Goal: Task Accomplishment & Management: Manage account settings

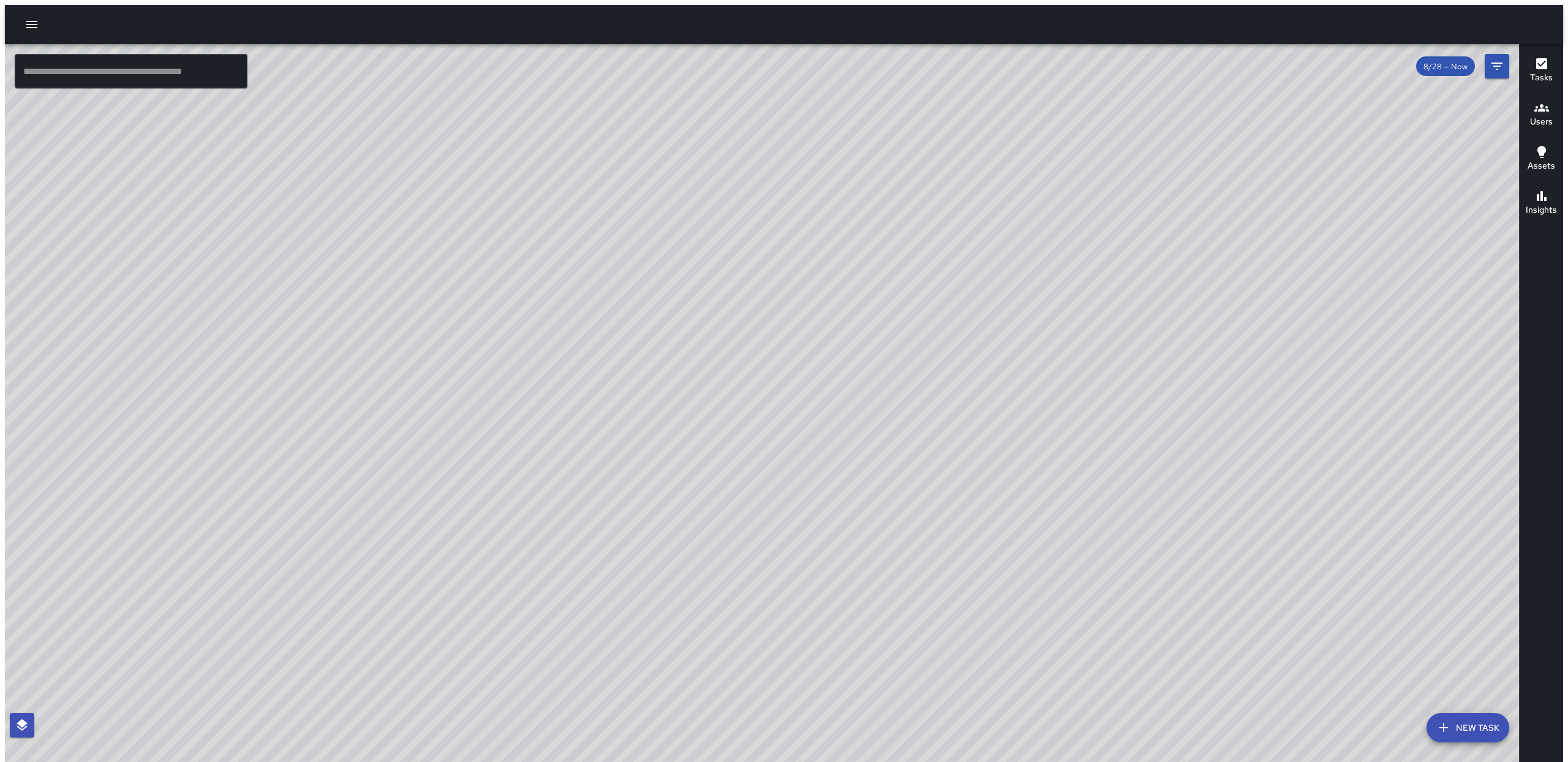
drag, startPoint x: 652, startPoint y: 358, endPoint x: 676, endPoint y: 328, distance: 38.4
click at [652, 356] on div "© Mapbox © OpenStreetMap Improve this map" at bounding box center [766, 405] width 1524 height 722
drag, startPoint x: 1067, startPoint y: 184, endPoint x: 1016, endPoint y: 470, distance: 290.5
click at [1073, 510] on div "© Mapbox © OpenStreetMap Improve this map" at bounding box center [766, 405] width 1524 height 722
click at [969, 441] on div "© Mapbox © OpenStreetMap Improve this map" at bounding box center [766, 405] width 1524 height 722
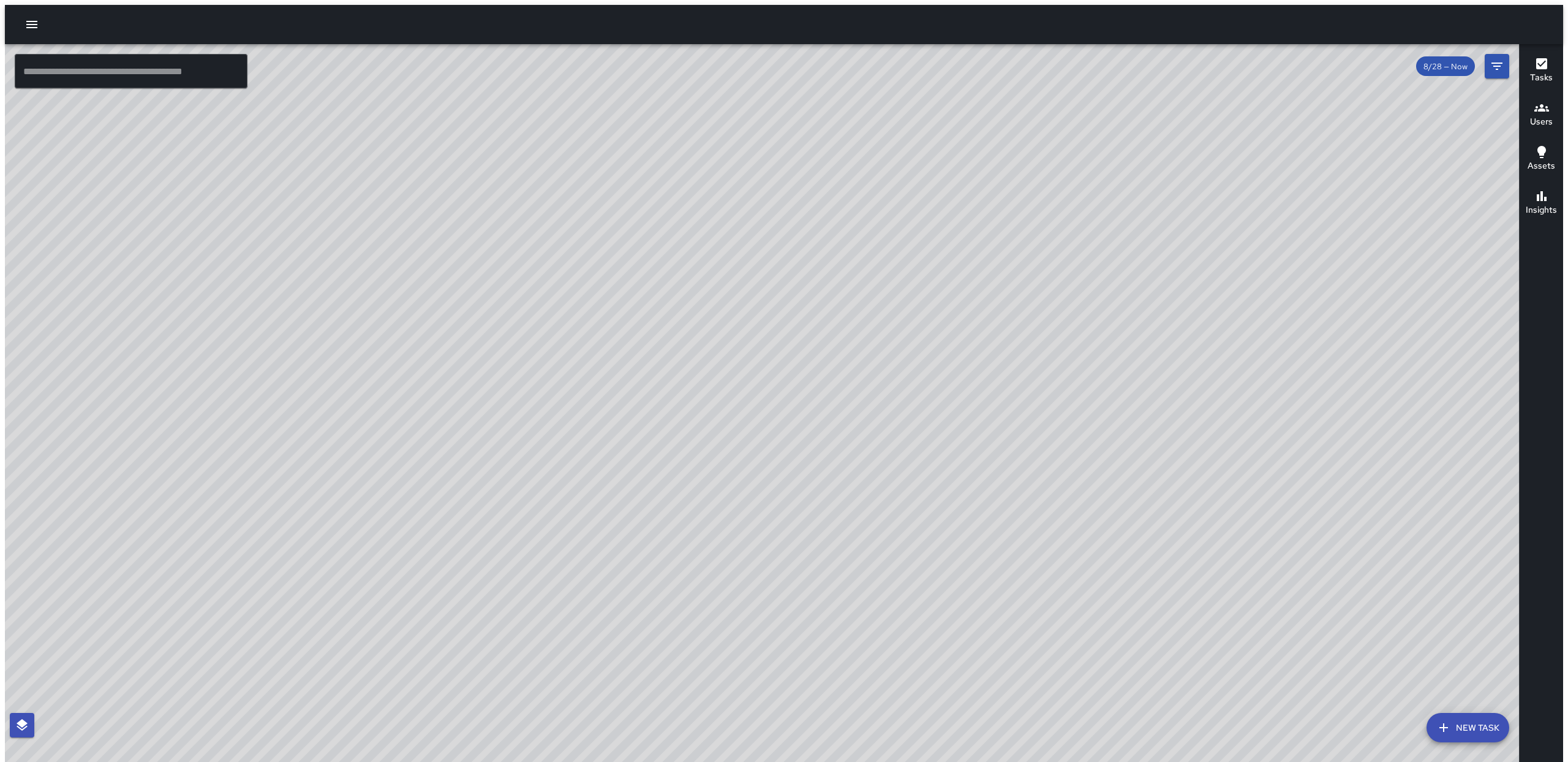
drag, startPoint x: 930, startPoint y: 167, endPoint x: 646, endPoint y: 5, distance: 327.0
click at [1032, 107] on div "© Mapbox © OpenStreetMap Improve this map" at bounding box center [766, 405] width 1524 height 722
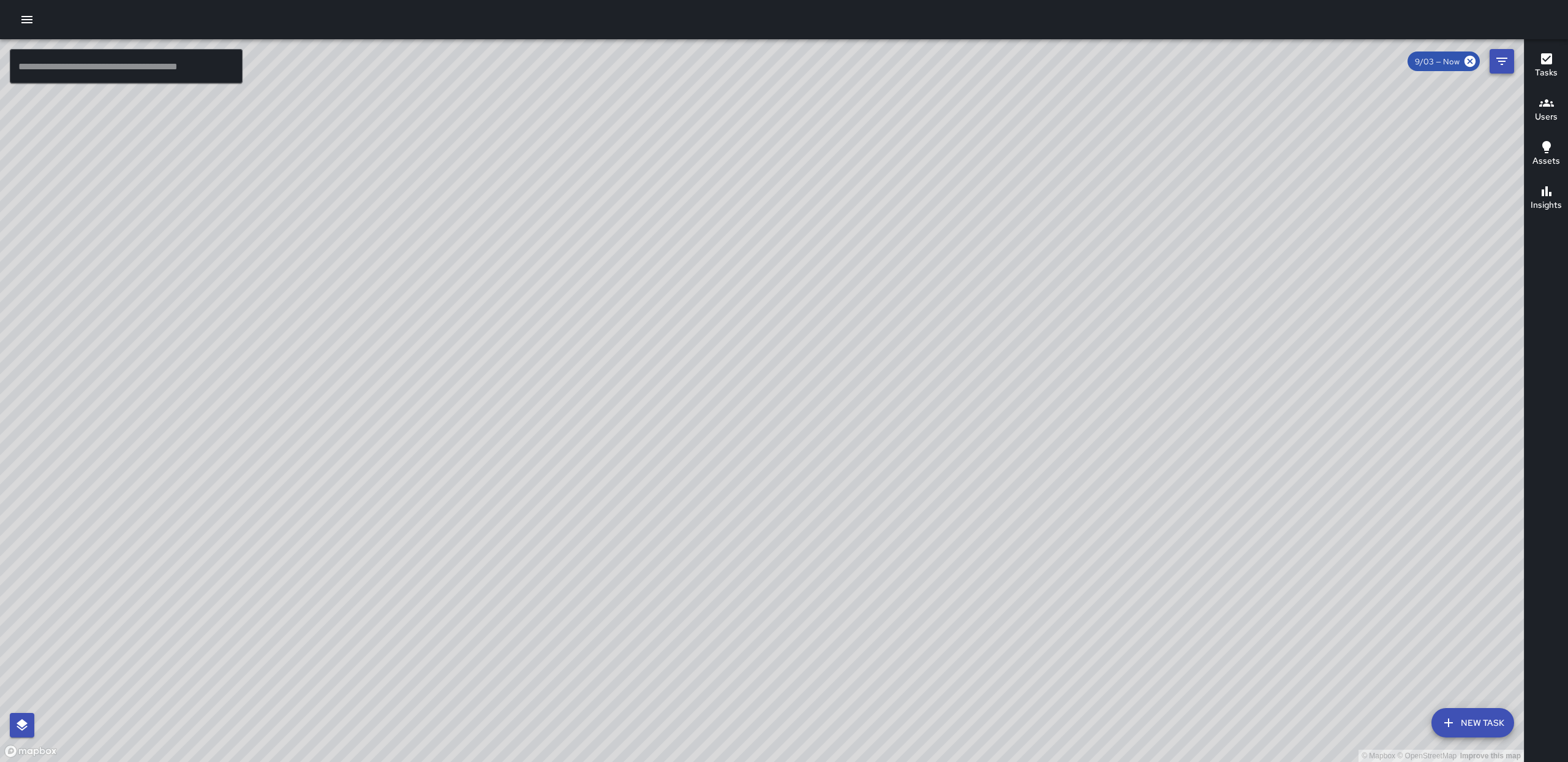
click at [1492, 65] on button "Filters" at bounding box center [1502, 61] width 25 height 25
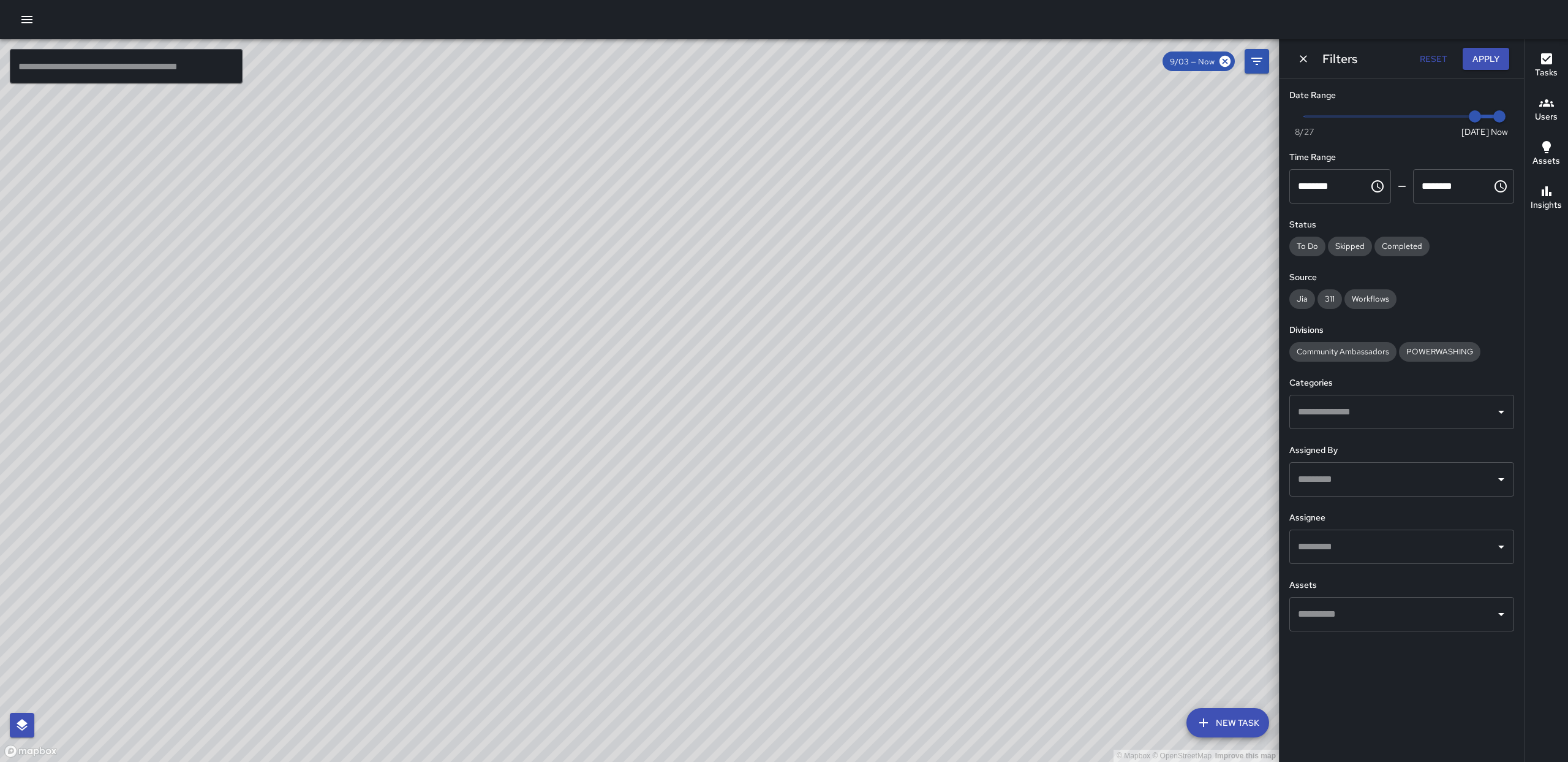
click at [1449, 538] on input "text" at bounding box center [1392, 547] width 195 height 23
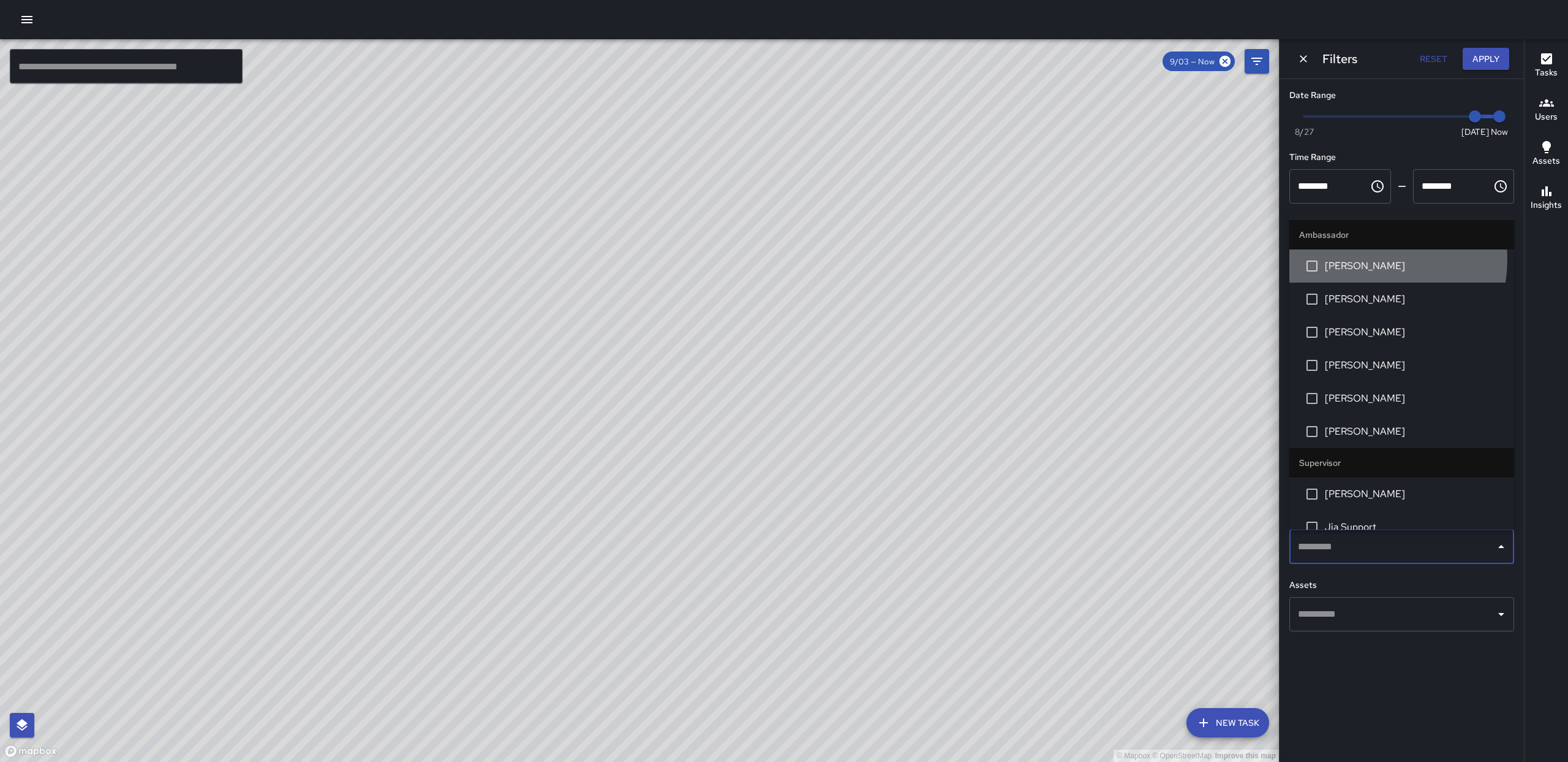
click at [1359, 259] on span "[PERSON_NAME]" at bounding box center [1414, 266] width 180 height 15
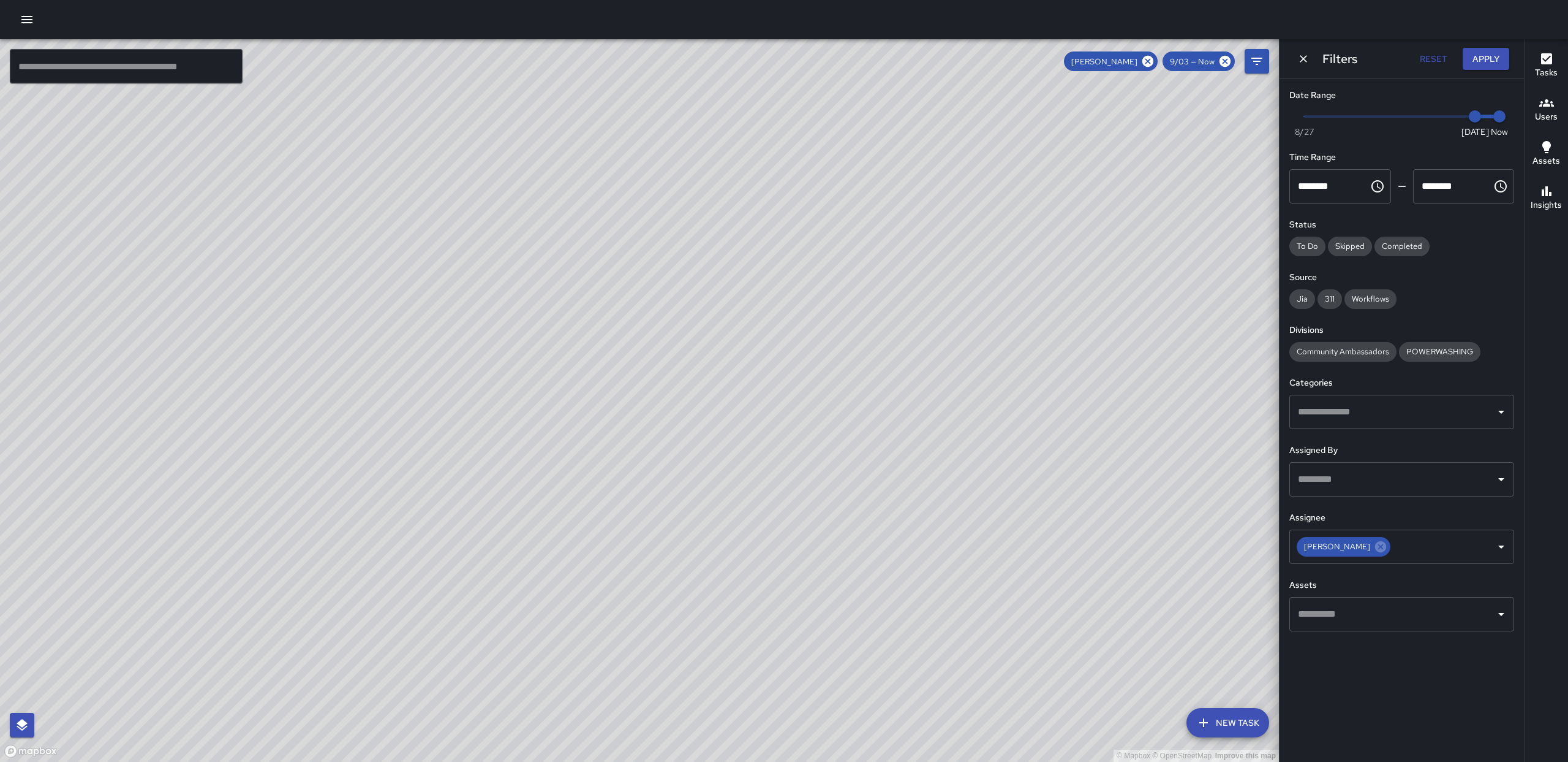
drag, startPoint x: 800, startPoint y: 319, endPoint x: 861, endPoint y: 315, distance: 61.1
click at [861, 316] on div "© Mapbox © OpenStreetMap Improve this map" at bounding box center [640, 400] width 1279 height 722
drag, startPoint x: 878, startPoint y: 290, endPoint x: 909, endPoint y: 237, distance: 61.4
click at [938, 237] on div "© Mapbox © OpenStreetMap Improve this map" at bounding box center [640, 400] width 1279 height 722
drag, startPoint x: 945, startPoint y: 280, endPoint x: 999, endPoint y: 388, distance: 120.7
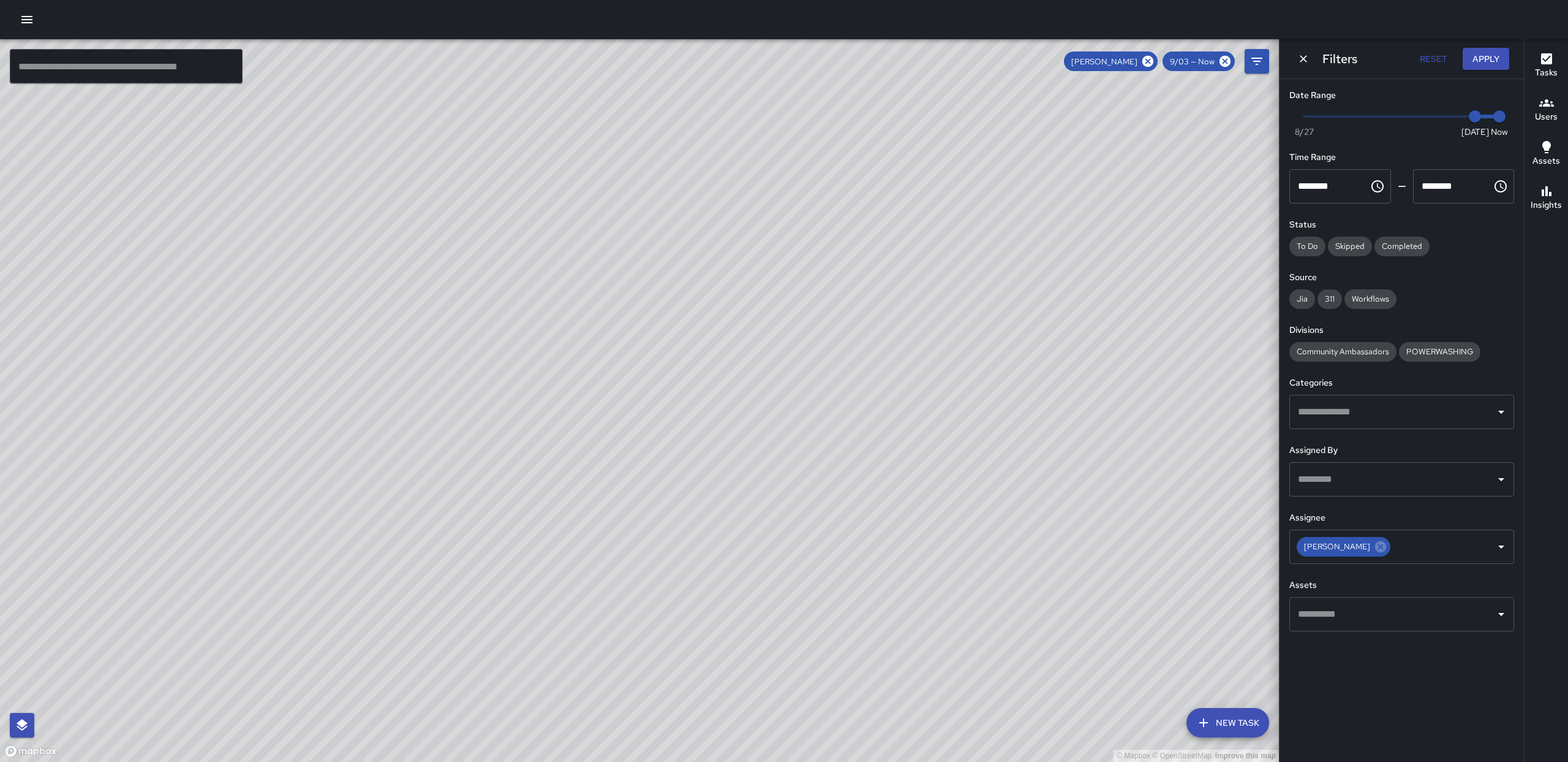
click at [999, 388] on div "© Mapbox © OpenStreetMap Improve this map" at bounding box center [640, 400] width 1279 height 722
drag, startPoint x: 1032, startPoint y: 337, endPoint x: 1022, endPoint y: 280, distance: 57.9
click at [1028, 278] on div "© Mapbox © OpenStreetMap Improve this map" at bounding box center [640, 400] width 1279 height 722
drag, startPoint x: 873, startPoint y: 529, endPoint x: 904, endPoint y: 514, distance: 34.4
click at [904, 514] on div "© Mapbox © OpenStreetMap Improve this map" at bounding box center [640, 400] width 1279 height 722
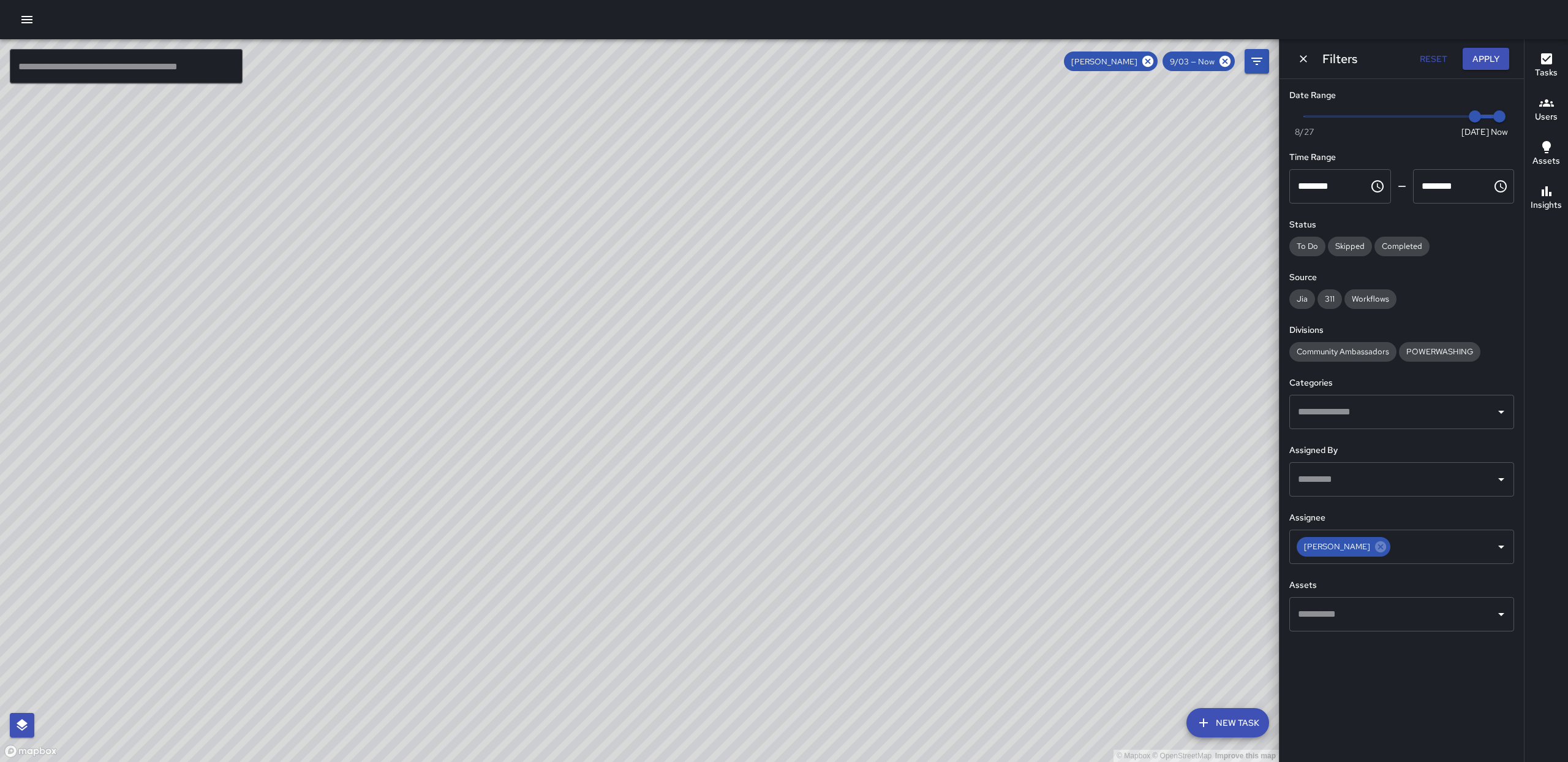
drag, startPoint x: 429, startPoint y: 236, endPoint x: 433, endPoint y: 401, distance: 165.0
click at [432, 578] on div "© Mapbox © OpenStreetMap Improve this map" at bounding box center [640, 400] width 1279 height 722
drag, startPoint x: 472, startPoint y: 430, endPoint x: 428, endPoint y: 255, distance: 180.4
click at [428, 255] on div "© Mapbox © OpenStreetMap Improve this map" at bounding box center [640, 400] width 1279 height 722
drag, startPoint x: 461, startPoint y: 623, endPoint x: 452, endPoint y: 552, distance: 71.6
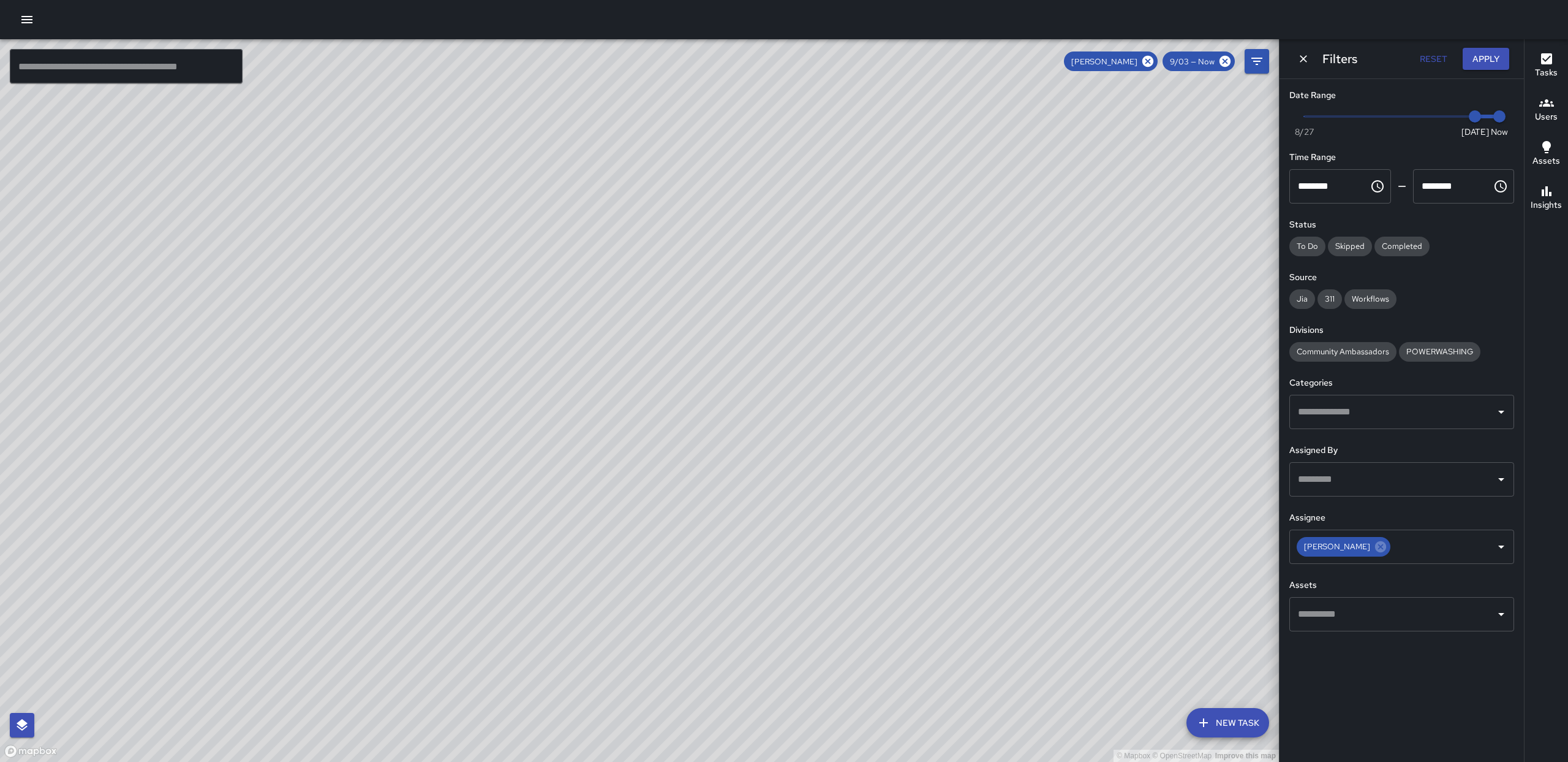
click at [452, 552] on div "© Mapbox © OpenStreetMap Improve this map" at bounding box center [640, 400] width 1279 height 722
drag, startPoint x: 459, startPoint y: 263, endPoint x: 552, endPoint y: 464, distance: 221.5
click at [444, 315] on div "© Mapbox © OpenStreetMap Improve this map" at bounding box center [640, 400] width 1279 height 722
drag, startPoint x: 522, startPoint y: 635, endPoint x: 507, endPoint y: 584, distance: 53.2
click at [507, 584] on div "© Mapbox © OpenStreetMap Improve this map" at bounding box center [640, 400] width 1279 height 722
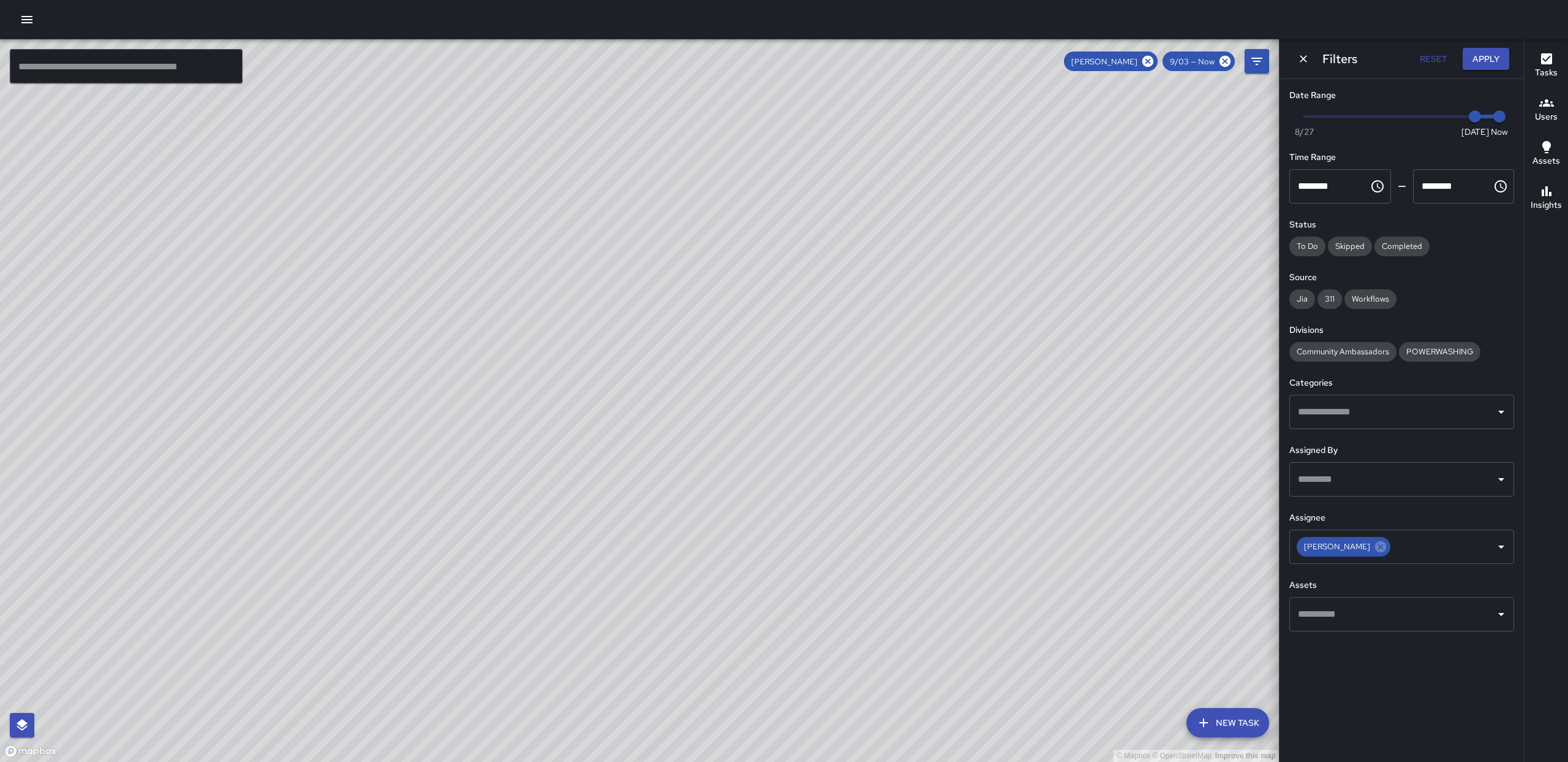
drag, startPoint x: 621, startPoint y: 606, endPoint x: 593, endPoint y: 606, distance: 28.0
click at [593, 606] on div "© Mapbox © OpenStreetMap Improve this map" at bounding box center [640, 400] width 1279 height 722
click at [643, 576] on div "© Mapbox © OpenStreetMap Improve this map" at bounding box center [640, 400] width 1279 height 722
drag, startPoint x: 485, startPoint y: 677, endPoint x: 505, endPoint y: 677, distance: 20.0
click at [486, 667] on div "© Mapbox © OpenStreetMap Improve this map" at bounding box center [640, 400] width 1279 height 722
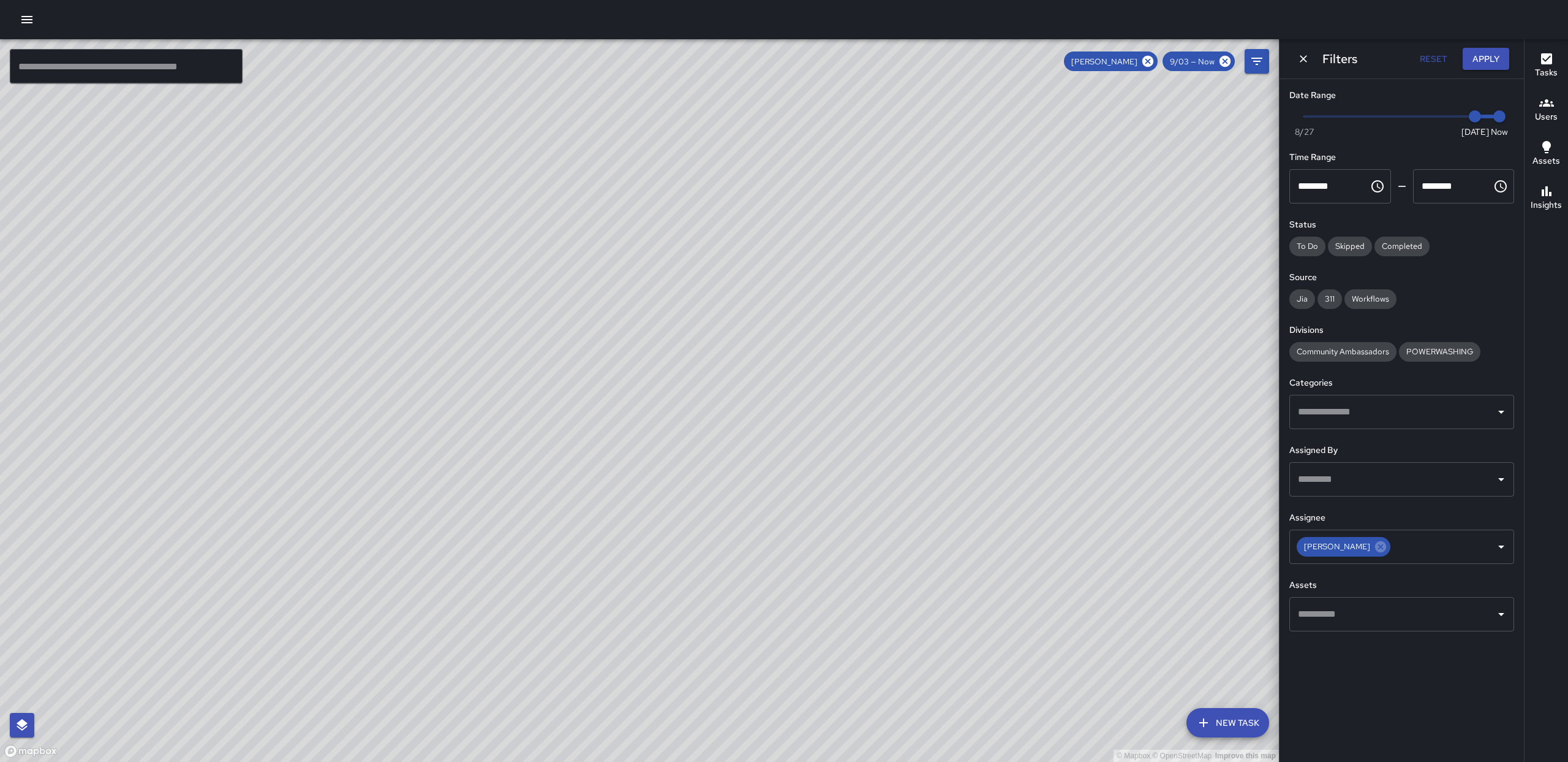
drag, startPoint x: 559, startPoint y: 682, endPoint x: 553, endPoint y: 677, distance: 7.8
click at [558, 682] on div "© Mapbox © OpenStreetMap Improve this map" at bounding box center [640, 400] width 1279 height 722
drag, startPoint x: 477, startPoint y: 516, endPoint x: 593, endPoint y: 498, distance: 117.4
click at [508, 513] on div "© Mapbox © OpenStreetMap Improve this map" at bounding box center [640, 400] width 1279 height 722
drag, startPoint x: 535, startPoint y: 512, endPoint x: 536, endPoint y: 460, distance: 52.0
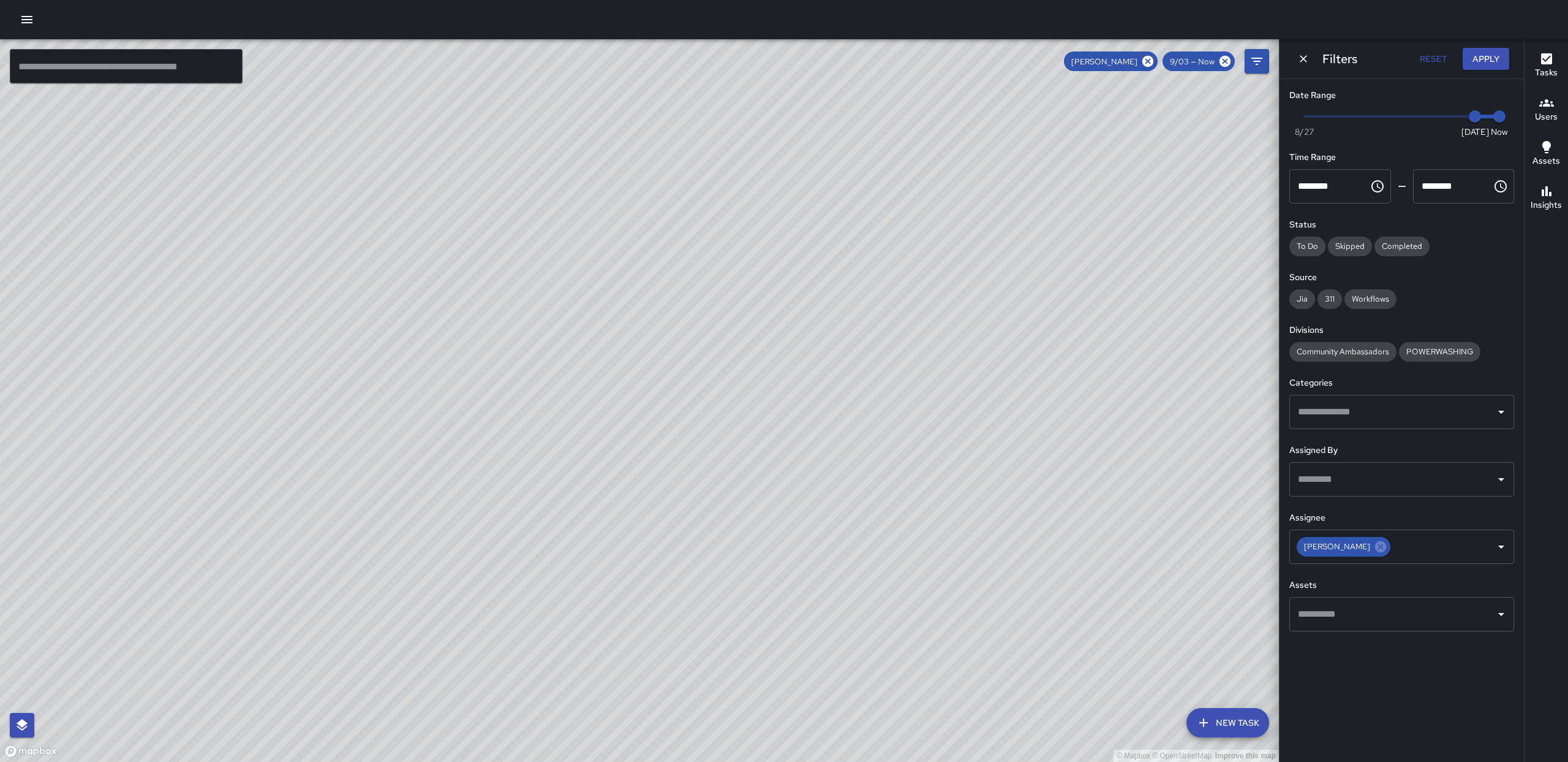
click at [538, 575] on div "© Mapbox © OpenStreetMap Improve this map" at bounding box center [640, 400] width 1279 height 722
drag, startPoint x: 557, startPoint y: 679, endPoint x: 558, endPoint y: 642, distance: 37.0
click at [558, 642] on div "© Mapbox © OpenStreetMap Improve this map" at bounding box center [640, 400] width 1279 height 722
drag, startPoint x: 585, startPoint y: 537, endPoint x: 625, endPoint y: 586, distance: 63.3
click at [642, 487] on div "© Mapbox © OpenStreetMap Improve this map" at bounding box center [640, 400] width 1279 height 722
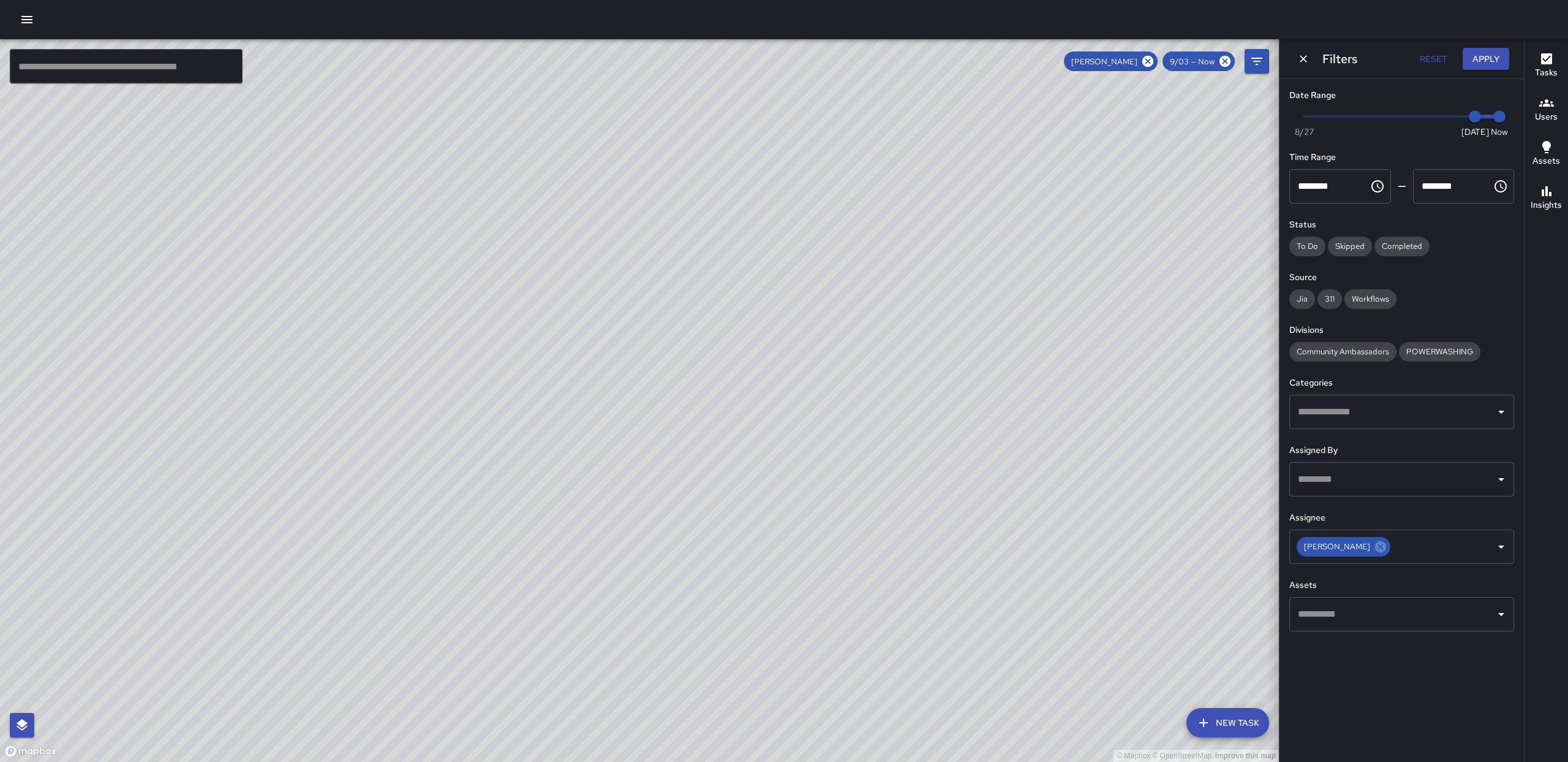
drag, startPoint x: 573, startPoint y: 506, endPoint x: 769, endPoint y: 707, distance: 280.7
click at [765, 739] on div "© Mapbox © OpenStreetMap Improve this map" at bounding box center [640, 400] width 1279 height 722
drag, startPoint x: 617, startPoint y: 466, endPoint x: 565, endPoint y: 421, distance: 68.8
click at [565, 421] on div "© Mapbox © OpenStreetMap Improve this map" at bounding box center [640, 400] width 1279 height 722
drag, startPoint x: 610, startPoint y: 603, endPoint x: 564, endPoint y: 470, distance: 140.7
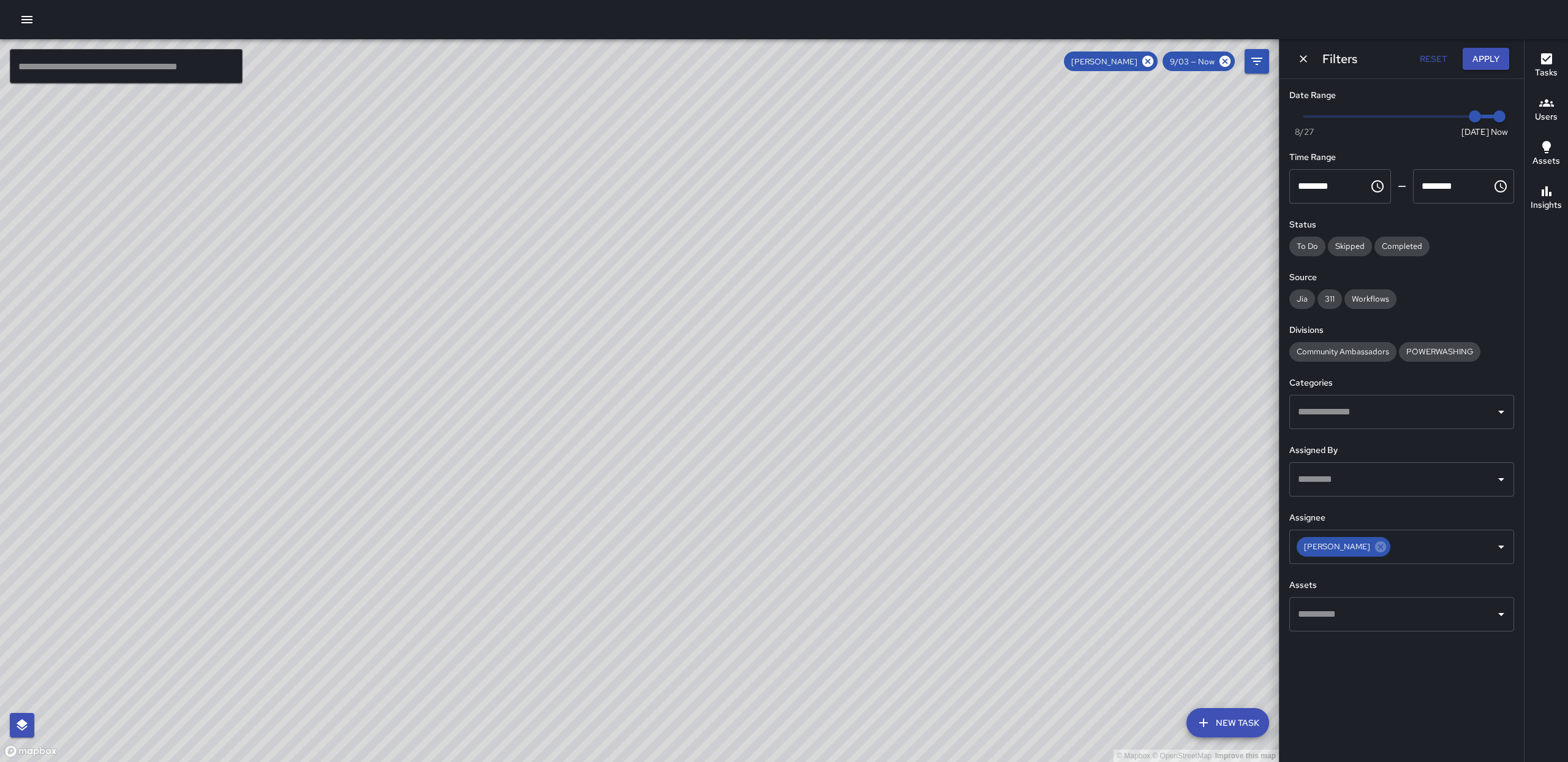
click at [528, 474] on div "© Mapbox © OpenStreetMap Improve this map" at bounding box center [640, 400] width 1279 height 722
drag, startPoint x: 910, startPoint y: 534, endPoint x: 847, endPoint y: 549, distance: 64.8
click at [861, 560] on div "© Mapbox © OpenStreetMap Improve this map" at bounding box center [640, 400] width 1279 height 722
drag, startPoint x: 680, startPoint y: 590, endPoint x: 778, endPoint y: 468, distance: 156.5
click at [783, 467] on div "© Mapbox © OpenStreetMap Improve this map" at bounding box center [640, 400] width 1279 height 722
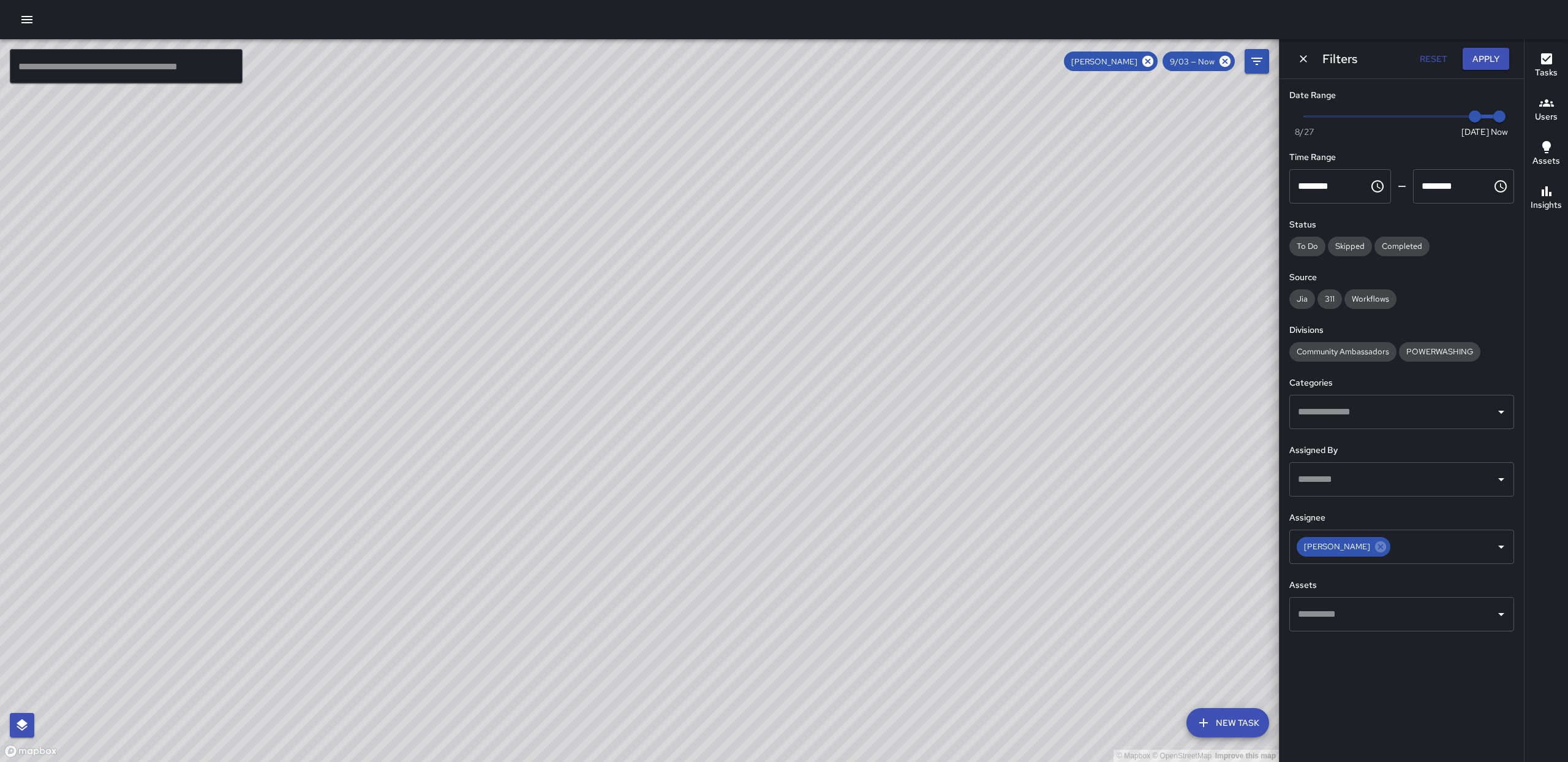
drag, startPoint x: 699, startPoint y: 408, endPoint x: 729, endPoint y: 502, distance: 98.7
click at [684, 413] on div "© Mapbox © OpenStreetMap Improve this map" at bounding box center [640, 400] width 1279 height 722
drag, startPoint x: 506, startPoint y: 136, endPoint x: 426, endPoint y: 384, distance: 260.6
click at [458, 485] on div "© Mapbox © OpenStreetMap Improve this map" at bounding box center [640, 400] width 1279 height 722
drag, startPoint x: 511, startPoint y: 650, endPoint x: 533, endPoint y: 284, distance: 366.7
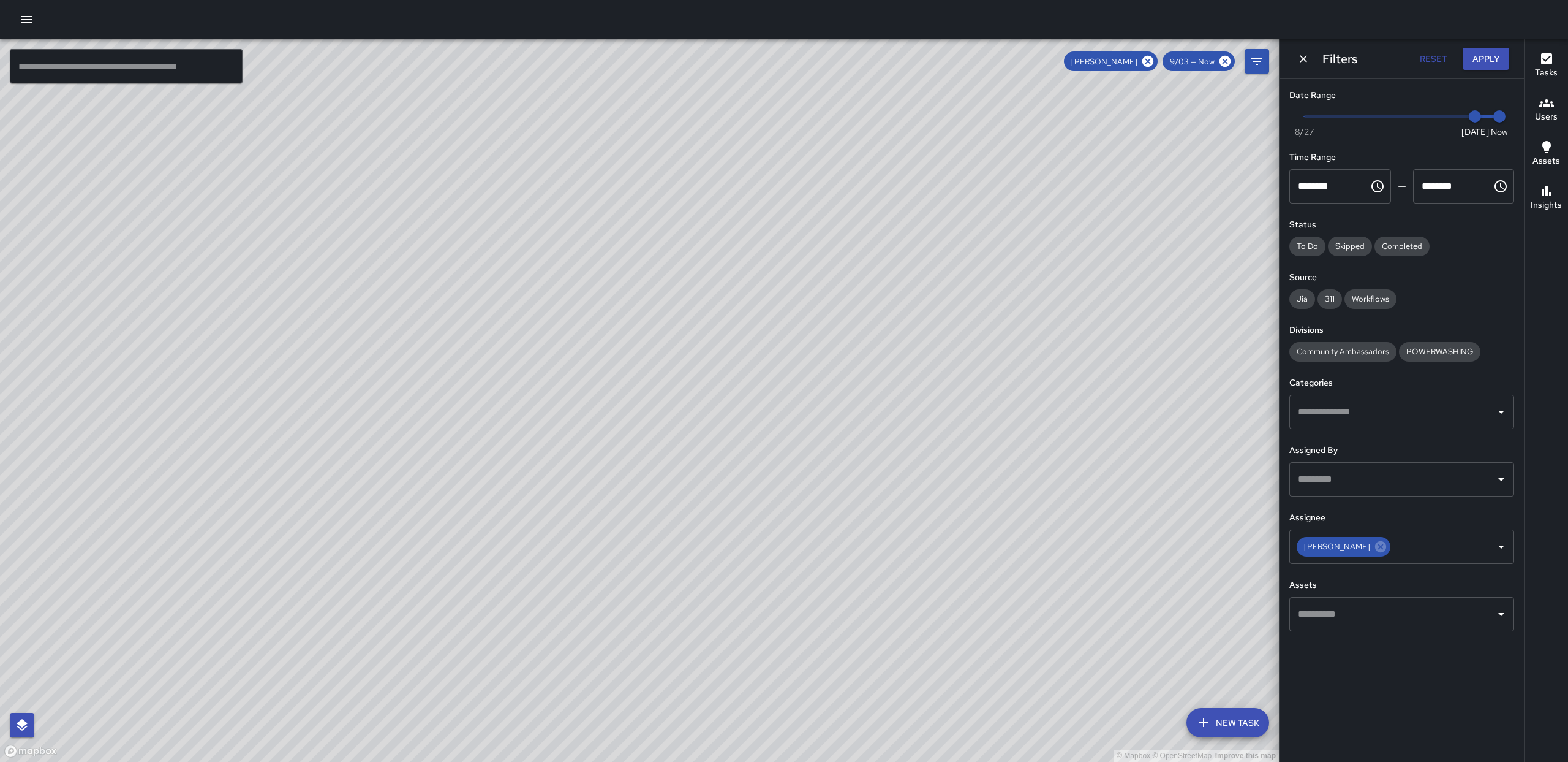
click at [514, 527] on div "© Mapbox © OpenStreetMap Improve this map" at bounding box center [640, 400] width 1279 height 722
click at [540, 514] on div "© Mapbox © OpenStreetMap Improve this map AE AMBER EVANS Ambassador Tasks 37 / …" at bounding box center [640, 400] width 1279 height 722
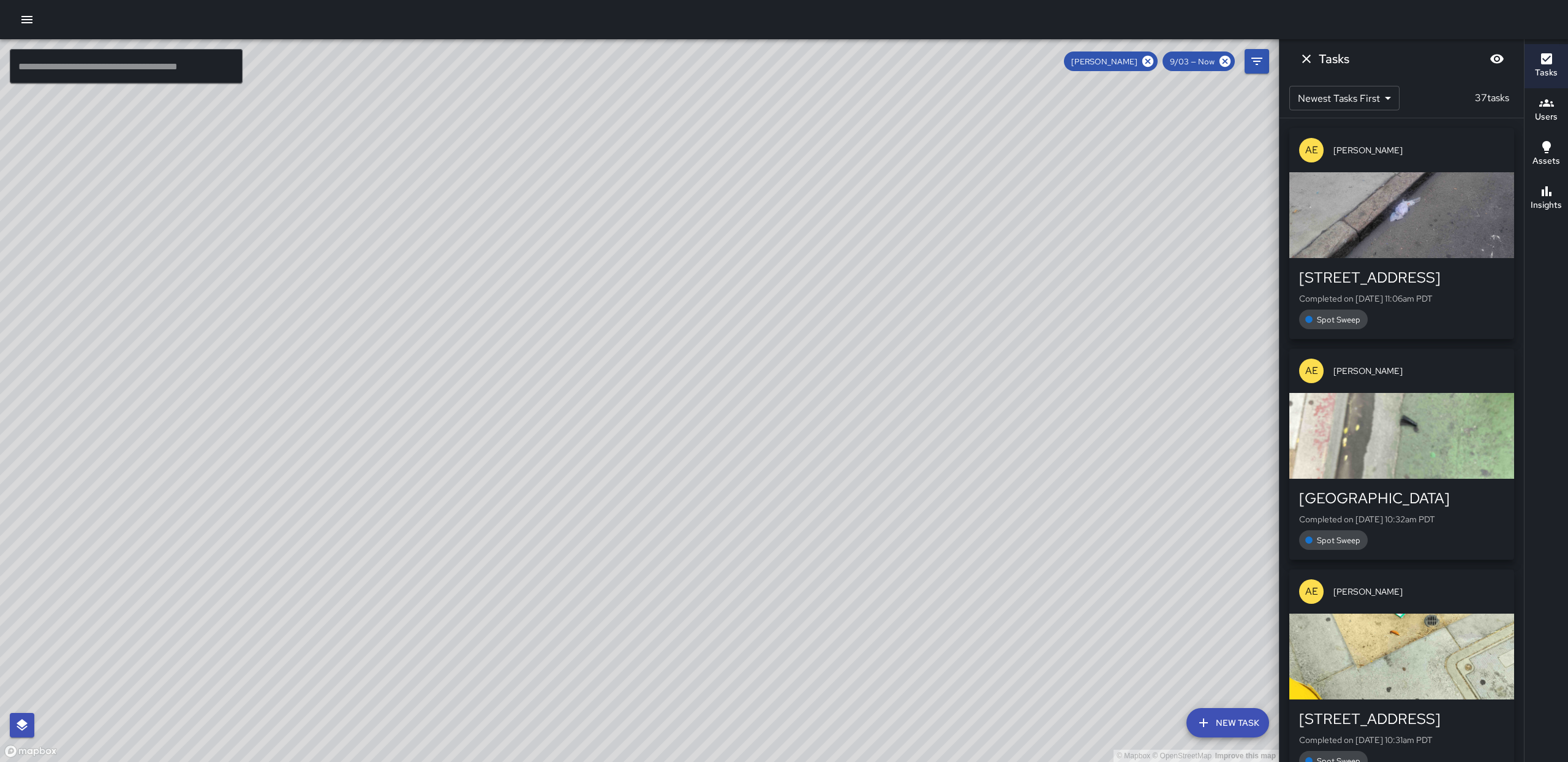
drag, startPoint x: 810, startPoint y: 555, endPoint x: 922, endPoint y: 401, distance: 190.4
click at [957, 452] on div "© Mapbox © OpenStreetMap Improve this map" at bounding box center [640, 400] width 1279 height 722
drag, startPoint x: 751, startPoint y: 296, endPoint x: 810, endPoint y: 387, distance: 108.5
click at [786, 391] on div "© Mapbox © OpenStreetMap Improve this map" at bounding box center [640, 400] width 1279 height 722
click at [1303, 61] on icon "Dismiss" at bounding box center [1306, 58] width 9 height 9
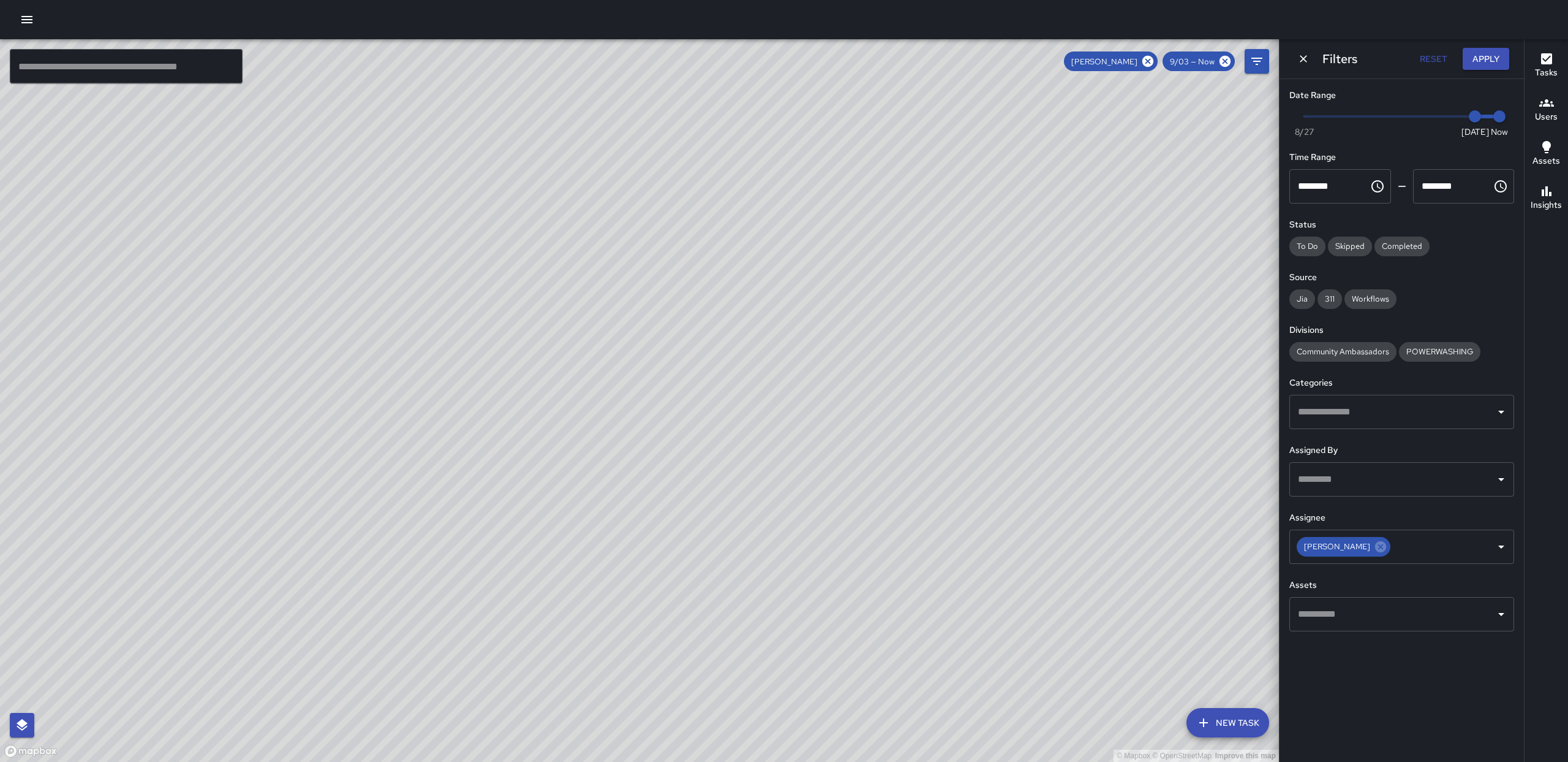
drag, startPoint x: 649, startPoint y: 550, endPoint x: 640, endPoint y: 458, distance: 92.4
click at [640, 458] on div "© Mapbox © OpenStreetMap Improve this map" at bounding box center [640, 400] width 1279 height 722
drag, startPoint x: 889, startPoint y: 606, endPoint x: 674, endPoint y: 347, distance: 336.6
click at [674, 347] on div "© Mapbox © OpenStreetMap Improve this map" at bounding box center [640, 400] width 1279 height 722
drag, startPoint x: 568, startPoint y: 598, endPoint x: 571, endPoint y: 499, distance: 99.0
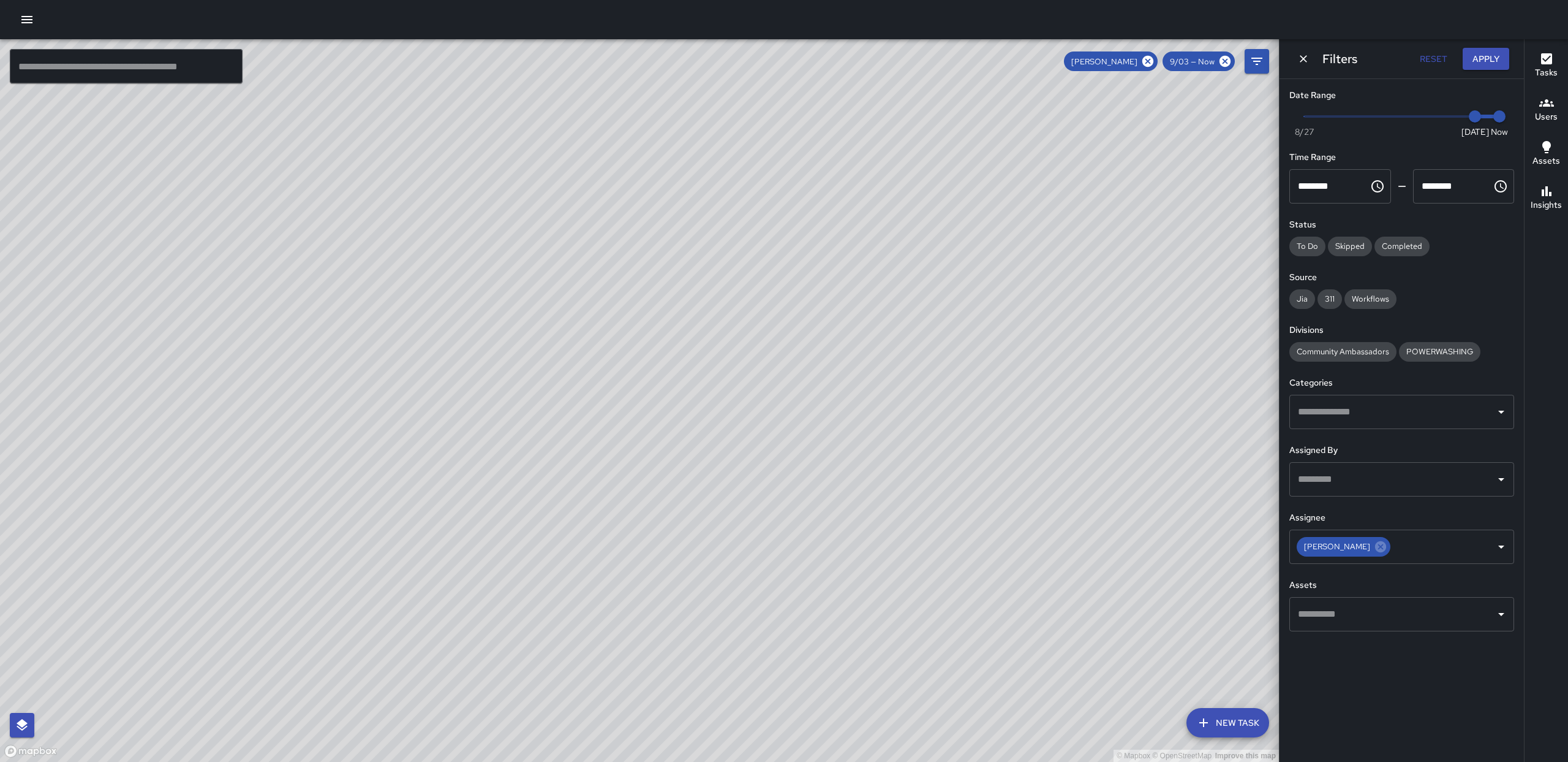
click at [571, 499] on div "© Mapbox © OpenStreetMap Improve this map" at bounding box center [640, 400] width 1279 height 722
drag, startPoint x: 604, startPoint y: 266, endPoint x: 611, endPoint y: 317, distance: 51.5
click at [611, 317] on div "© Mapbox © OpenStreetMap Improve this map" at bounding box center [640, 400] width 1279 height 722
drag, startPoint x: 501, startPoint y: 228, endPoint x: 524, endPoint y: 397, distance: 170.6
click at [524, 397] on div "© Mapbox © OpenStreetMap Improve this map" at bounding box center [640, 400] width 1279 height 722
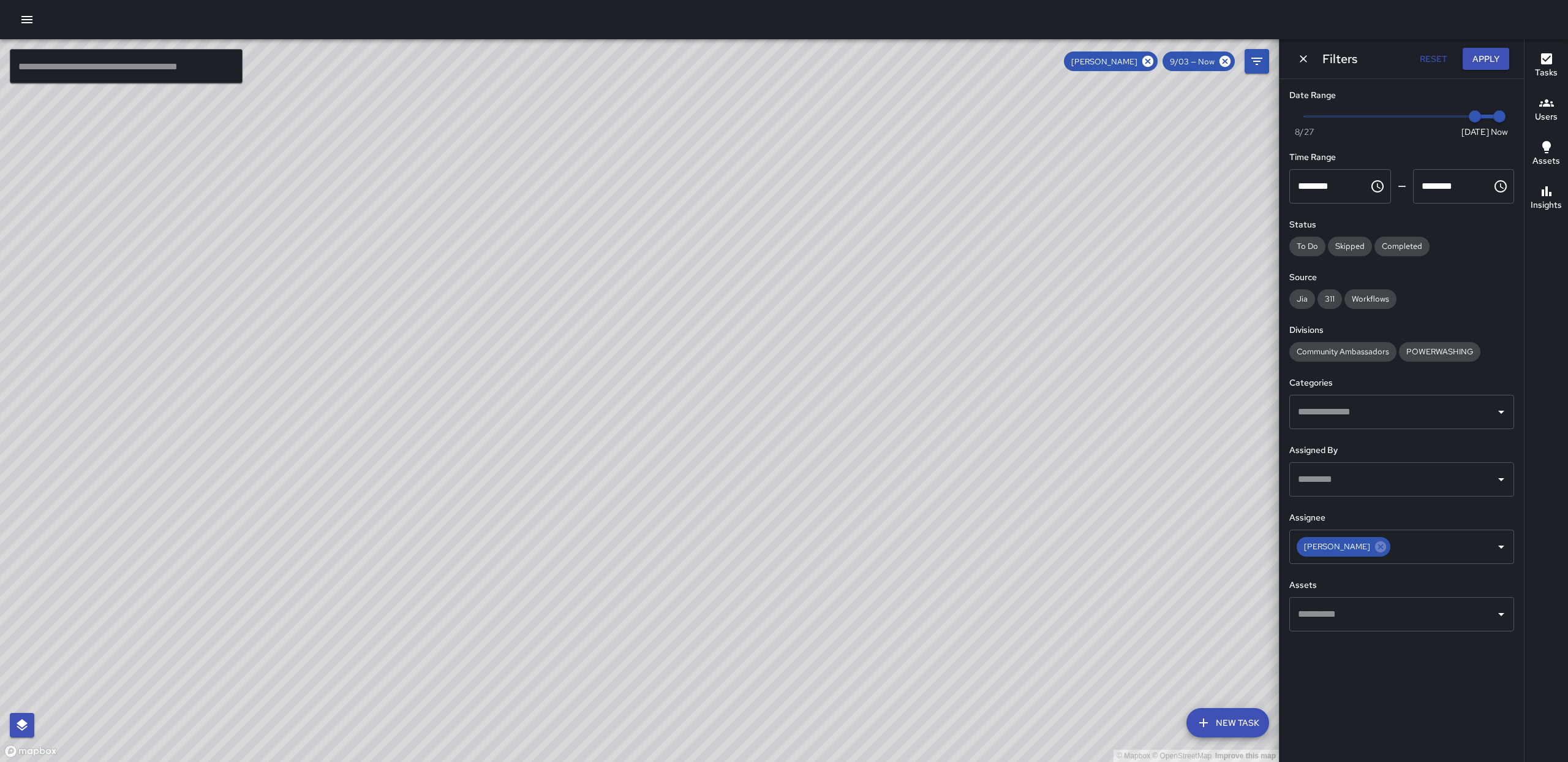
drag, startPoint x: 494, startPoint y: 236, endPoint x: 429, endPoint y: 326, distance: 111.0
click at [429, 326] on div "© Mapbox © OpenStreetMap Improve this map" at bounding box center [640, 400] width 1279 height 722
drag, startPoint x: 415, startPoint y: 219, endPoint x: 361, endPoint y: 339, distance: 131.6
click at [361, 339] on div "© Mapbox © OpenStreetMap Improve this map" at bounding box center [640, 400] width 1279 height 722
drag, startPoint x: 683, startPoint y: 529, endPoint x: 715, endPoint y: 331, distance: 200.6
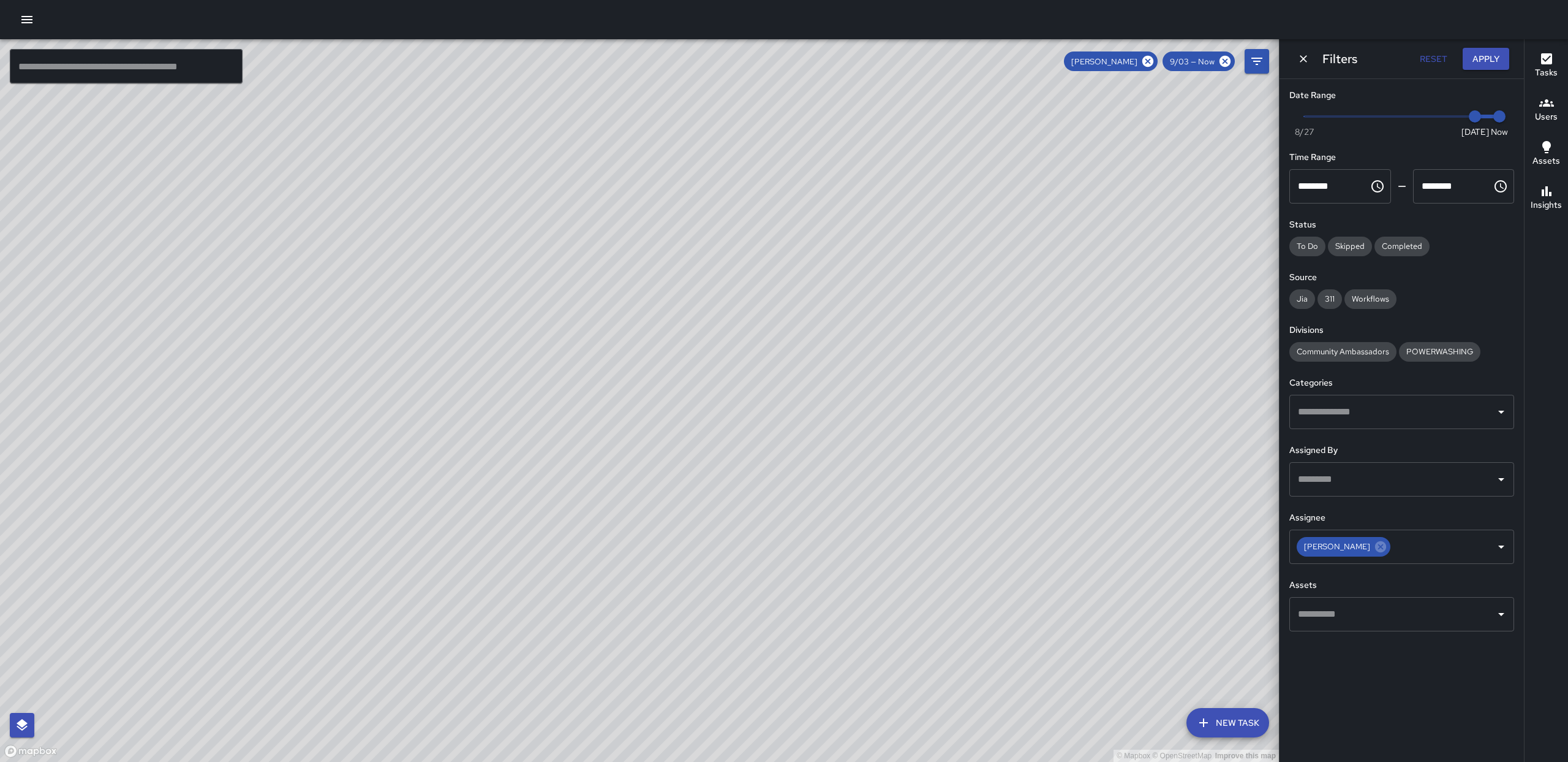
click at [715, 331] on div "© Mapbox © OpenStreetMap Improve this map" at bounding box center [640, 400] width 1279 height 722
drag, startPoint x: 801, startPoint y: 185, endPoint x: 805, endPoint y: 278, distance: 93.1
click at [826, 245] on div "© Mapbox © OpenStreetMap Improve this map" at bounding box center [640, 400] width 1279 height 722
drag, startPoint x: 608, startPoint y: 661, endPoint x: 634, endPoint y: 250, distance: 411.8
click at [635, 206] on div "© Mapbox © OpenStreetMap Improve this map" at bounding box center [640, 400] width 1279 height 722
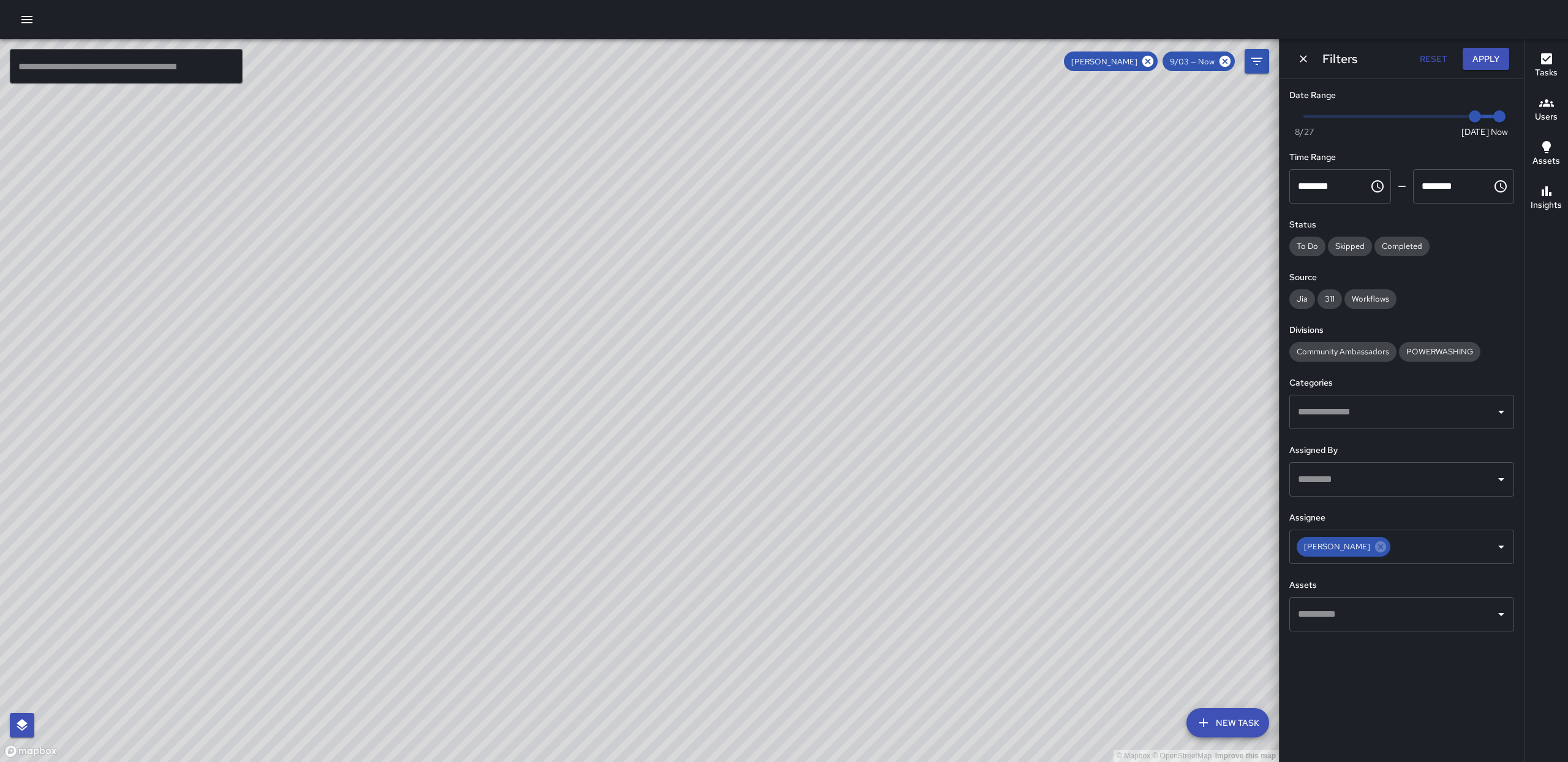
drag, startPoint x: 617, startPoint y: 592, endPoint x: 621, endPoint y: 560, distance: 32.2
click at [618, 459] on div "© Mapbox © OpenStreetMap Improve this map" at bounding box center [640, 400] width 1279 height 722
drag, startPoint x: 590, startPoint y: 196, endPoint x: 599, endPoint y: 474, distance: 278.1
click at [594, 650] on div "© Mapbox © OpenStreetMap Improve this map" at bounding box center [640, 400] width 1279 height 722
drag, startPoint x: 679, startPoint y: 451, endPoint x: 702, endPoint y: 489, distance: 44.4
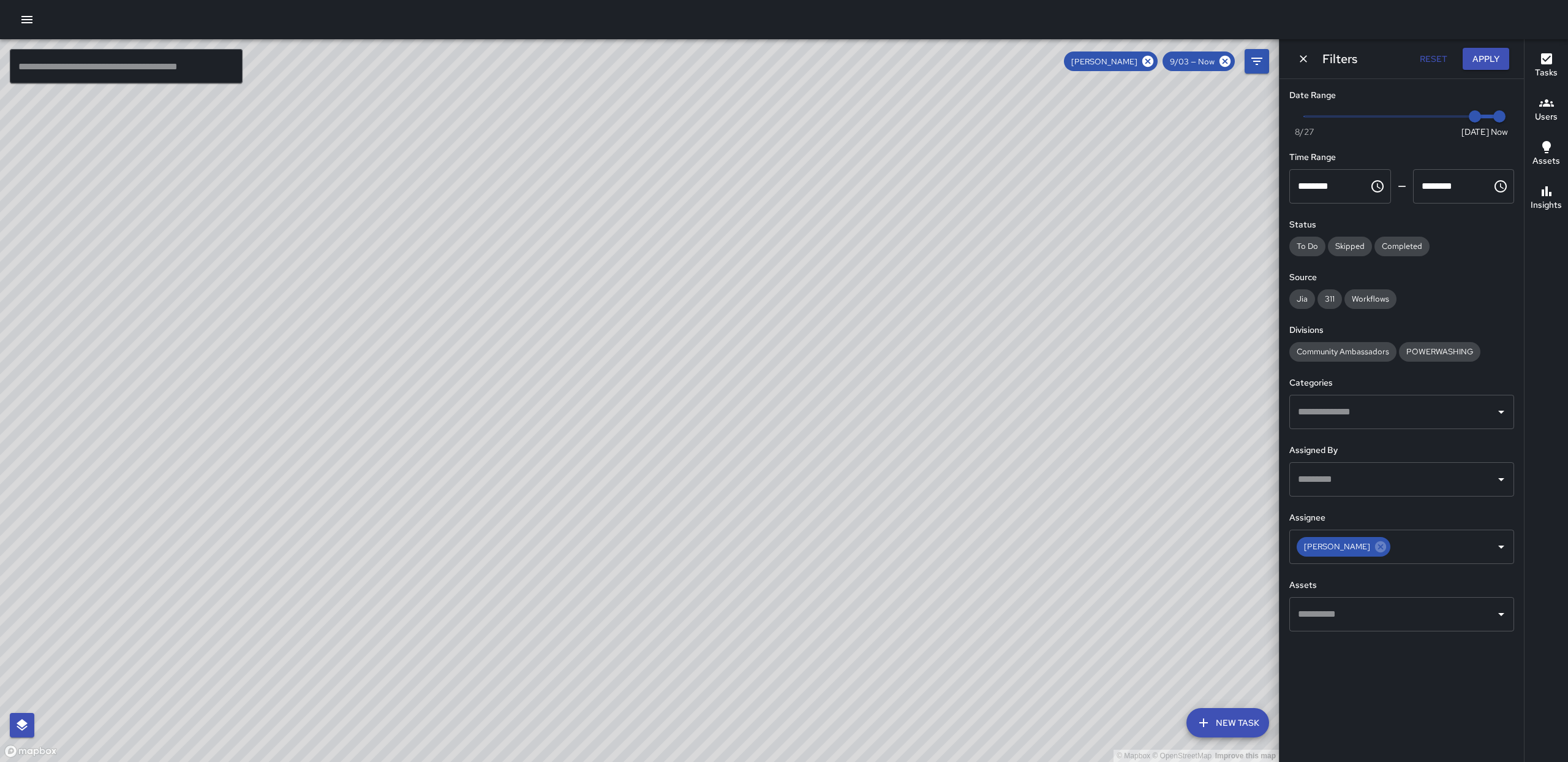
click at [700, 657] on div "© Mapbox © OpenStreetMap Improve this map" at bounding box center [640, 400] width 1279 height 722
drag, startPoint x: 778, startPoint y: 548, endPoint x: 781, endPoint y: 569, distance: 21.2
click at [781, 569] on div "© Mapbox © OpenStreetMap Improve this map" at bounding box center [640, 400] width 1279 height 722
drag, startPoint x: 792, startPoint y: 539, endPoint x: 794, endPoint y: 448, distance: 91.0
click at [793, 348] on div "© Mapbox © OpenStreetMap Improve this map" at bounding box center [640, 400] width 1279 height 722
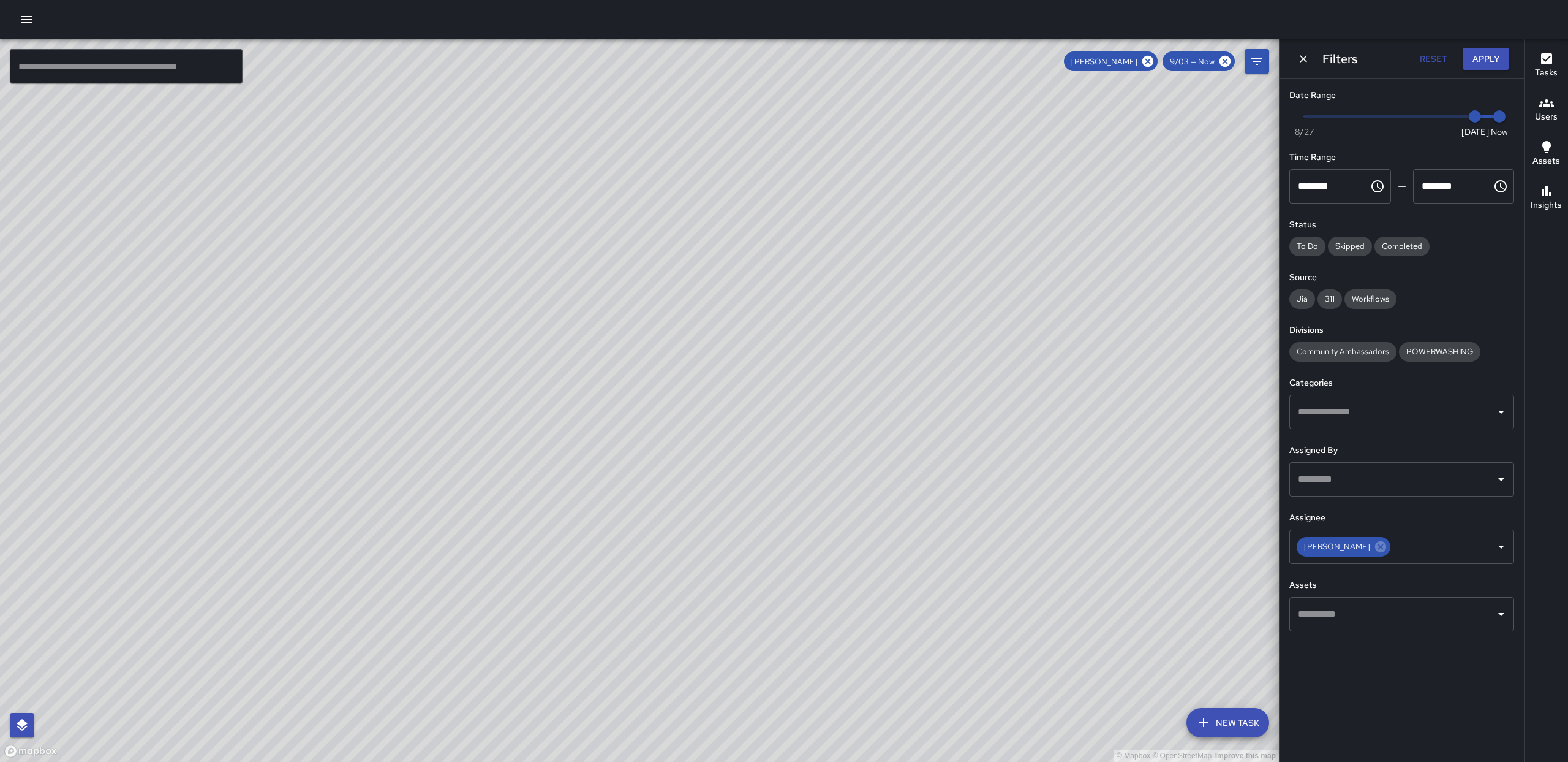
drag, startPoint x: 784, startPoint y: 499, endPoint x: 774, endPoint y: 320, distance: 179.3
click at [774, 320] on div "© Mapbox © OpenStreetMap Improve this map" at bounding box center [640, 400] width 1279 height 722
drag, startPoint x: 501, startPoint y: 117, endPoint x: 532, endPoint y: 124, distance: 31.8
click at [530, 414] on div "© Mapbox © OpenStreetMap Improve this map" at bounding box center [640, 400] width 1279 height 722
drag, startPoint x: 656, startPoint y: 712, endPoint x: 699, endPoint y: 677, distance: 55.4
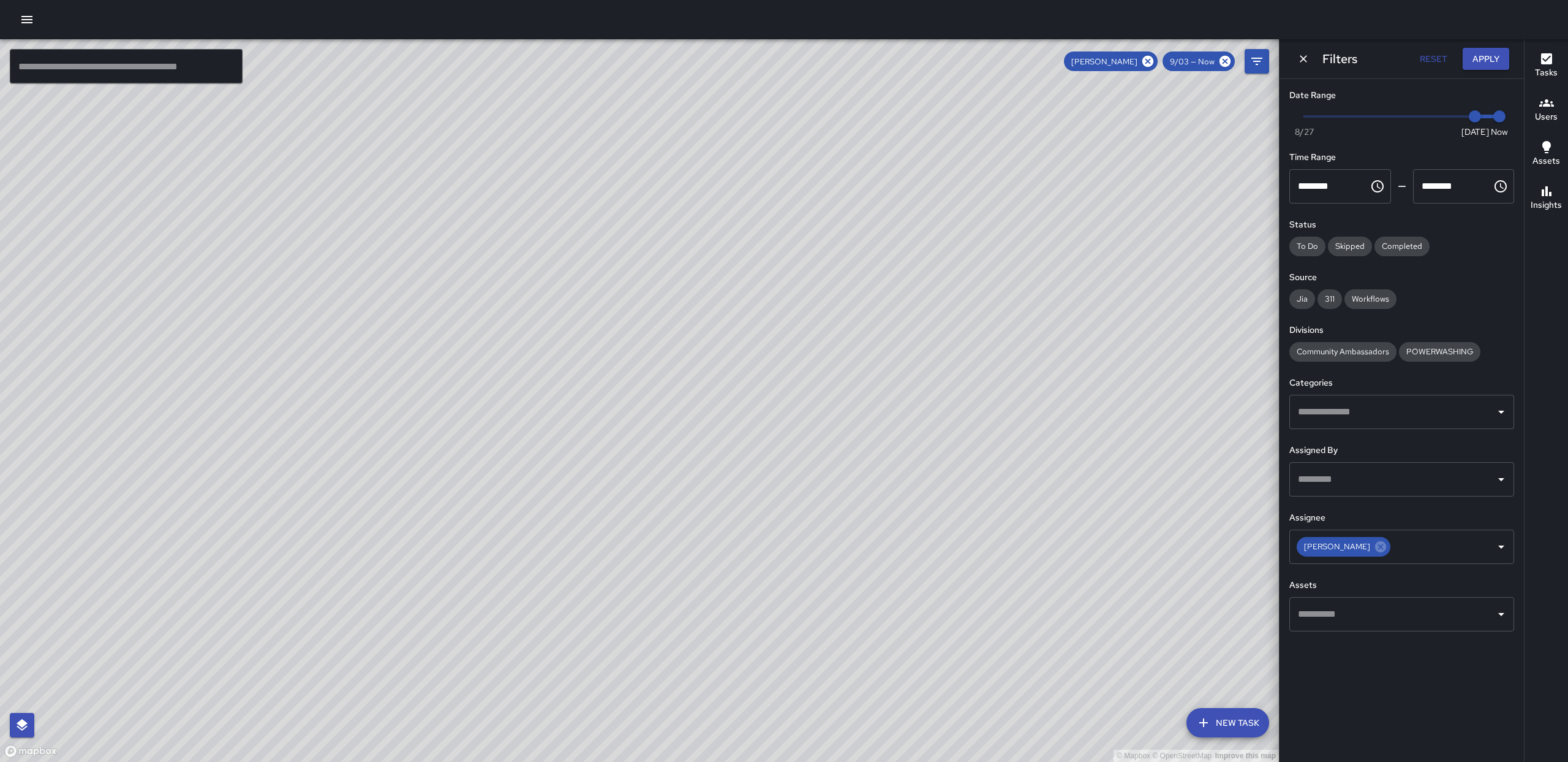
click at [654, 637] on div "© Mapbox © OpenStreetMap Improve this map" at bounding box center [640, 400] width 1279 height 722
drag, startPoint x: 590, startPoint y: 583, endPoint x: 567, endPoint y: 477, distance: 108.5
click at [567, 477] on div "© Mapbox © OpenStreetMap Improve this map" at bounding box center [640, 400] width 1279 height 722
click at [762, 474] on div "© Mapbox © OpenStreetMap Improve this map" at bounding box center [640, 400] width 1279 height 722
drag, startPoint x: 581, startPoint y: 499, endPoint x: 607, endPoint y: 482, distance: 31.1
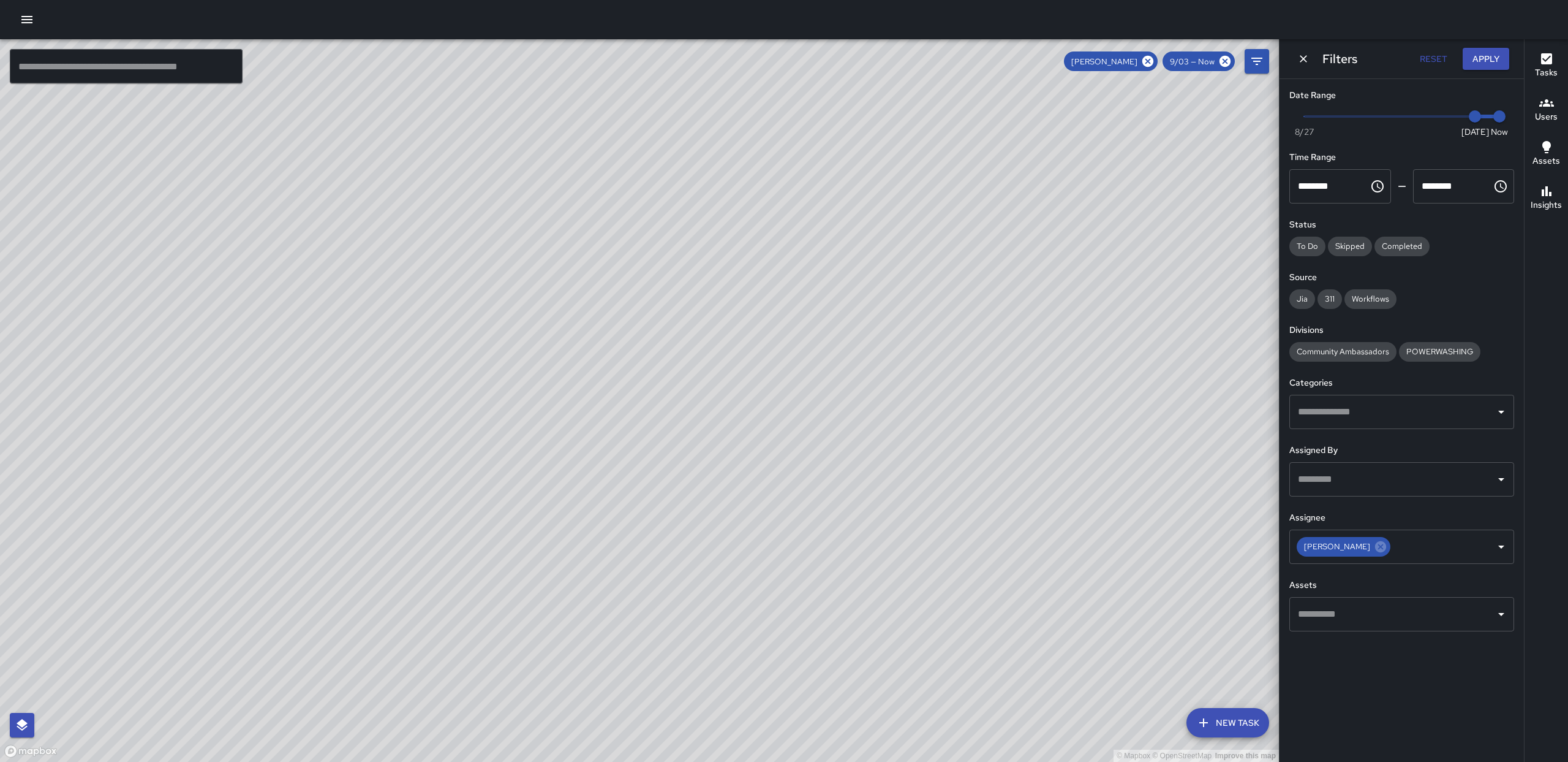
click at [564, 507] on div "© Mapbox © OpenStreetMap Improve this map" at bounding box center [640, 400] width 1279 height 722
click at [741, 475] on div "© Mapbox © OpenStreetMap Improve this map" at bounding box center [640, 400] width 1279 height 722
drag, startPoint x: 563, startPoint y: 308, endPoint x: 619, endPoint y: 358, distance: 75.1
click at [670, 547] on div "© Mapbox © OpenStreetMap Improve this map" at bounding box center [640, 400] width 1279 height 722
drag, startPoint x: 542, startPoint y: 278, endPoint x: 507, endPoint y: 417, distance: 143.3
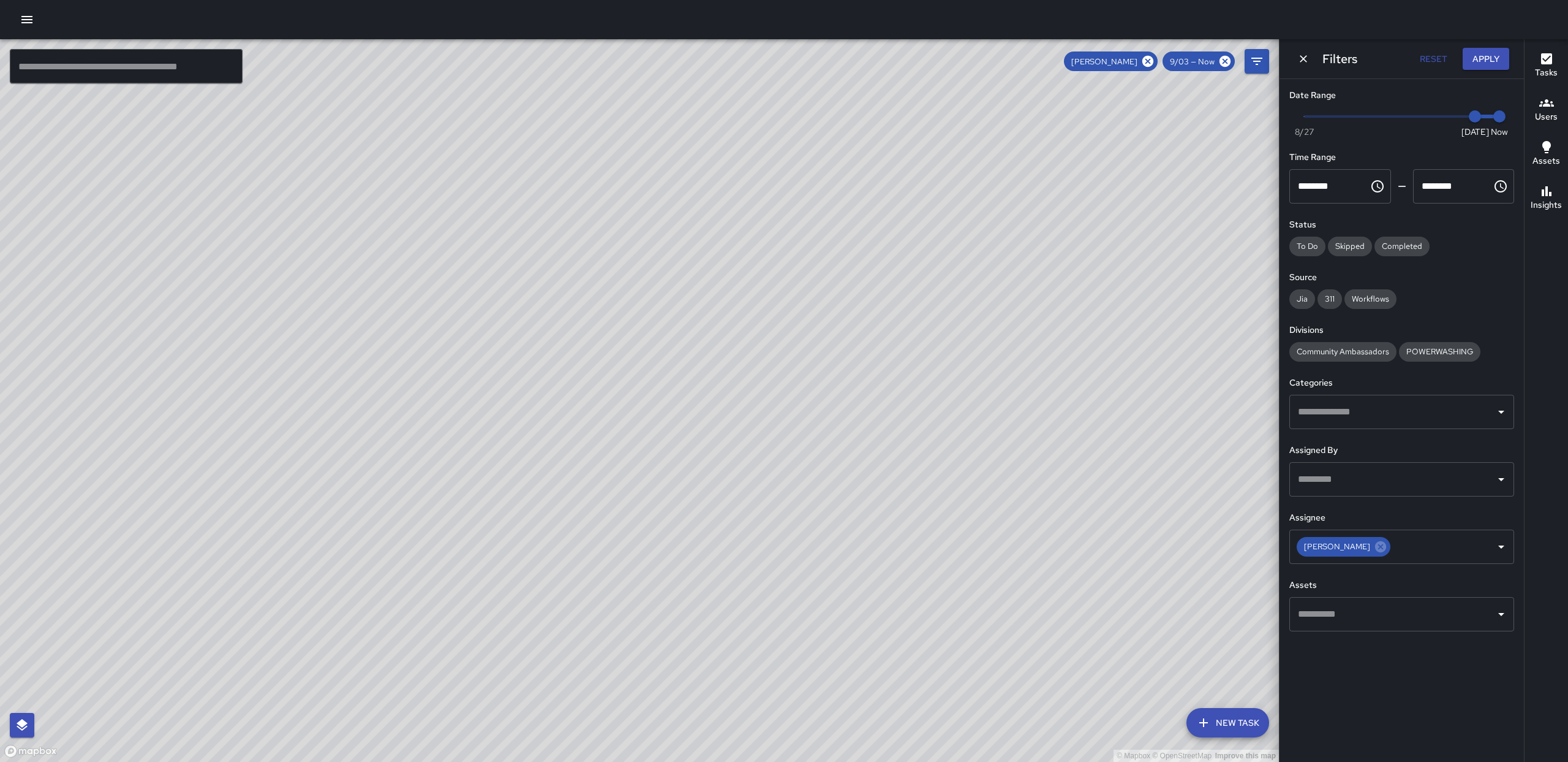
click at [500, 429] on div "© Mapbox © OpenStreetMap Improve this map" at bounding box center [640, 400] width 1279 height 722
drag, startPoint x: 735, startPoint y: 537, endPoint x: 735, endPoint y: 498, distance: 39.0
click at [734, 506] on div "© Mapbox © OpenStreetMap Improve this map" at bounding box center [640, 400] width 1279 height 722
drag, startPoint x: 702, startPoint y: 451, endPoint x: 753, endPoint y: 365, distance: 100.0
click at [763, 358] on div "© Mapbox © OpenStreetMap Improve this map" at bounding box center [640, 400] width 1279 height 722
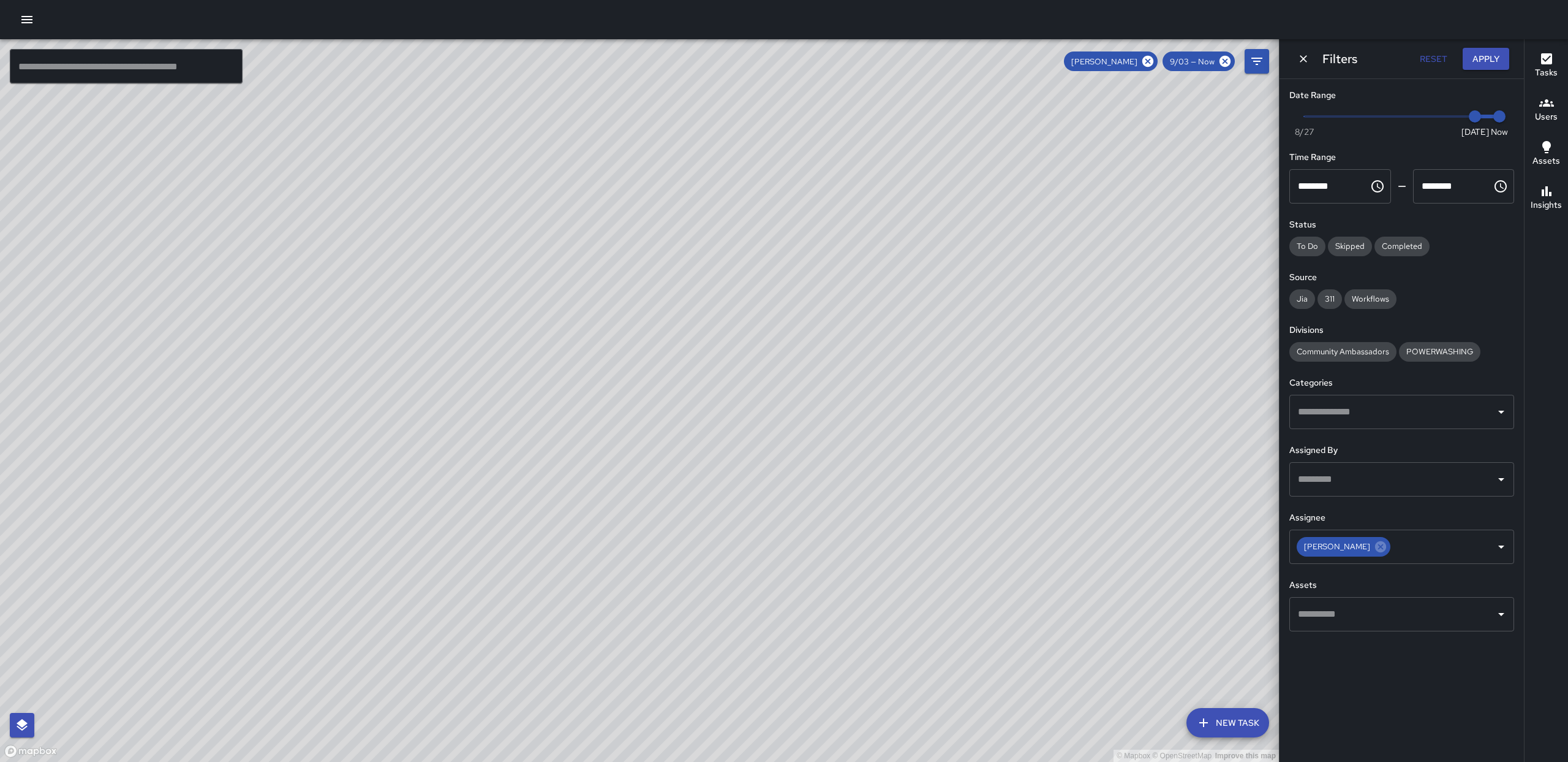
drag, startPoint x: 579, startPoint y: 478, endPoint x: 570, endPoint y: 271, distance: 207.2
click at [570, 271] on div "© Mapbox © OpenStreetMap Improve this map" at bounding box center [640, 400] width 1279 height 722
drag, startPoint x: 634, startPoint y: 581, endPoint x: 621, endPoint y: 366, distance: 215.4
click at [621, 366] on div "© Mapbox © OpenStreetMap Improve this map" at bounding box center [640, 400] width 1279 height 722
drag, startPoint x: 678, startPoint y: 423, endPoint x: 685, endPoint y: 437, distance: 15.7
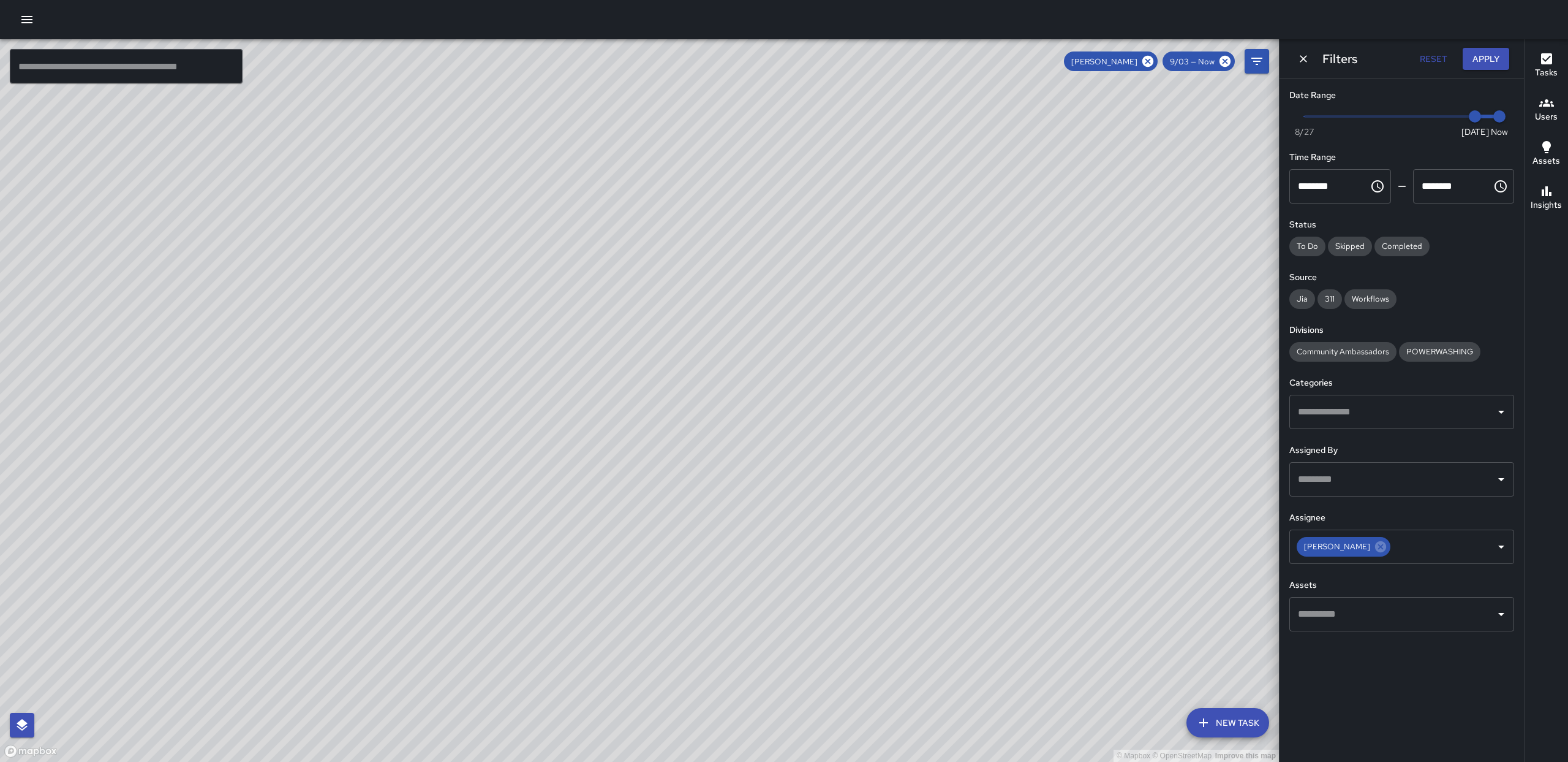
click at [685, 437] on div "© Mapbox © OpenStreetMap Improve this map" at bounding box center [640, 400] width 1279 height 722
drag, startPoint x: 625, startPoint y: 510, endPoint x: 615, endPoint y: 232, distance: 278.2
click at [612, 268] on div "© Mapbox © OpenStreetMap Improve this map" at bounding box center [640, 400] width 1279 height 722
drag, startPoint x: 611, startPoint y: 217, endPoint x: 582, endPoint y: 513, distance: 297.4
click at [598, 553] on div "© Mapbox © OpenStreetMap Improve this map" at bounding box center [640, 400] width 1279 height 722
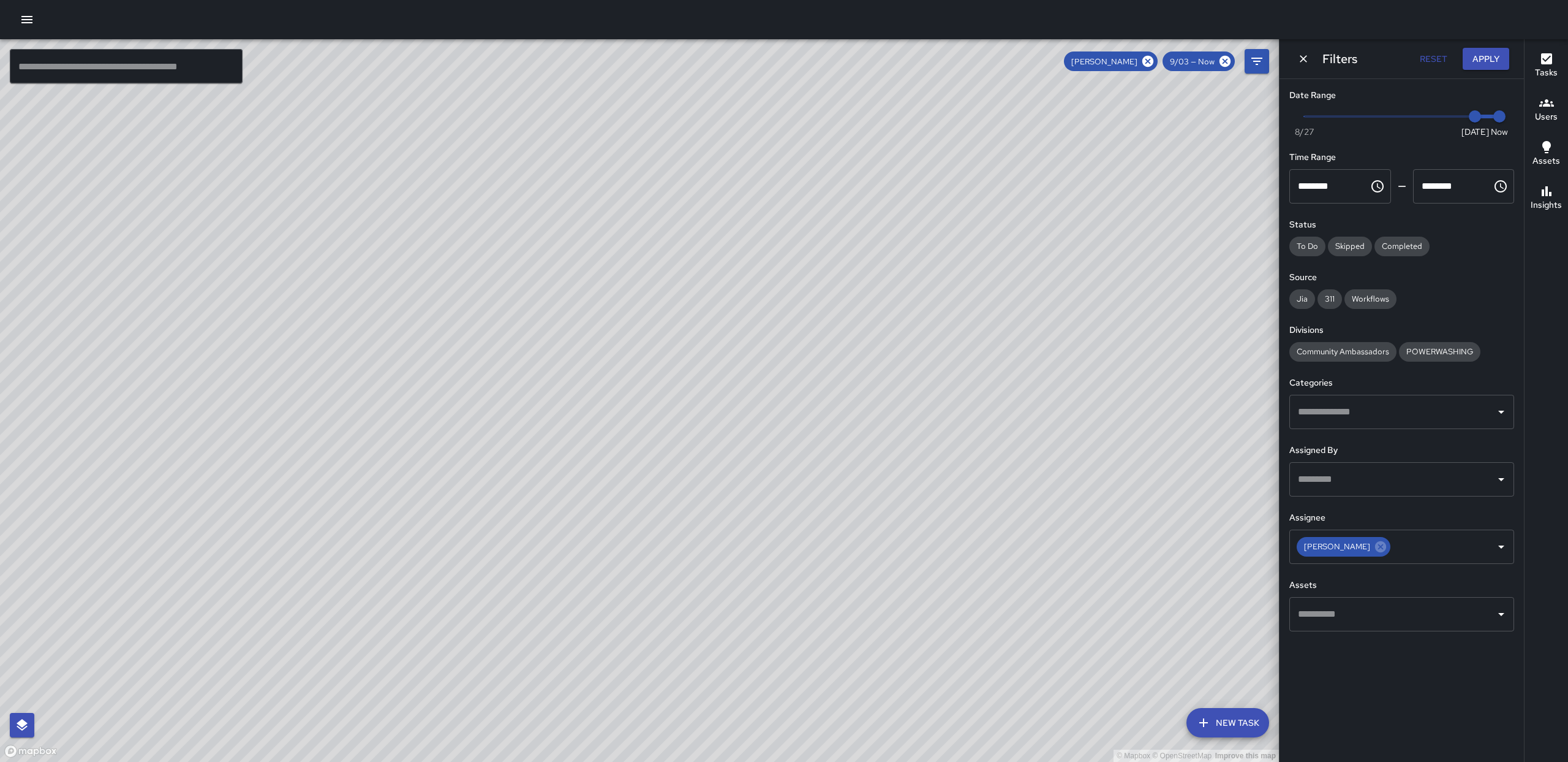
click at [602, 298] on div "© Mapbox © OpenStreetMap Improve this map" at bounding box center [640, 400] width 1279 height 722
drag, startPoint x: 503, startPoint y: 556, endPoint x: 493, endPoint y: 451, distance: 105.5
click at [427, 337] on div "© Mapbox © OpenStreetMap Improve this map" at bounding box center [640, 400] width 1279 height 722
drag, startPoint x: 495, startPoint y: 599, endPoint x: 413, endPoint y: 539, distance: 101.6
click at [373, 687] on div "© Mapbox © OpenStreetMap Improve this map" at bounding box center [640, 400] width 1279 height 722
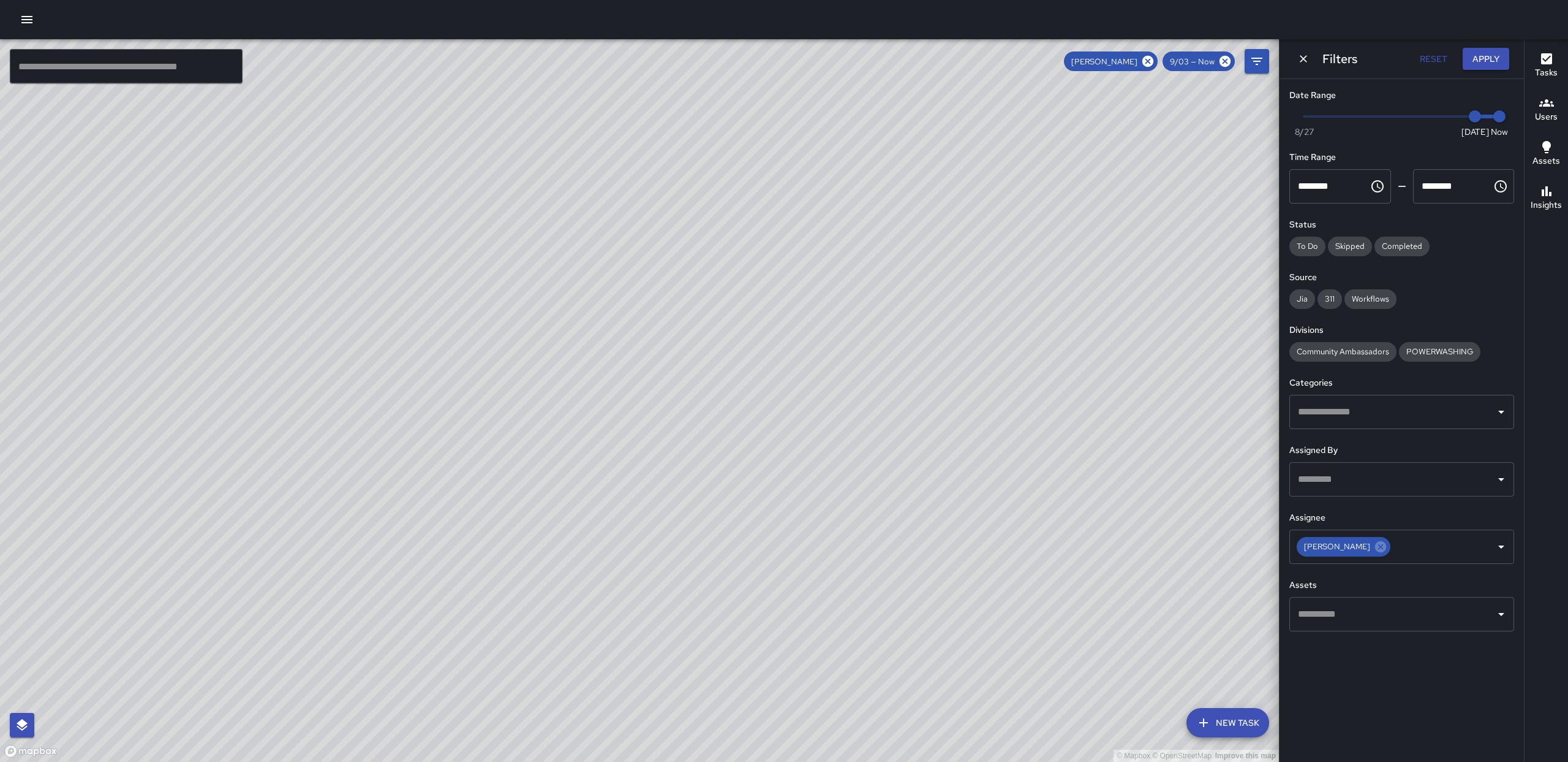
drag, startPoint x: 444, startPoint y: 439, endPoint x: 465, endPoint y: 586, distance: 148.5
click at [465, 592] on div "© Mapbox © OpenStreetMap Improve this map" at bounding box center [640, 400] width 1279 height 722
drag, startPoint x: 516, startPoint y: 413, endPoint x: 634, endPoint y: 339, distance: 139.3
click at [634, 339] on div "© Mapbox © OpenStreetMap Improve this map" at bounding box center [640, 400] width 1279 height 722
drag, startPoint x: 631, startPoint y: 458, endPoint x: 666, endPoint y: 301, distance: 160.9
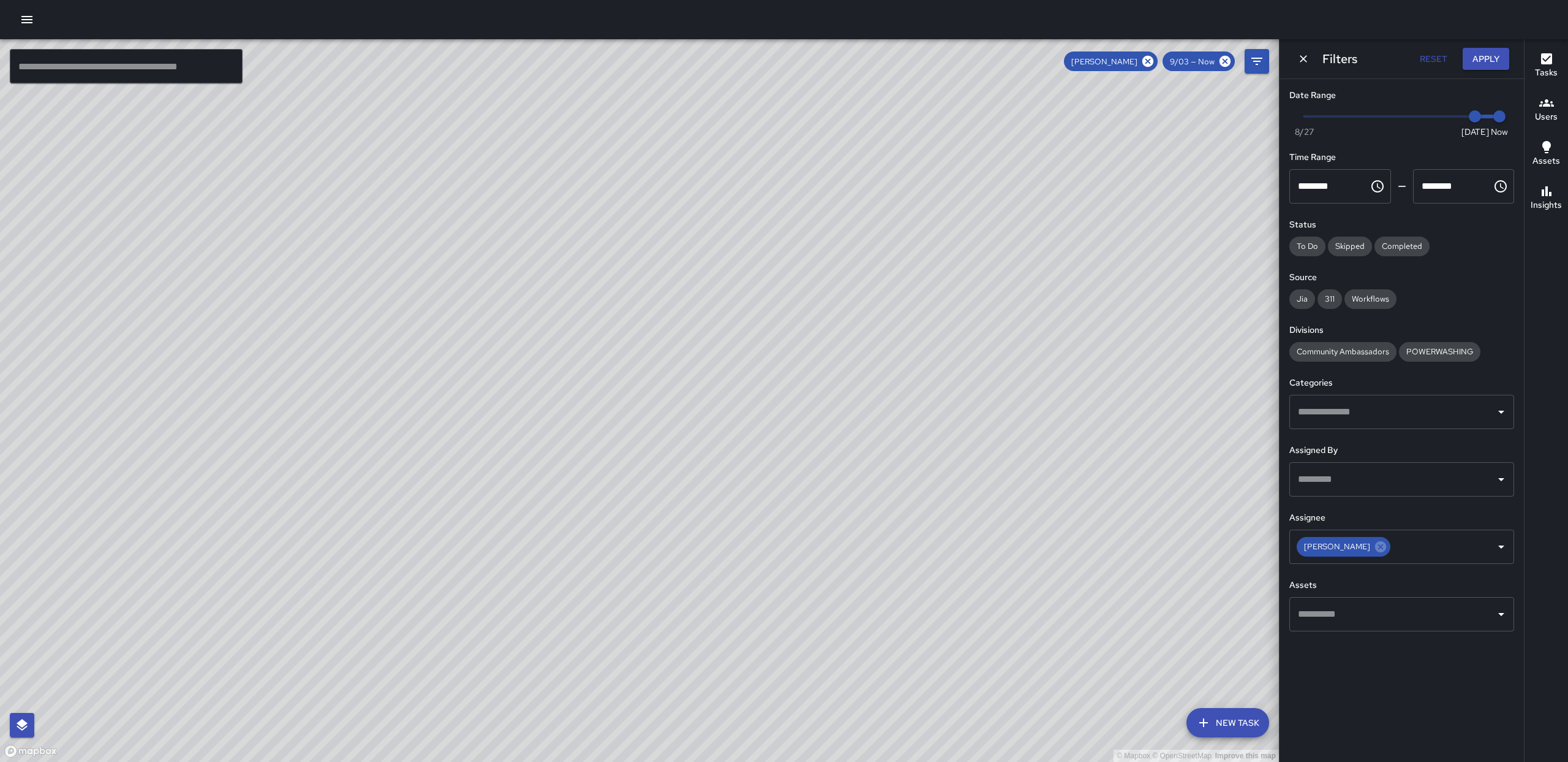
click at [666, 301] on div "© Mapbox © OpenStreetMap Improve this map" at bounding box center [640, 400] width 1279 height 722
drag, startPoint x: 654, startPoint y: 207, endPoint x: 581, endPoint y: 246, distance: 82.8
click at [644, 435] on div "© Mapbox © OpenStreetMap Improve this map" at bounding box center [640, 400] width 1279 height 722
drag, startPoint x: 564, startPoint y: 255, endPoint x: 587, endPoint y: 515, distance: 261.0
click at [586, 525] on div "© Mapbox © OpenStreetMap Improve this map" at bounding box center [640, 400] width 1279 height 722
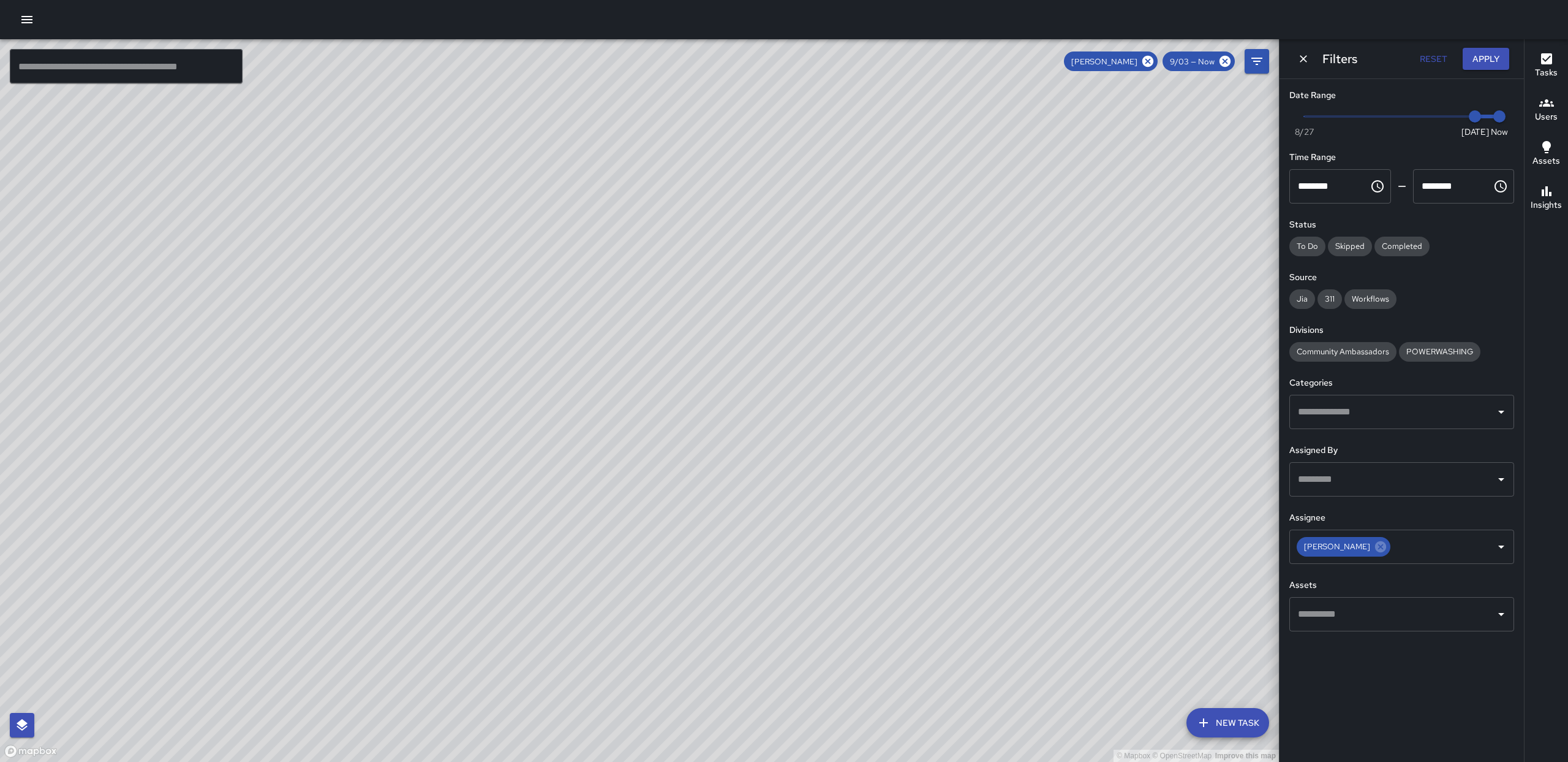
drag, startPoint x: 540, startPoint y: 252, endPoint x: 505, endPoint y: 81, distance: 174.5
click at [505, 81] on div "© Mapbox © OpenStreetMap Improve this map" at bounding box center [640, 400] width 1279 height 722
drag, startPoint x: 511, startPoint y: 594, endPoint x: 539, endPoint y: 437, distance: 159.5
click at [491, 476] on div "© Mapbox © OpenStreetMap Improve this map" at bounding box center [640, 400] width 1279 height 722
drag, startPoint x: 495, startPoint y: 322, endPoint x: 507, endPoint y: 459, distance: 137.5
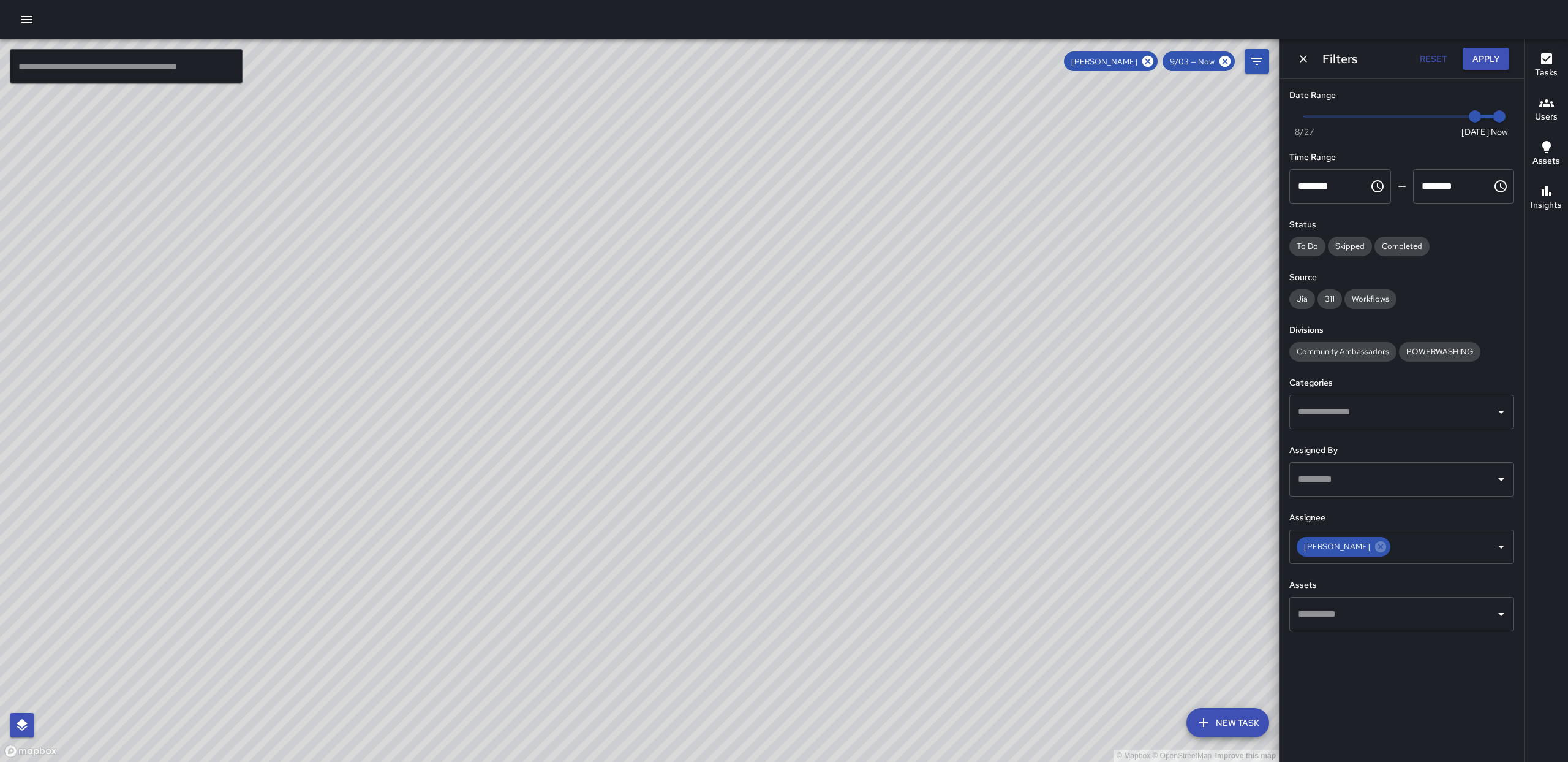
click at [476, 553] on div "© Mapbox © OpenStreetMap Improve this map" at bounding box center [640, 400] width 1279 height 722
drag, startPoint x: 865, startPoint y: 574, endPoint x: 876, endPoint y: 398, distance: 176.3
click at [876, 398] on div "© Mapbox © OpenStreetMap Improve this map" at bounding box center [640, 400] width 1279 height 722
drag, startPoint x: 687, startPoint y: 256, endPoint x: 699, endPoint y: 413, distance: 157.5
click at [699, 413] on div "© Mapbox © OpenStreetMap Improve this map" at bounding box center [640, 400] width 1279 height 722
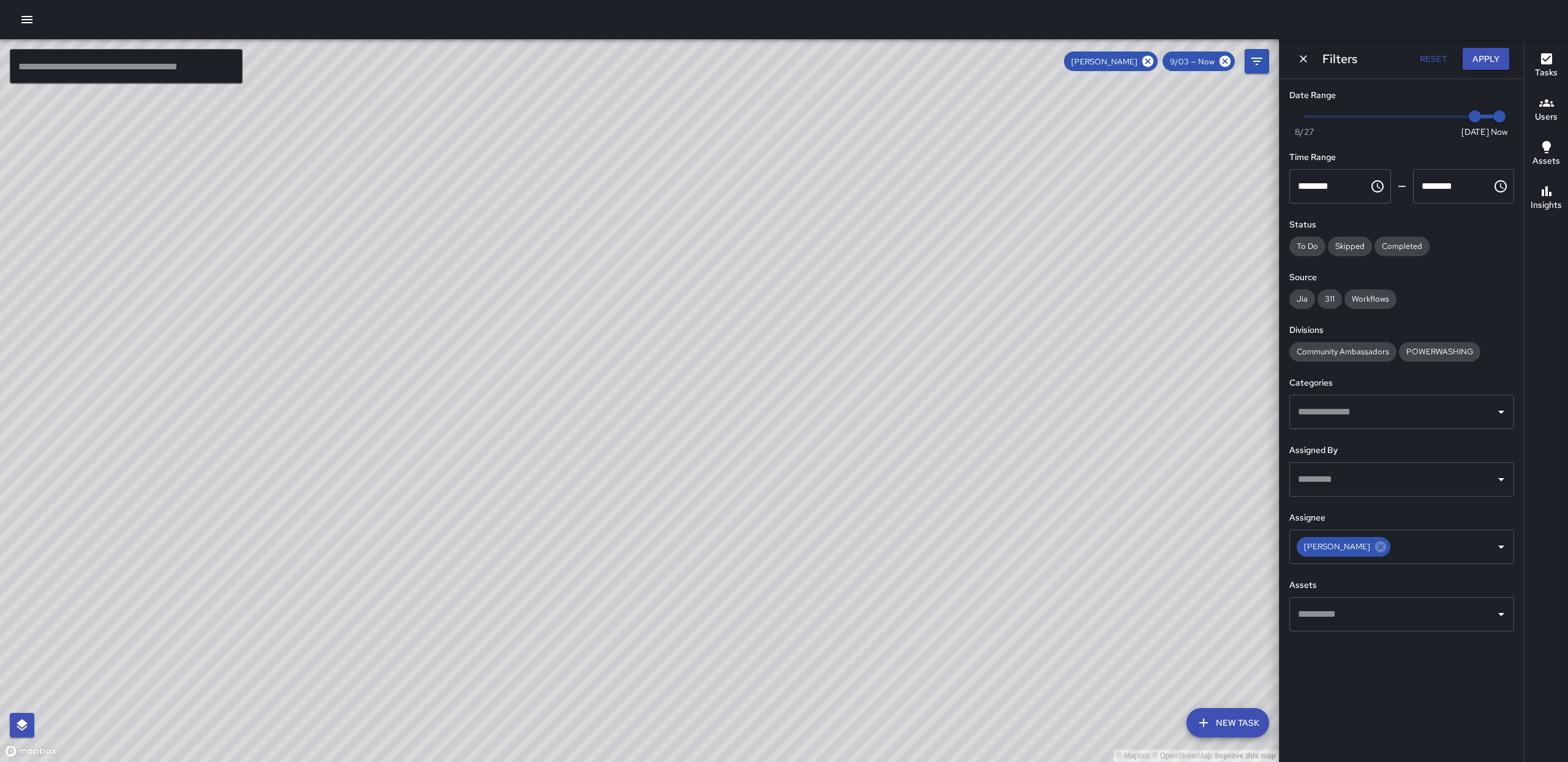
drag, startPoint x: 651, startPoint y: 421, endPoint x: 561, endPoint y: 357, distance: 110.4
click at [649, 406] on div "© Mapbox © OpenStreetMap Improve this map" at bounding box center [640, 400] width 1279 height 722
drag, startPoint x: 707, startPoint y: 627, endPoint x: 636, endPoint y: 408, distance: 230.2
click at [636, 408] on div "© Mapbox © OpenStreetMap Improve this map" at bounding box center [640, 400] width 1279 height 722
drag, startPoint x: 556, startPoint y: 403, endPoint x: 593, endPoint y: 473, distance: 79.2
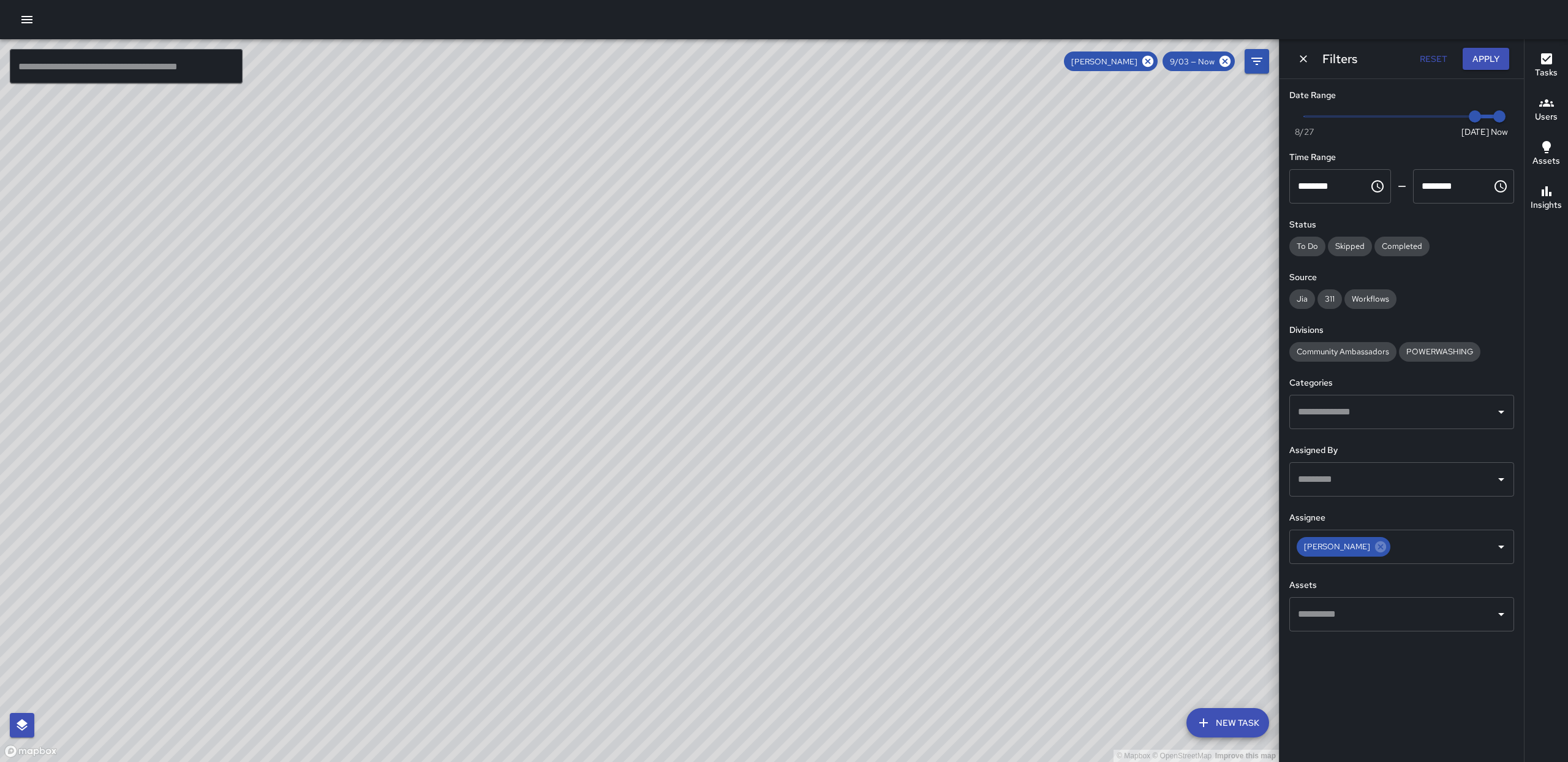
click at [578, 561] on div "© Mapbox © OpenStreetMap Improve this map" at bounding box center [640, 400] width 1279 height 722
drag, startPoint x: 623, startPoint y: 596, endPoint x: 581, endPoint y: 417, distance: 183.9
click at [581, 417] on div "© Mapbox © OpenStreetMap Improve this map" at bounding box center [640, 400] width 1279 height 722
drag, startPoint x: 570, startPoint y: 447, endPoint x: 591, endPoint y: 283, distance: 165.3
click at [579, 492] on div "© Mapbox © OpenStreetMap Improve this map" at bounding box center [640, 400] width 1279 height 722
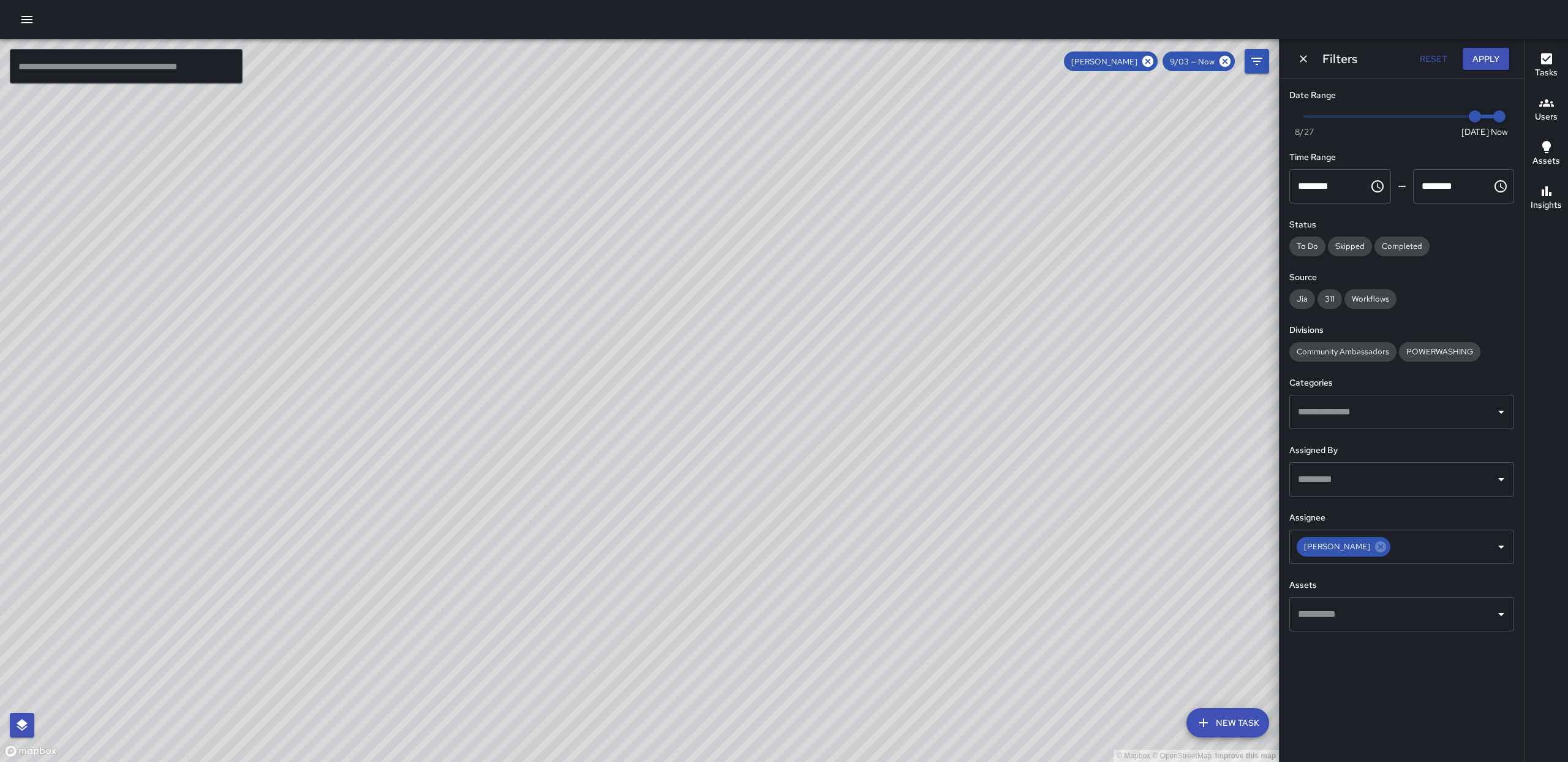
drag, startPoint x: 540, startPoint y: 150, endPoint x: 534, endPoint y: 216, distance: 66.3
click at [532, 217] on div "© Mapbox © OpenStreetMap Improve this map" at bounding box center [640, 400] width 1279 height 722
drag, startPoint x: 572, startPoint y: 278, endPoint x: 567, endPoint y: 404, distance: 126.1
click at [567, 404] on div "© Mapbox © OpenStreetMap Improve this map" at bounding box center [640, 400] width 1279 height 722
click at [497, 309] on div "© Mapbox © OpenStreetMap Improve this map" at bounding box center [640, 400] width 1279 height 722
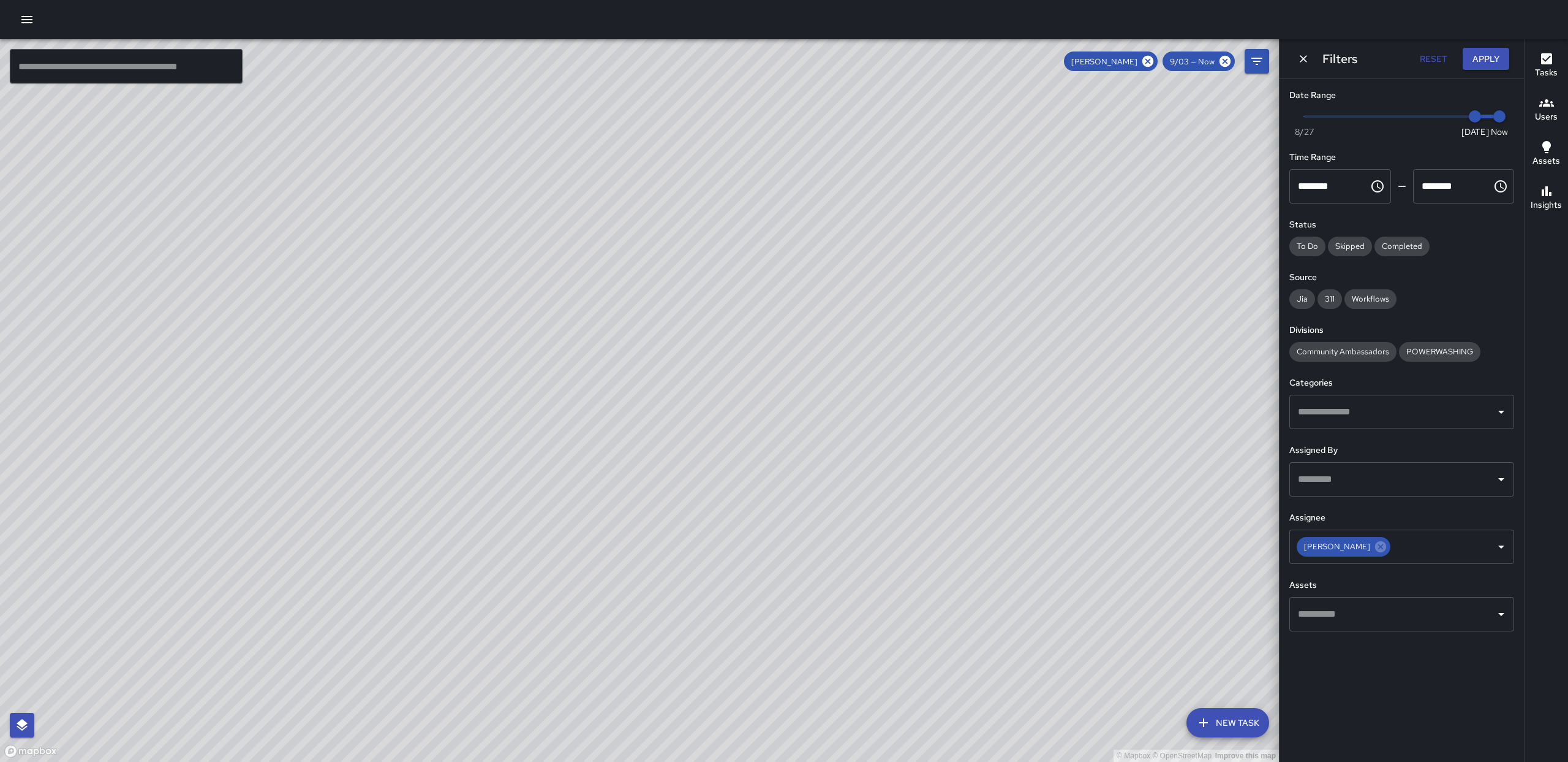
drag, startPoint x: 786, startPoint y: 481, endPoint x: 792, endPoint y: 286, distance: 195.1
click at [799, 266] on div "© Mapbox © OpenStreetMap Improve this map" at bounding box center [640, 400] width 1279 height 722
drag, startPoint x: 587, startPoint y: 441, endPoint x: 620, endPoint y: 467, distance: 42.0
click at [621, 470] on div "© Mapbox © OpenStreetMap Improve this map" at bounding box center [640, 400] width 1279 height 722
drag, startPoint x: 505, startPoint y: 666, endPoint x: 473, endPoint y: 479, distance: 189.7
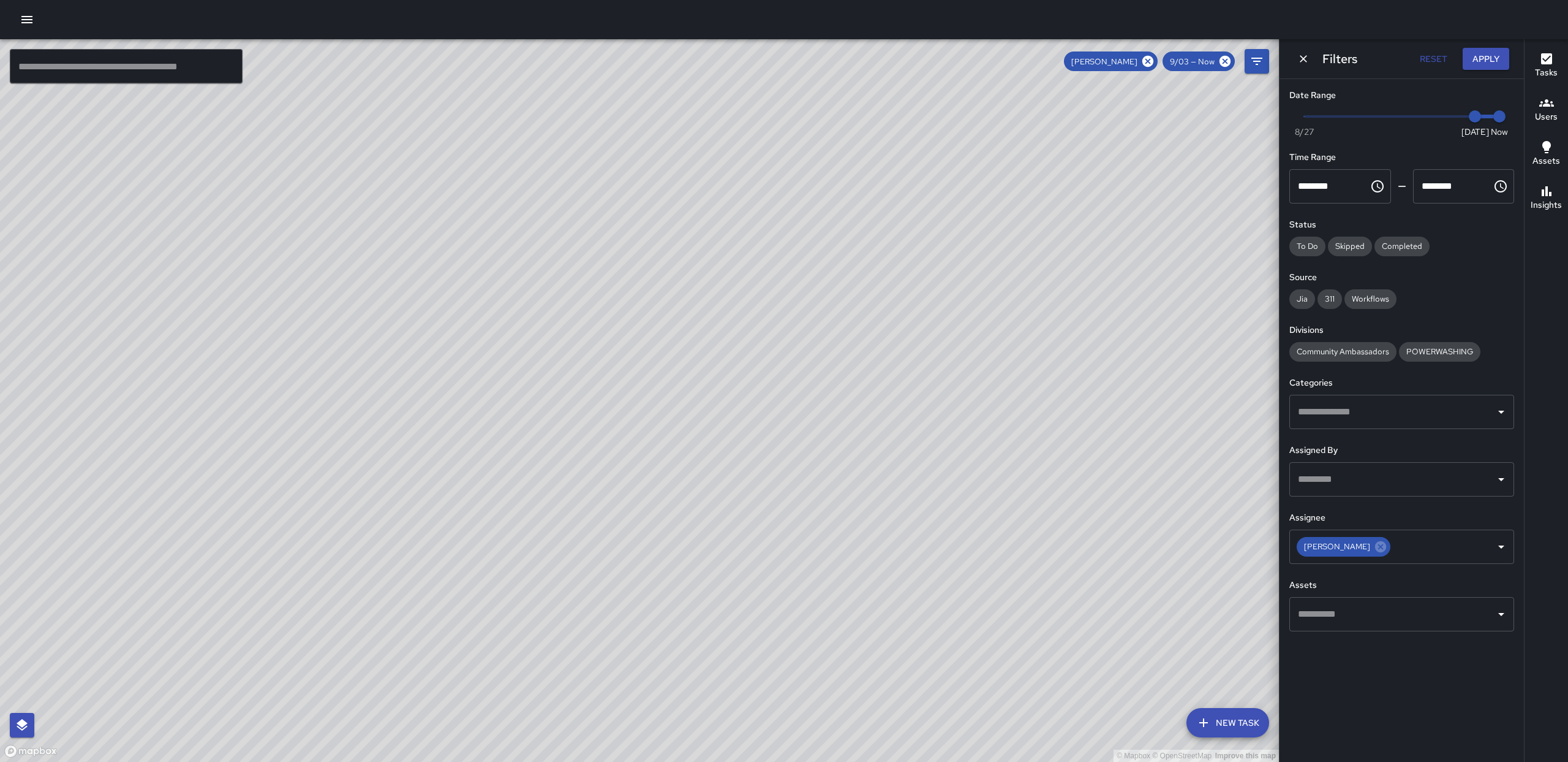
click at [464, 453] on div "© Mapbox © OpenStreetMap Improve this map" at bounding box center [640, 400] width 1279 height 722
drag, startPoint x: 495, startPoint y: 358, endPoint x: 717, endPoint y: 567, distance: 304.9
click at [723, 568] on div "© Mapbox © OpenStreetMap Improve this map" at bounding box center [640, 400] width 1279 height 722
drag, startPoint x: 695, startPoint y: 490, endPoint x: 518, endPoint y: 482, distance: 177.2
click at [518, 482] on div "© Mapbox © OpenStreetMap Improve this map" at bounding box center [640, 400] width 1279 height 722
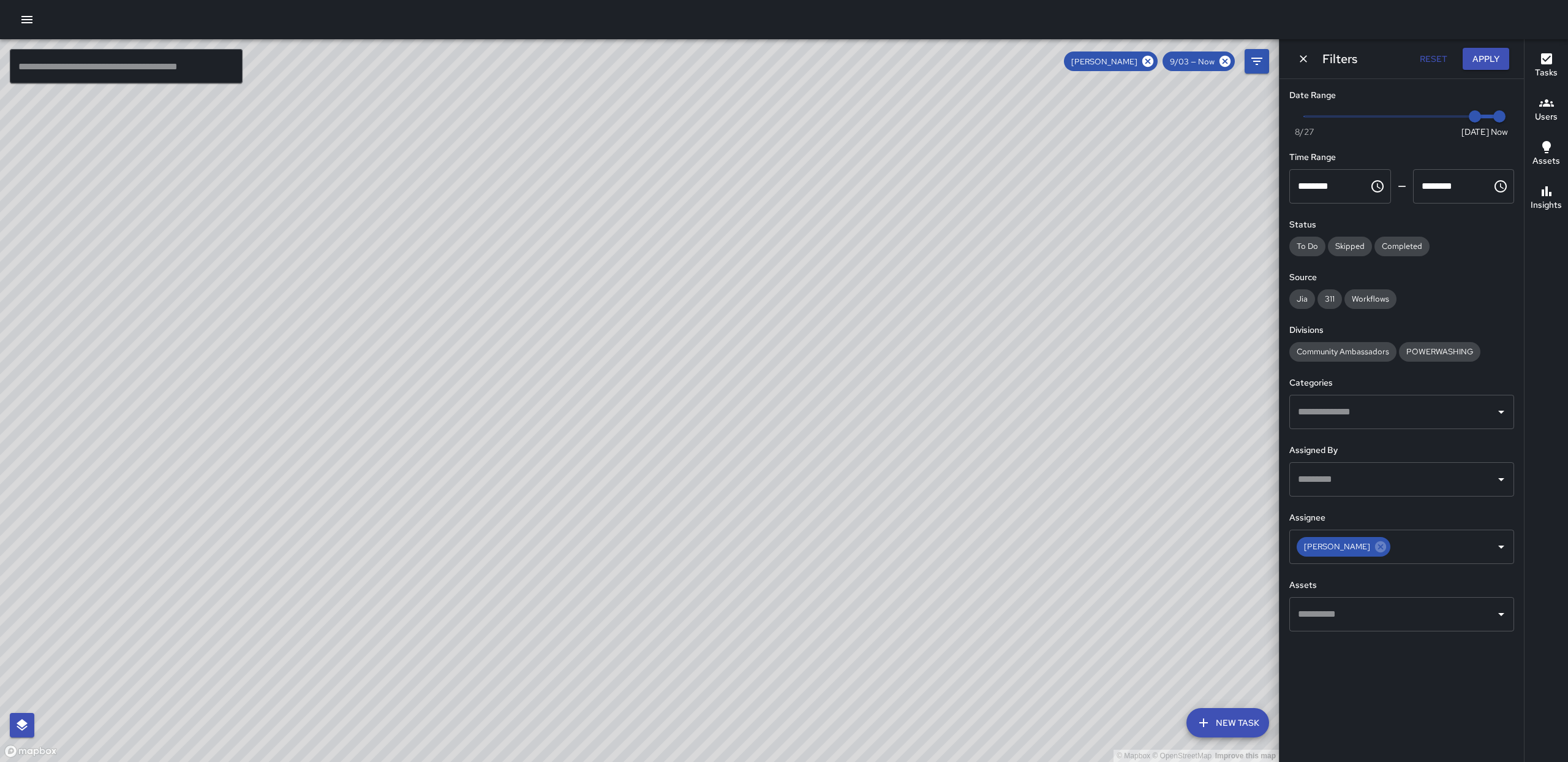
drag, startPoint x: 524, startPoint y: 445, endPoint x: 562, endPoint y: 465, distance: 42.9
click at [562, 465] on div "© Mapbox © OpenStreetMap Improve this map" at bounding box center [640, 400] width 1279 height 722
drag, startPoint x: 583, startPoint y: 470, endPoint x: 583, endPoint y: 493, distance: 23.0
click at [583, 495] on div "© Mapbox © OpenStreetMap Improve this map" at bounding box center [640, 400] width 1279 height 722
drag, startPoint x: 678, startPoint y: 415, endPoint x: 676, endPoint y: 602, distance: 187.0
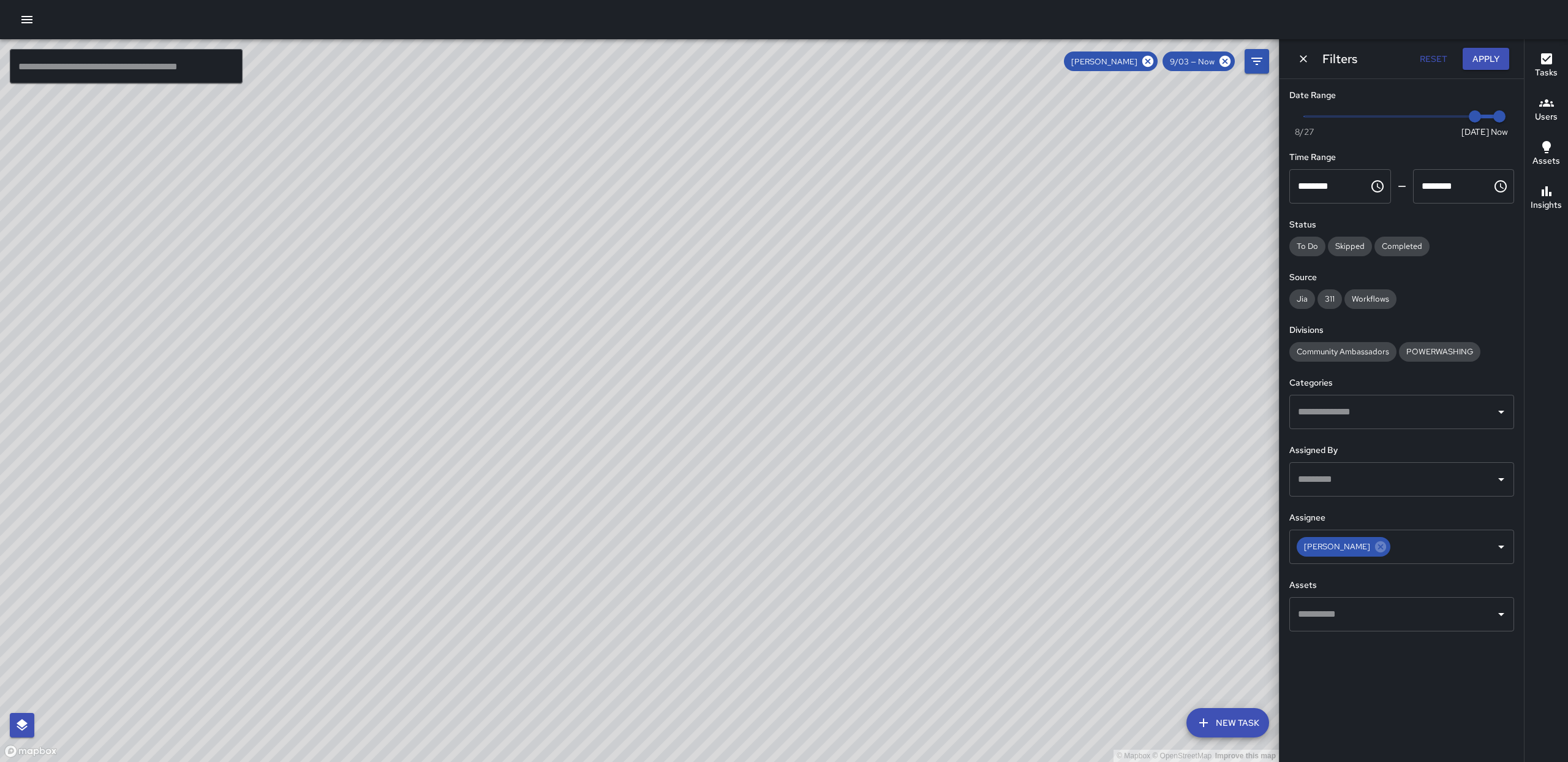
click at [676, 602] on div "© Mapbox © OpenStreetMap Improve this map" at bounding box center [640, 400] width 1279 height 722
drag, startPoint x: 818, startPoint y: 505, endPoint x: 811, endPoint y: 464, distance: 41.6
click at [815, 457] on div "© Mapbox © OpenStreetMap Improve this map" at bounding box center [640, 400] width 1279 height 722
drag, startPoint x: 710, startPoint y: 575, endPoint x: 705, endPoint y: 555, distance: 20.6
click at [705, 555] on div "© Mapbox © OpenStreetMap Improve this map" at bounding box center [640, 400] width 1279 height 722
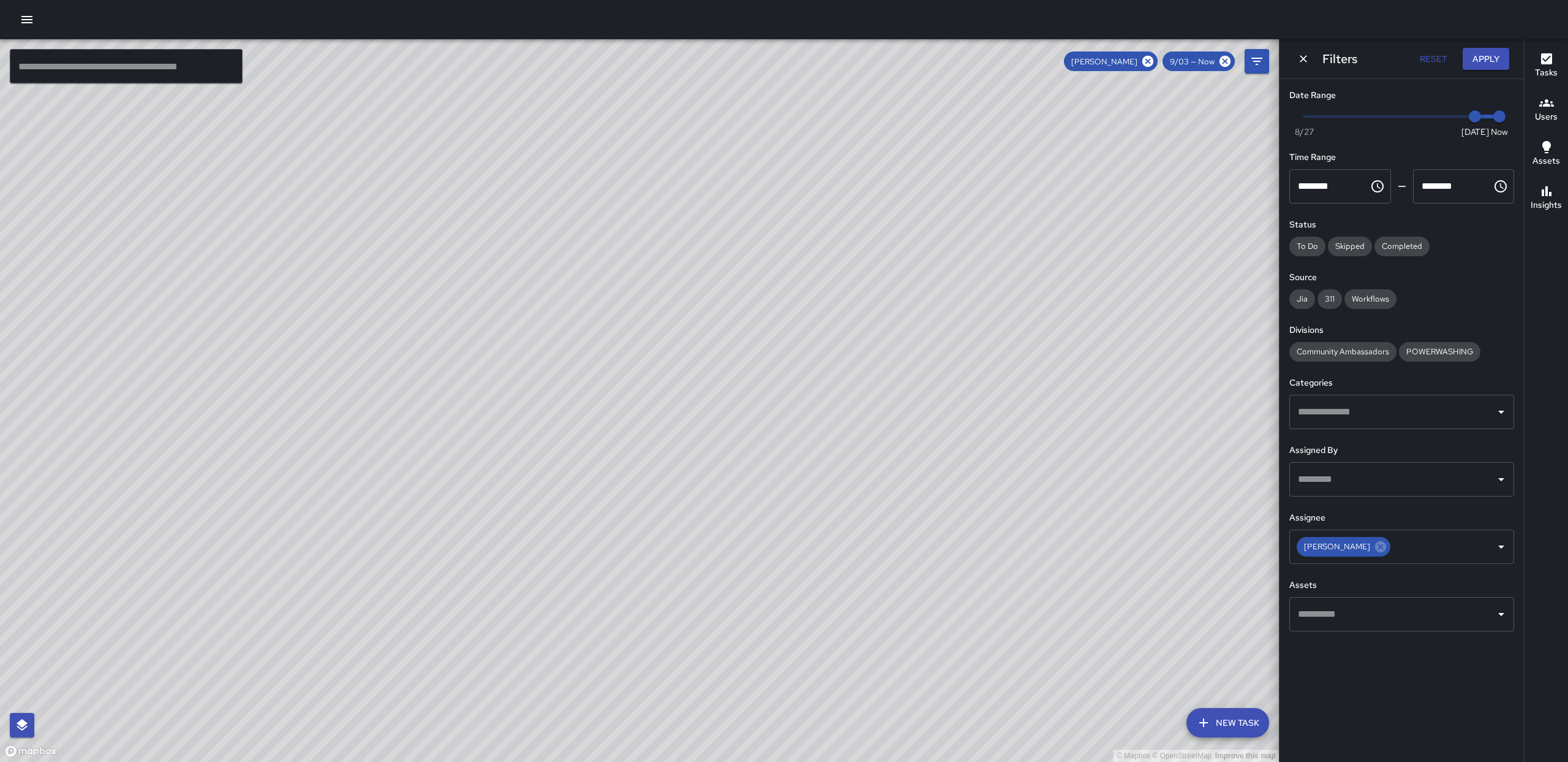
drag, startPoint x: 696, startPoint y: 554, endPoint x: 690, endPoint y: 486, distance: 68.3
click at [692, 481] on div "© Mapbox © OpenStreetMap Improve this map" at bounding box center [640, 400] width 1279 height 722
drag, startPoint x: 646, startPoint y: 580, endPoint x: 796, endPoint y: 639, distance: 161.2
click at [796, 655] on div "© Mapbox © OpenStreetMap Improve this map" at bounding box center [640, 400] width 1279 height 722
drag, startPoint x: 567, startPoint y: 287, endPoint x: 455, endPoint y: 469, distance: 213.7
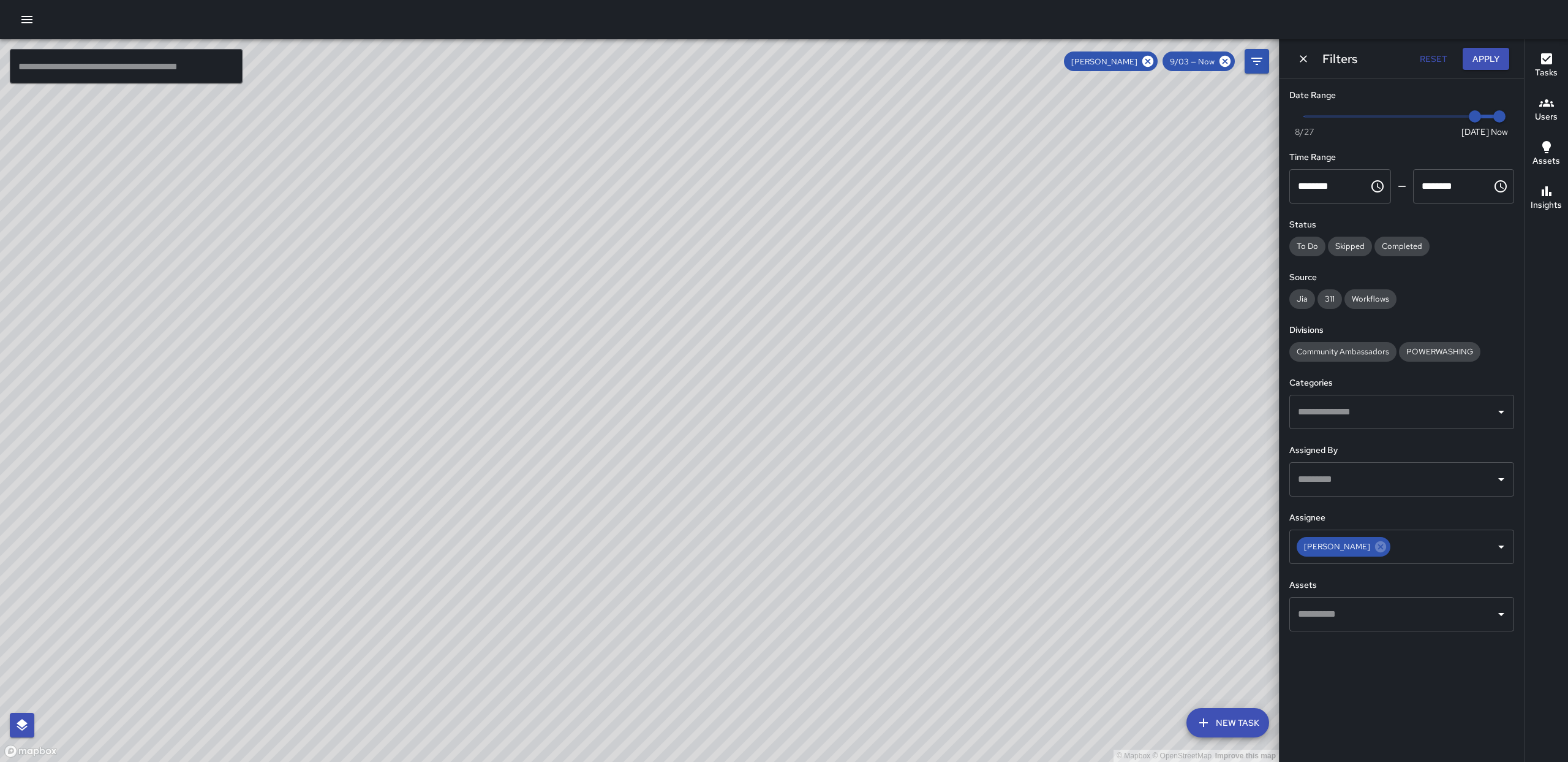
click at [455, 469] on div "© Mapbox © OpenStreetMap Improve this map" at bounding box center [640, 400] width 1279 height 722
drag, startPoint x: 603, startPoint y: 275, endPoint x: 607, endPoint y: 203, distance: 72.1
click at [607, 202] on div "© Mapbox © OpenStreetMap Improve this map" at bounding box center [640, 400] width 1279 height 722
drag, startPoint x: 532, startPoint y: 399, endPoint x: 585, endPoint y: 419, distance: 56.6
click at [585, 417] on div "© Mapbox © OpenStreetMap Improve this map" at bounding box center [640, 400] width 1279 height 722
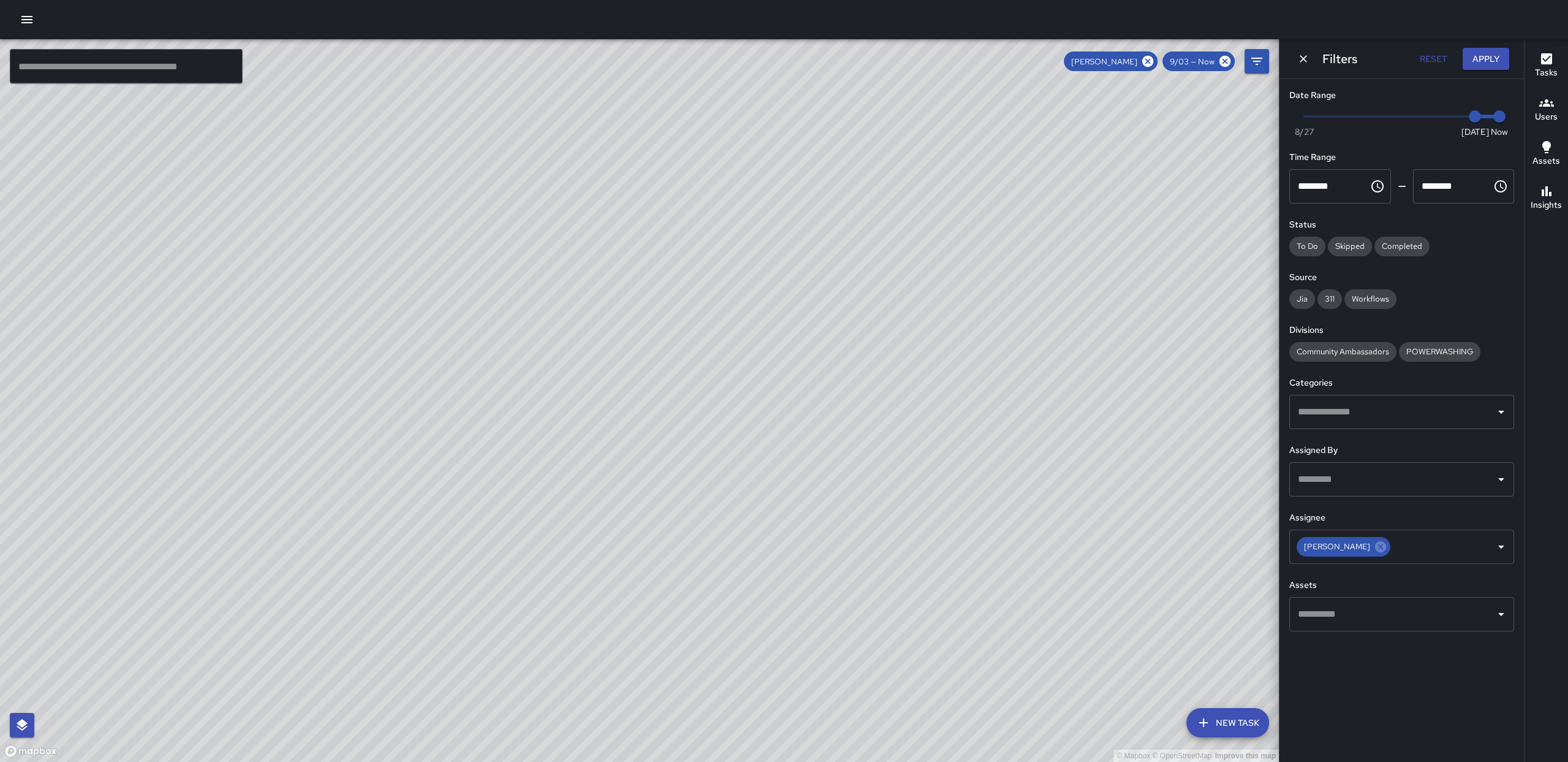
drag, startPoint x: 747, startPoint y: 448, endPoint x: 778, endPoint y: 486, distance: 49.0
click at [785, 500] on div "© Mapbox © OpenStreetMap Improve this map" at bounding box center [640, 400] width 1279 height 722
drag, startPoint x: 762, startPoint y: 392, endPoint x: 733, endPoint y: 323, distance: 74.8
click at [721, 291] on div "© Mapbox © OpenStreetMap Improve this map" at bounding box center [640, 400] width 1279 height 722
drag, startPoint x: 821, startPoint y: 464, endPoint x: 786, endPoint y: 535, distance: 79.2
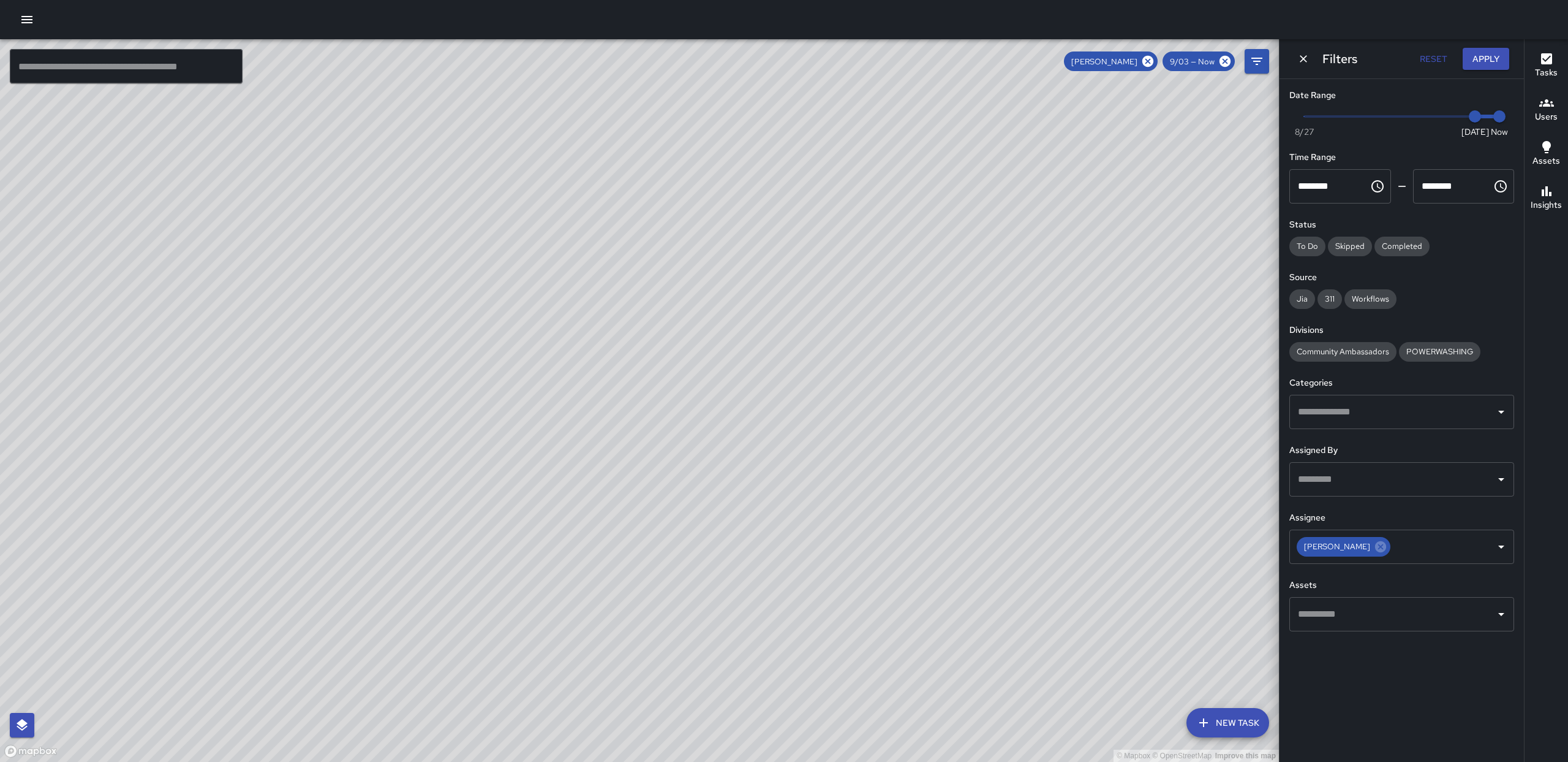
click at [841, 360] on div "© Mapbox © OpenStreetMap Improve this map" at bounding box center [640, 400] width 1279 height 722
drag, startPoint x: 832, startPoint y: 633, endPoint x: 825, endPoint y: 590, distance: 43.6
click at [825, 590] on div "© Mapbox © OpenStreetMap Improve this map" at bounding box center [640, 400] width 1279 height 722
drag, startPoint x: 589, startPoint y: 282, endPoint x: 616, endPoint y: 603, distance: 322.1
click at [615, 612] on div "© Mapbox © OpenStreetMap Improve this map" at bounding box center [640, 400] width 1279 height 722
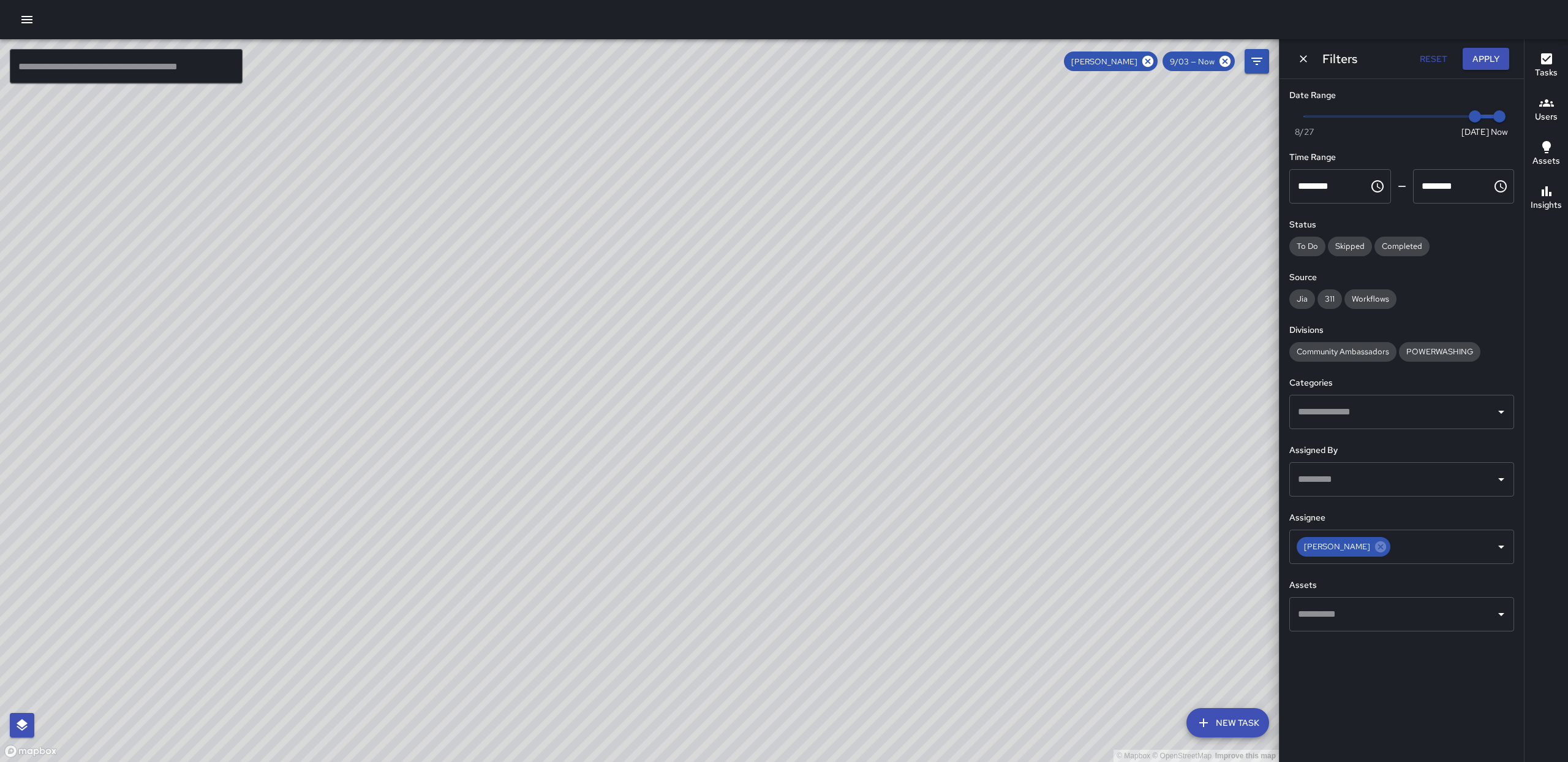
drag, startPoint x: 1046, startPoint y: 609, endPoint x: 1100, endPoint y: 603, distance: 54.3
click at [1100, 603] on div "© Mapbox © OpenStreetMap Improve this map" at bounding box center [640, 400] width 1279 height 722
drag, startPoint x: 843, startPoint y: 495, endPoint x: 812, endPoint y: 487, distance: 32.0
click at [812, 487] on div "© Mapbox © OpenStreetMap Improve this map" at bounding box center [640, 400] width 1279 height 722
drag, startPoint x: 938, startPoint y: 571, endPoint x: 907, endPoint y: 437, distance: 137.5
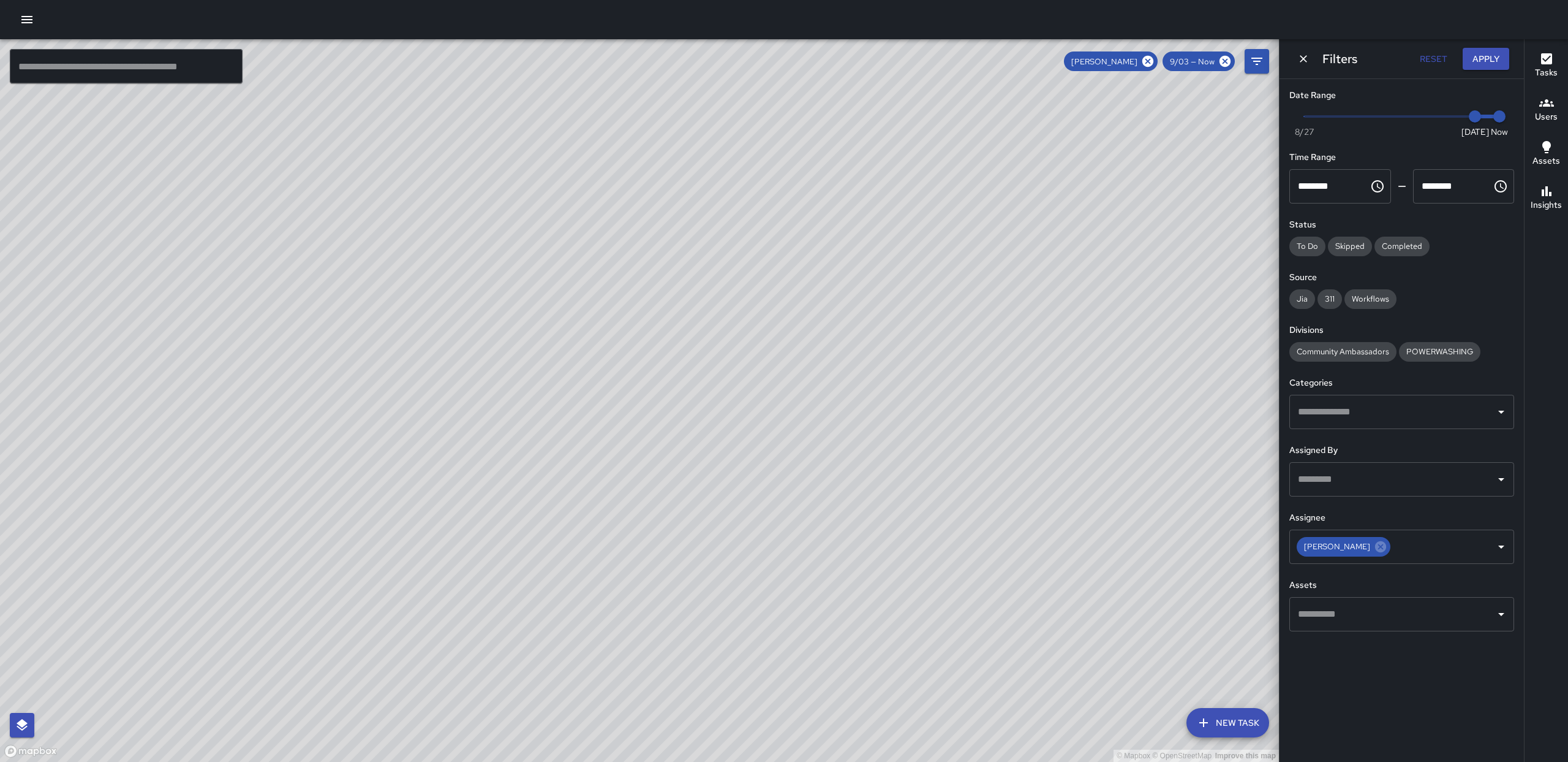
click at [907, 437] on div "© Mapbox © OpenStreetMap Improve this map" at bounding box center [640, 400] width 1279 height 722
drag, startPoint x: 280, startPoint y: 239, endPoint x: 261, endPoint y: 252, distance: 23.0
click at [206, 275] on div "© Mapbox © OpenStreetMap Improve this map" at bounding box center [640, 400] width 1279 height 722
drag, startPoint x: 414, startPoint y: 256, endPoint x: 385, endPoint y: 337, distance: 86.0
click at [357, 358] on div "© Mapbox © OpenStreetMap Improve this map" at bounding box center [640, 400] width 1279 height 722
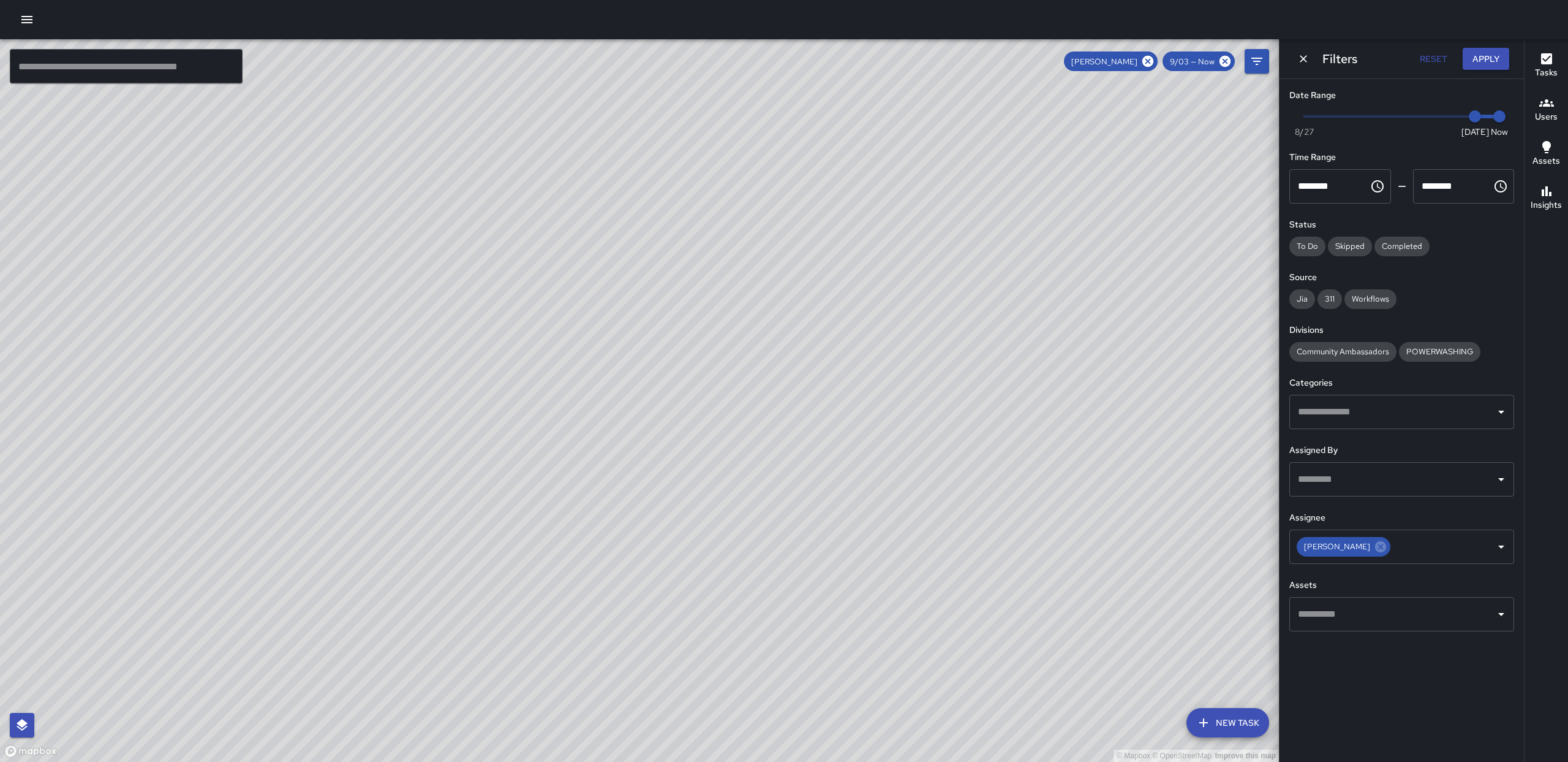
drag, startPoint x: 469, startPoint y: 376, endPoint x: 493, endPoint y: 238, distance: 140.1
click at [493, 237] on div "© Mapbox © OpenStreetMap Improve this map" at bounding box center [640, 400] width 1279 height 722
drag, startPoint x: 499, startPoint y: 365, endPoint x: 796, endPoint y: 302, distance: 303.6
click at [497, 360] on div "© Mapbox © OpenStreetMap Improve this map" at bounding box center [640, 400] width 1279 height 722
click at [34, 15] on icon "button" at bounding box center [27, 19] width 15 height 15
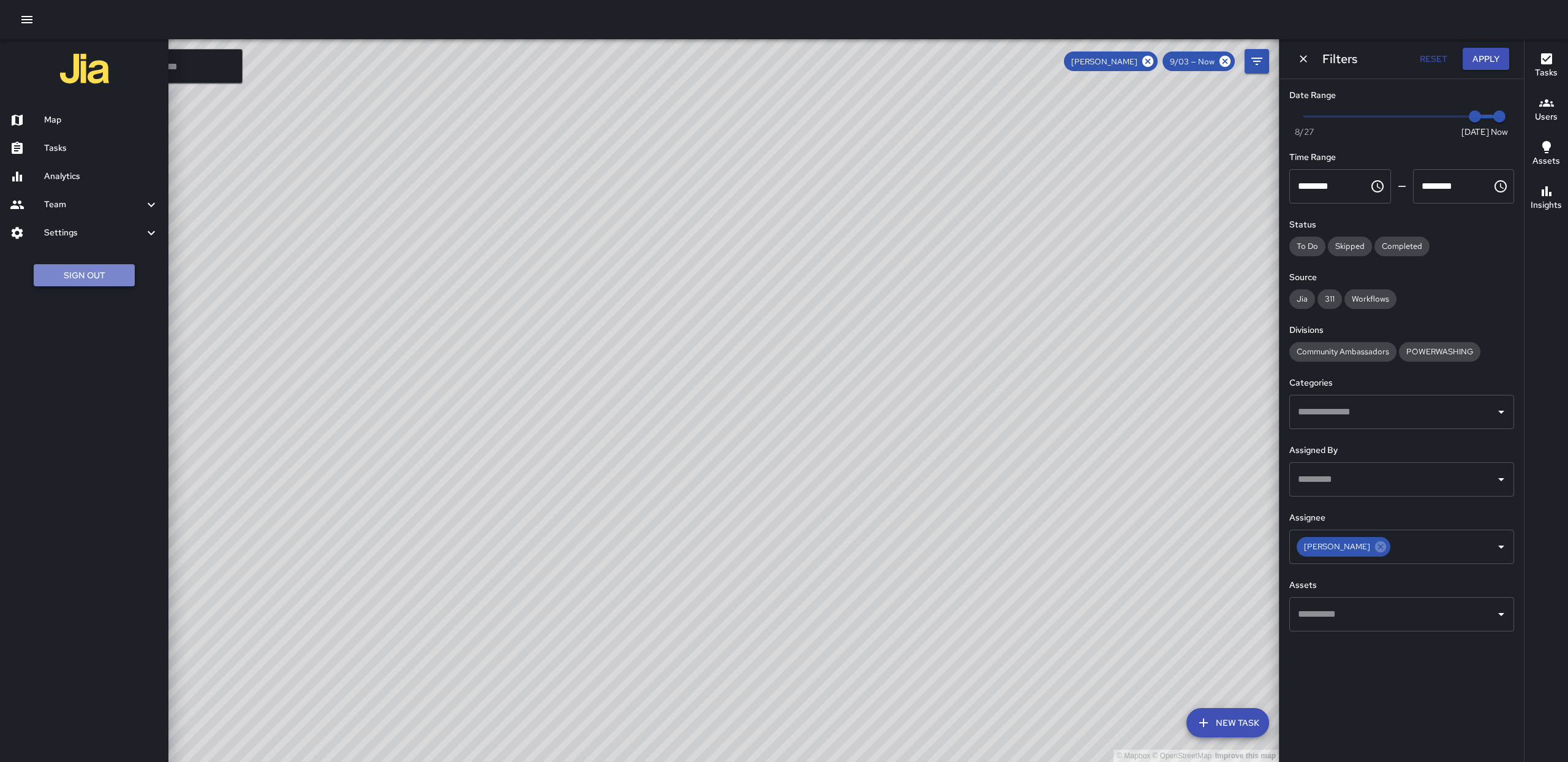
click at [68, 278] on button "Sign Out" at bounding box center [84, 276] width 101 height 23
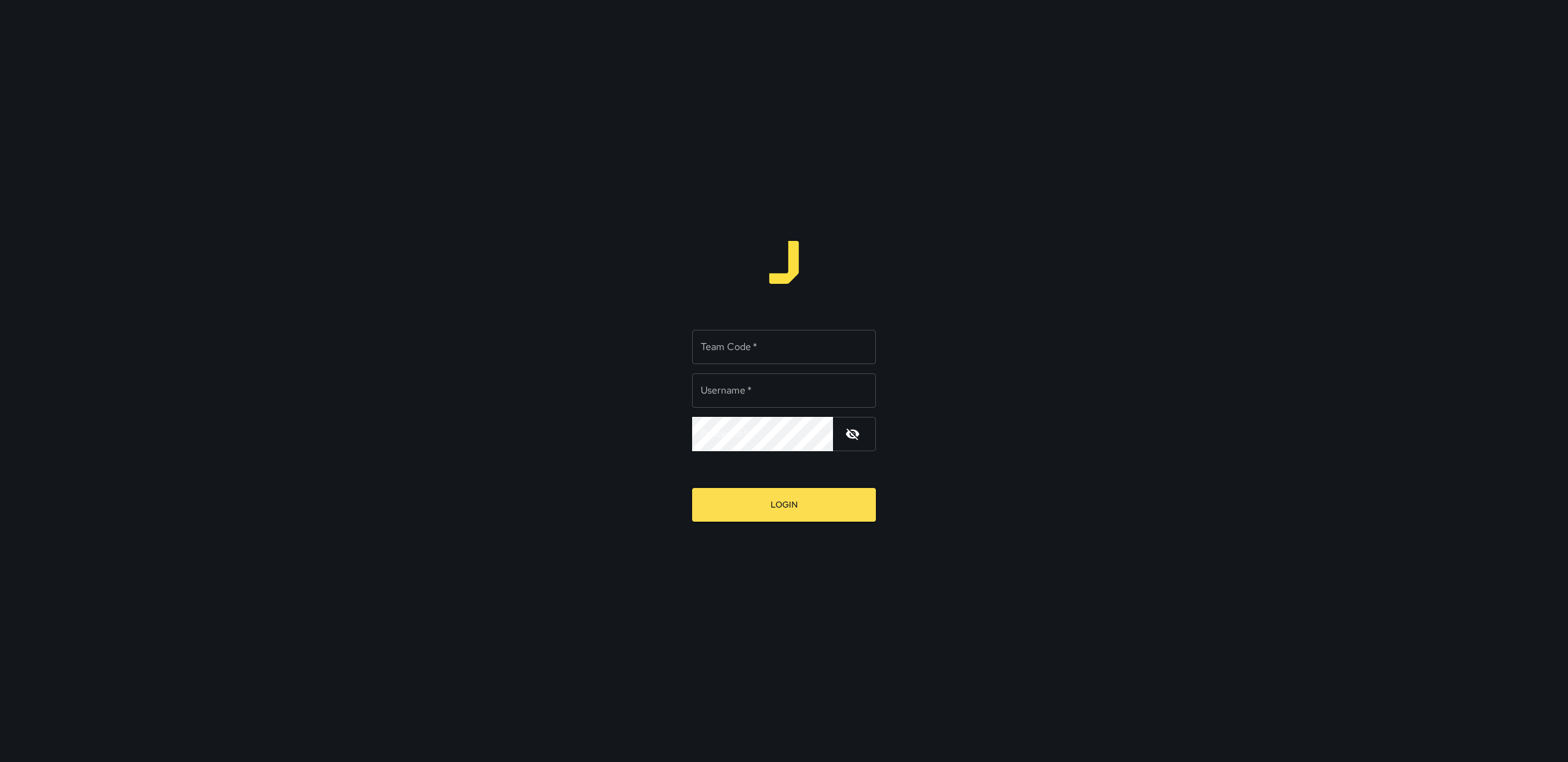
type input "******"
click at [812, 345] on input "Team Code   *" at bounding box center [784, 347] width 184 height 34
type input "*****"
drag, startPoint x: 726, startPoint y: 389, endPoint x: 599, endPoint y: 323, distance: 143.1
click at [585, 364] on div "Team Code   * ***** Team Code   * Username   * ****** Username   * Password   *…" at bounding box center [784, 381] width 1568 height 762
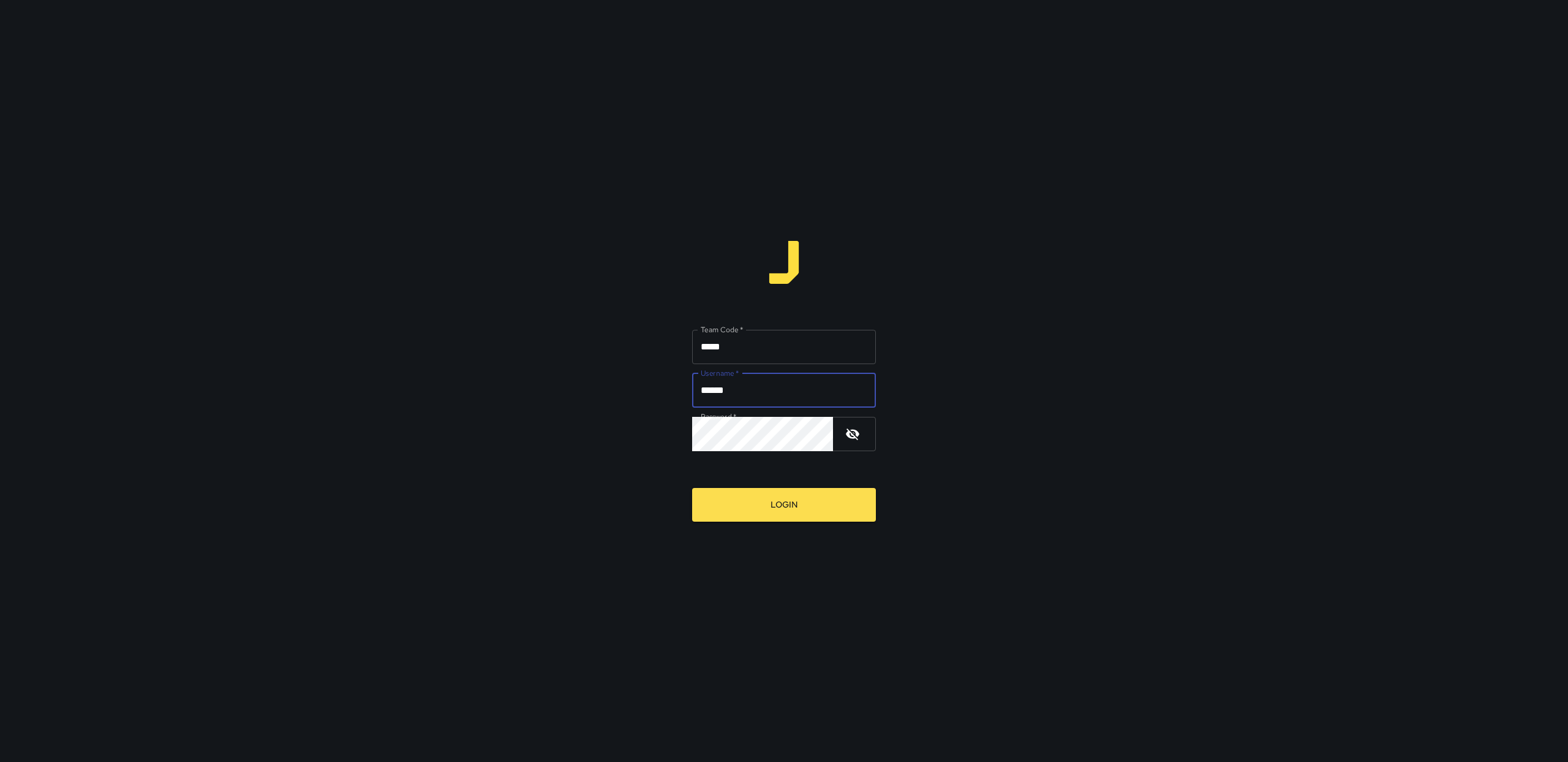
type input "******"
click at [772, 502] on button "Login" at bounding box center [784, 504] width 184 height 34
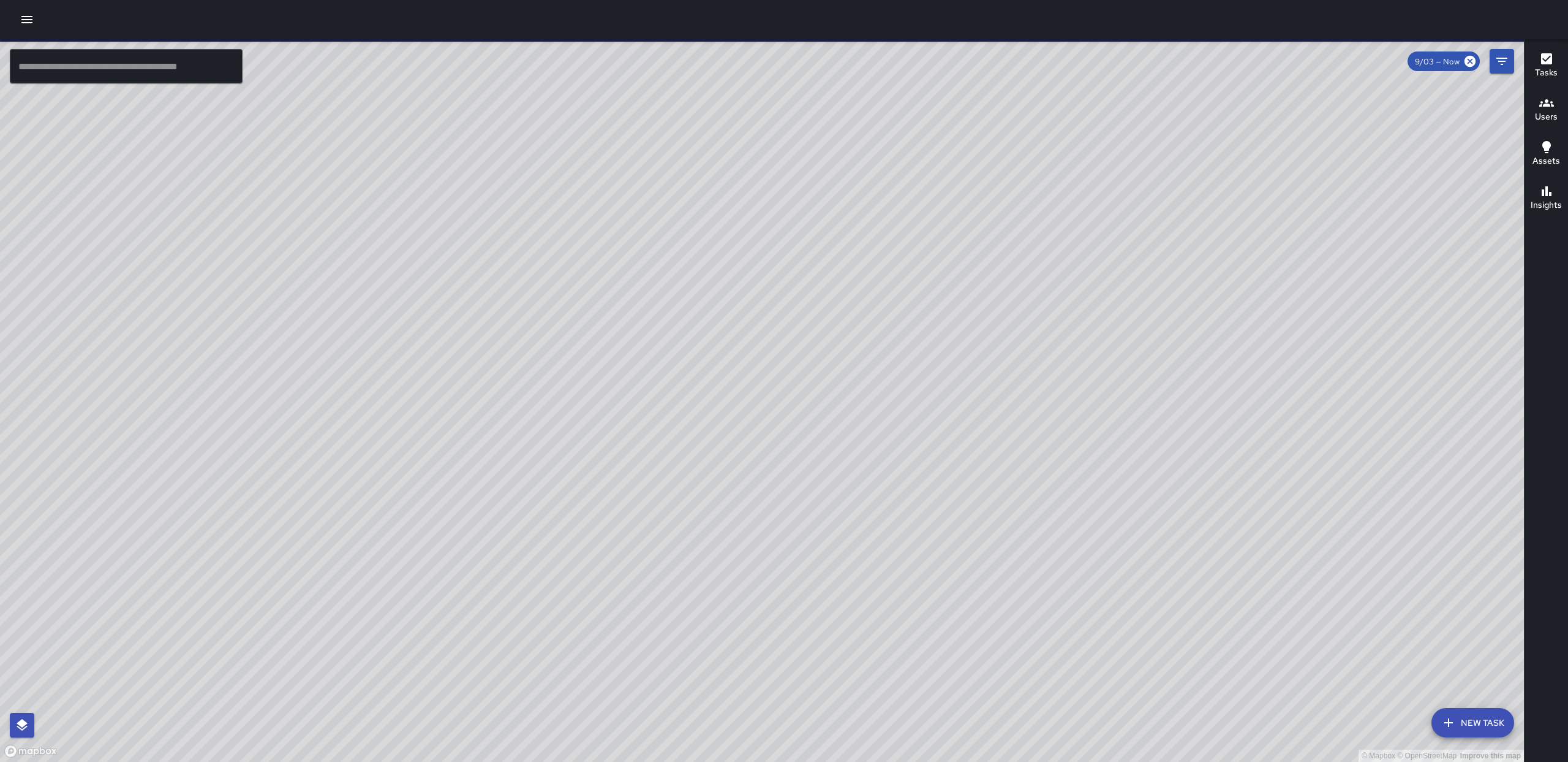
click at [1504, 66] on icon "Filters" at bounding box center [1502, 61] width 15 height 15
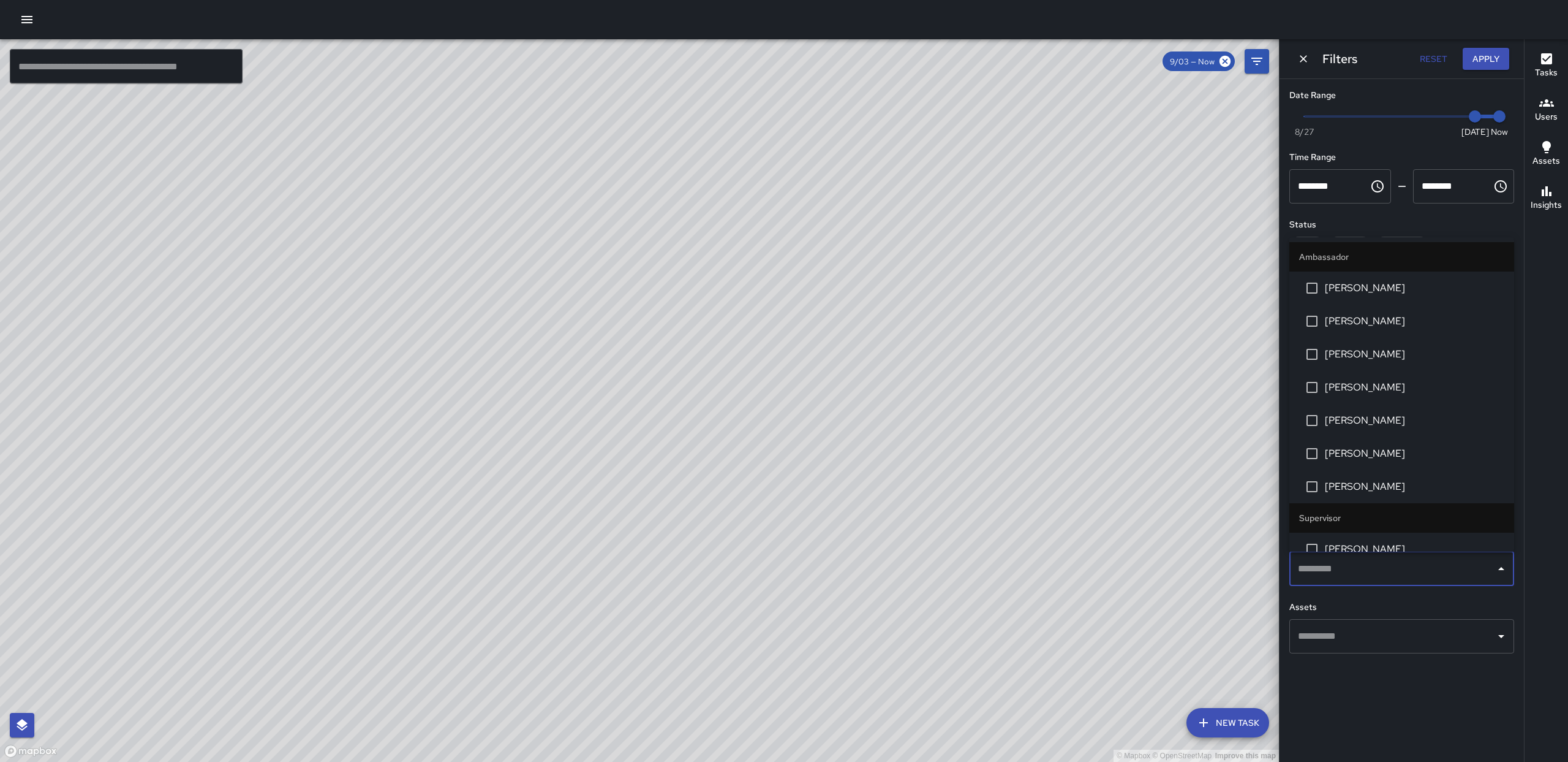
click at [1341, 565] on input "text" at bounding box center [1392, 569] width 195 height 23
click at [1349, 294] on span "Samuel McClanahan" at bounding box center [1414, 288] width 180 height 15
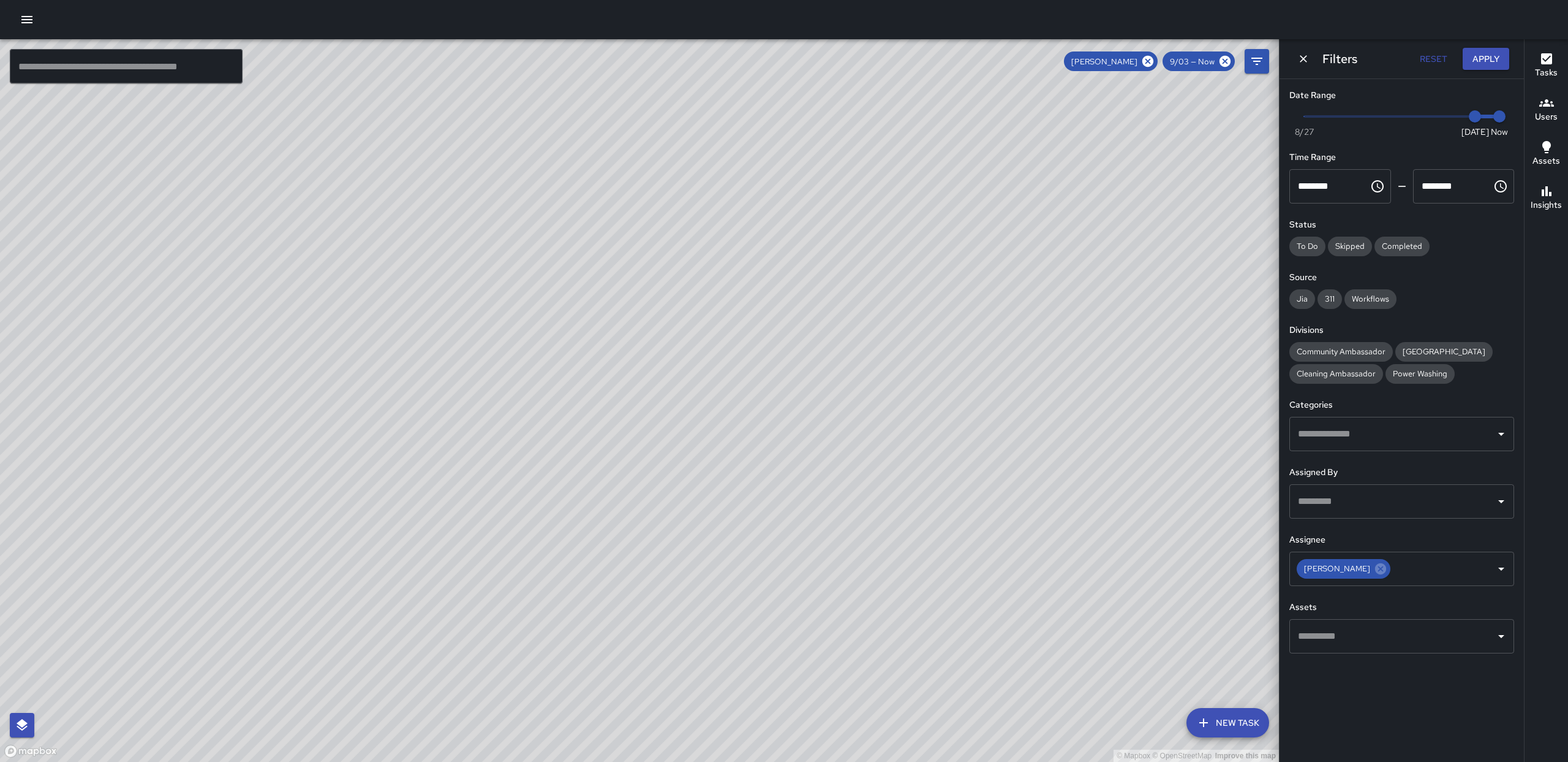
drag, startPoint x: 830, startPoint y: 307, endPoint x: 841, endPoint y: 304, distance: 11.4
click at [841, 304] on div "© Mapbox © OpenStreetMap Improve this map" at bounding box center [640, 400] width 1279 height 722
drag, startPoint x: 838, startPoint y: 510, endPoint x: 807, endPoint y: 419, distance: 96.1
click at [822, 474] on div "© Mapbox © OpenStreetMap Improve this map" at bounding box center [640, 400] width 1279 height 722
click at [1150, 61] on icon at bounding box center [1148, 61] width 11 height 11
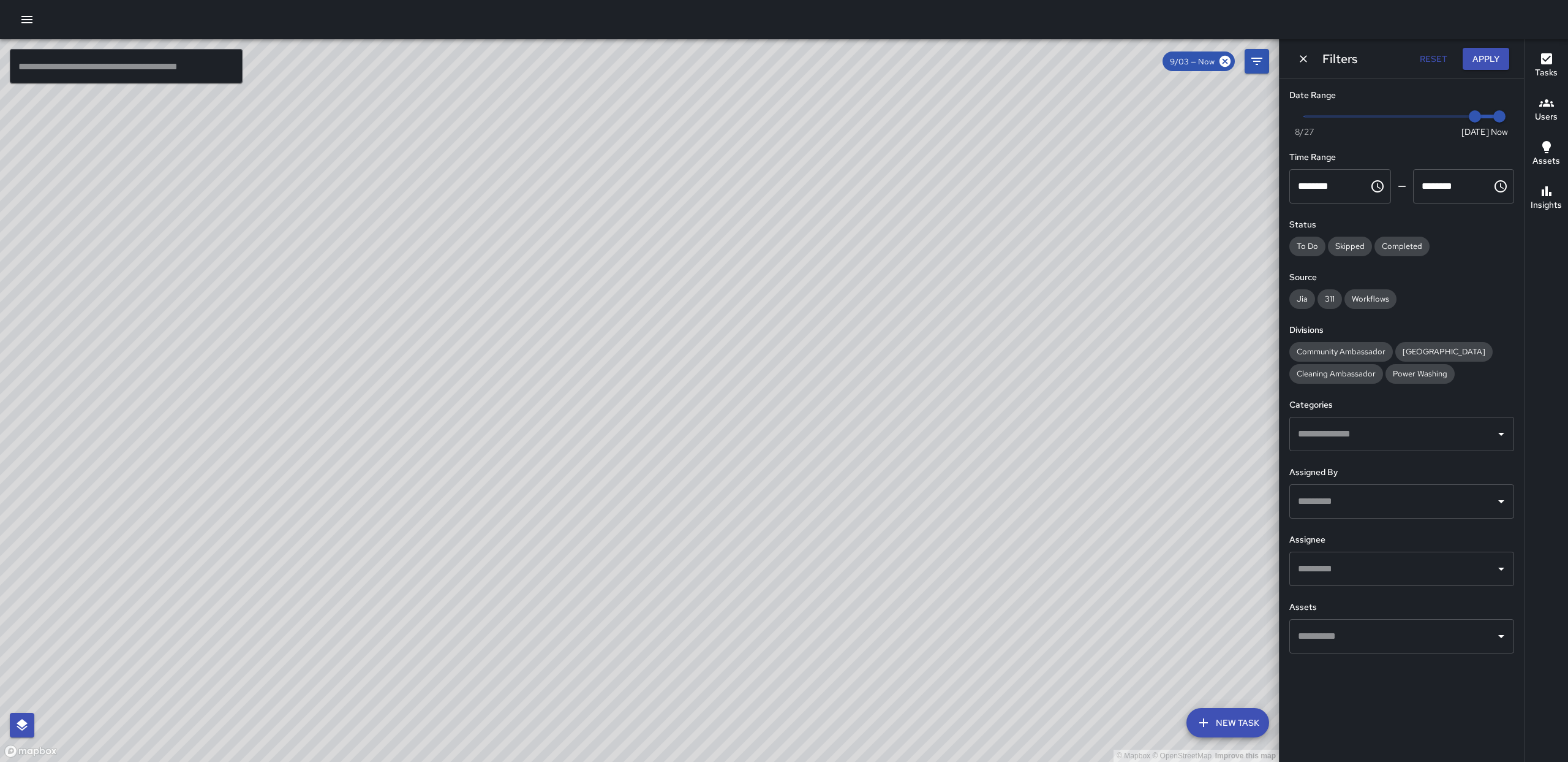
click at [1388, 563] on input "text" at bounding box center [1392, 569] width 195 height 23
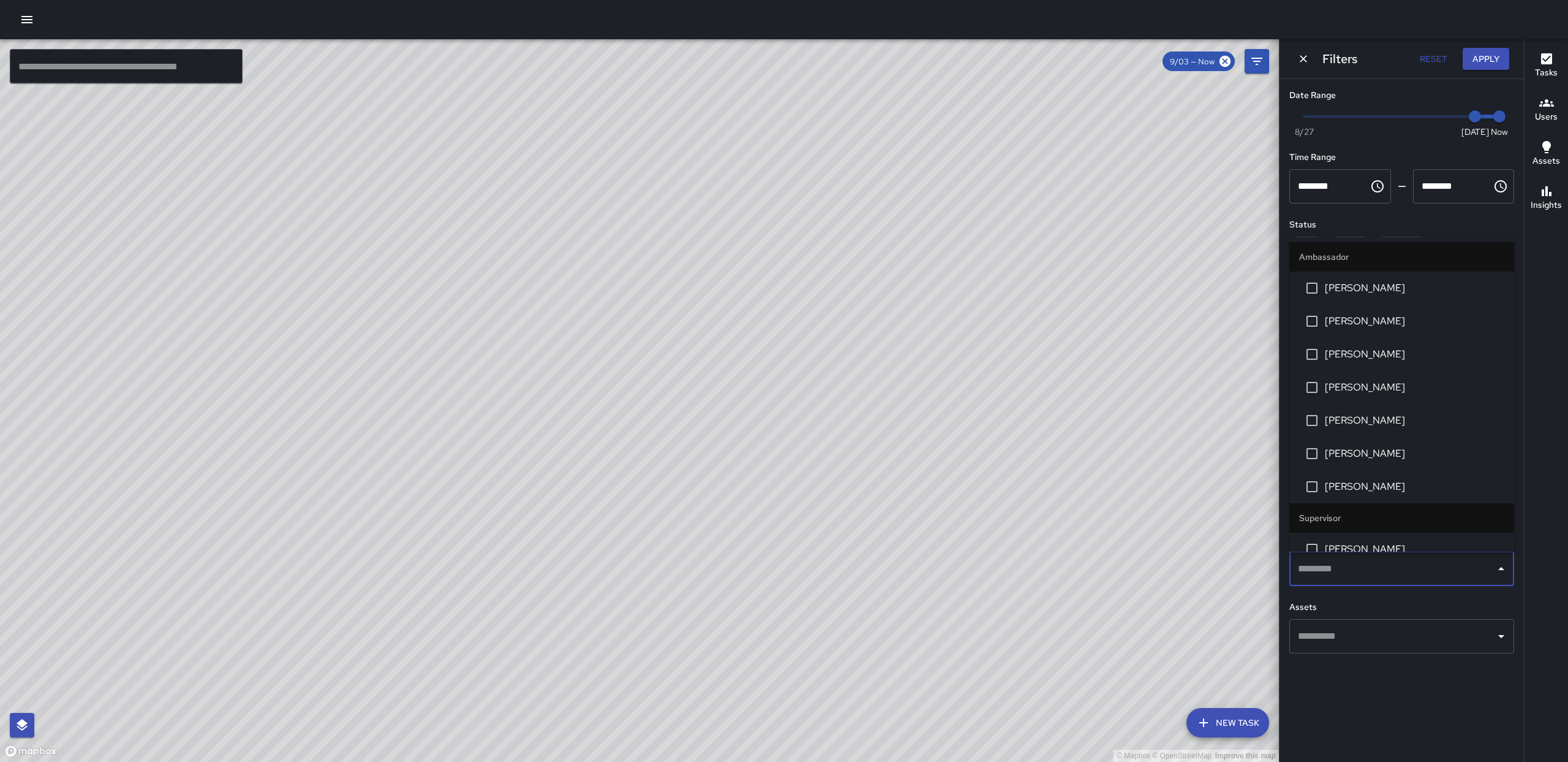
click at [1345, 322] on span "[PERSON_NAME]" at bounding box center [1414, 321] width 180 height 15
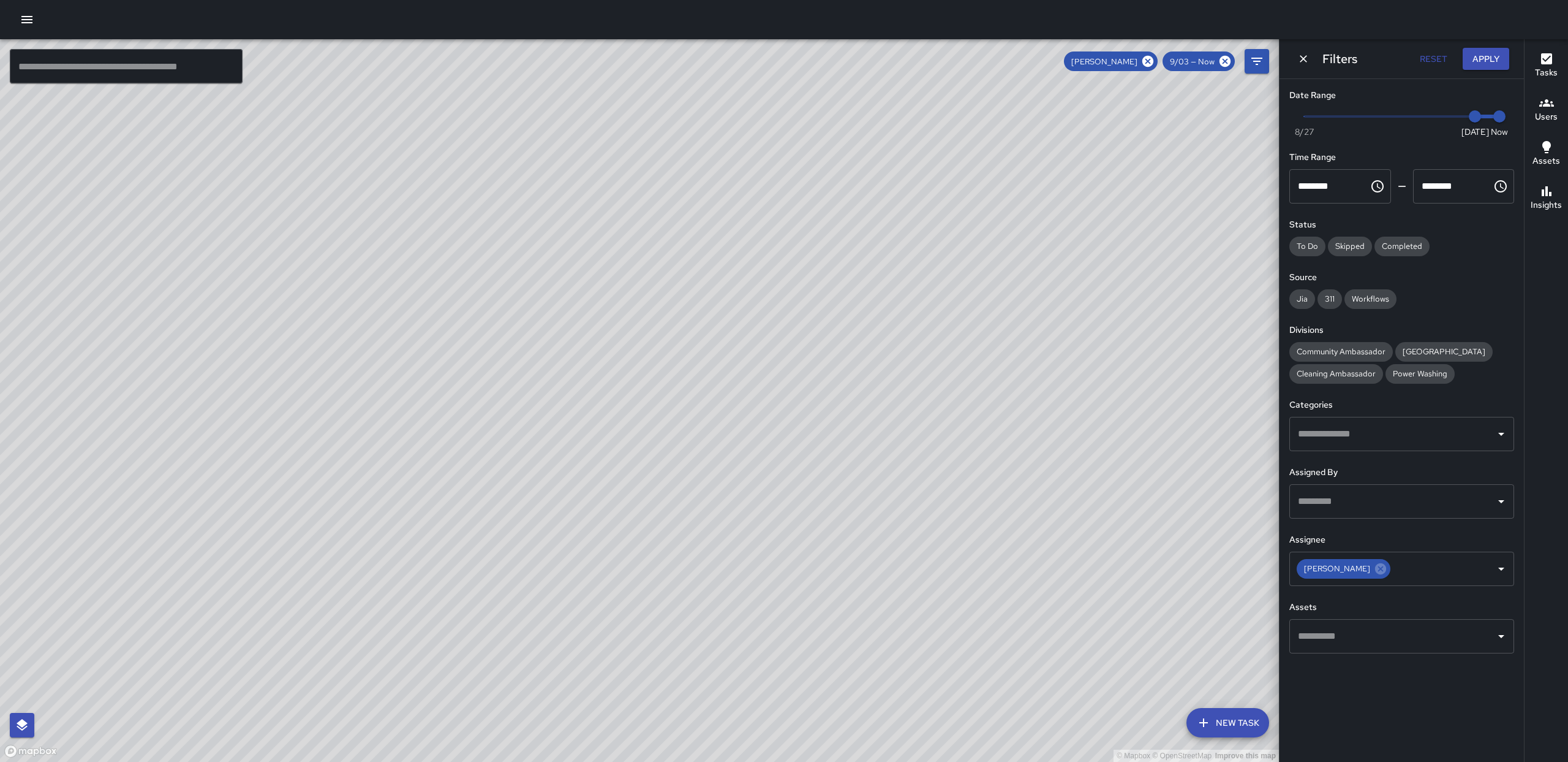
drag, startPoint x: 959, startPoint y: 266, endPoint x: 547, endPoint y: 323, distance: 415.9
click at [550, 328] on div "© Mapbox © OpenStreetMap Improve this map" at bounding box center [640, 400] width 1279 height 722
click at [23, 23] on icon "button" at bounding box center [27, 19] width 15 height 15
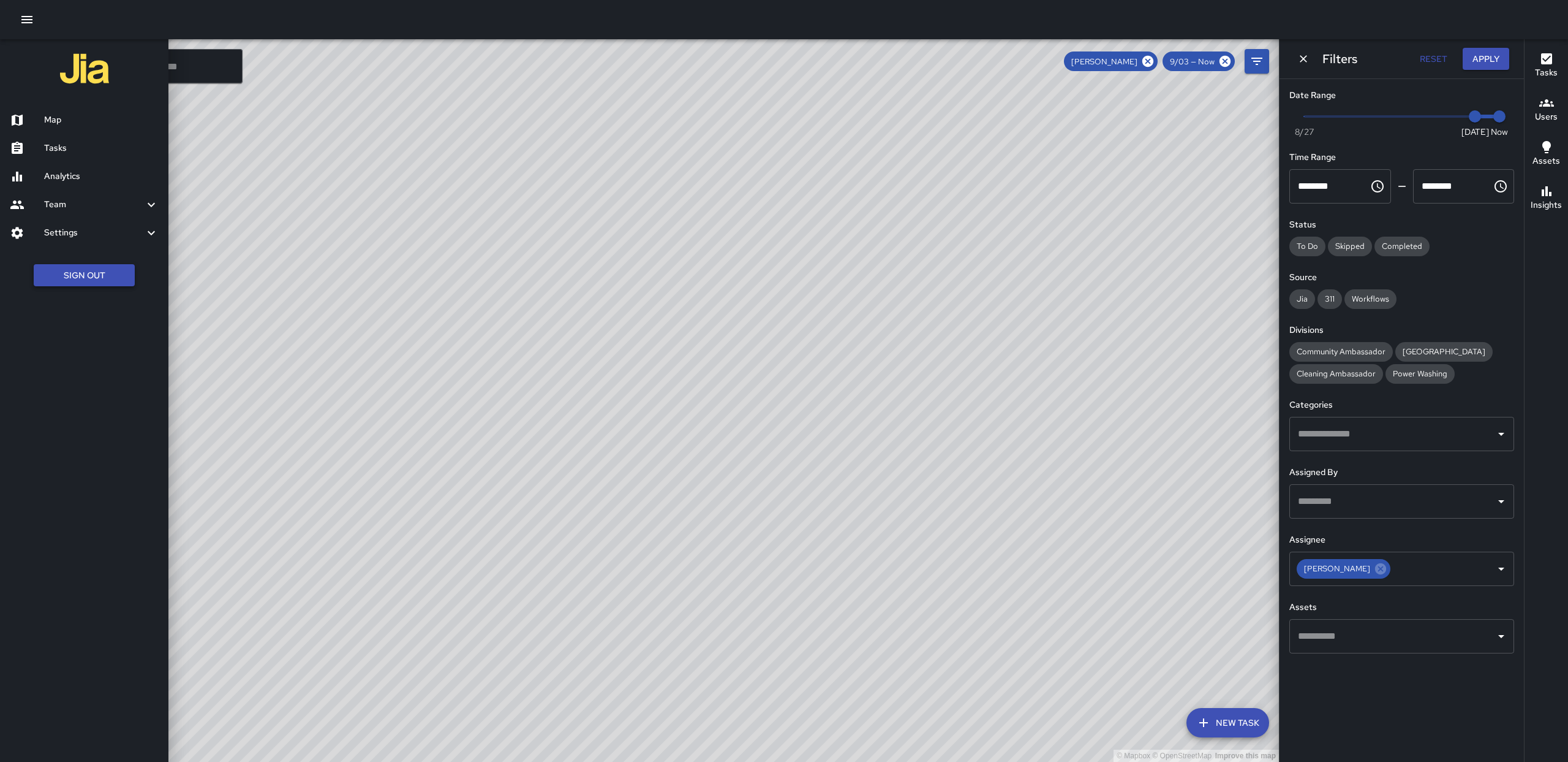
click at [95, 266] on button "Sign Out" at bounding box center [84, 276] width 101 height 23
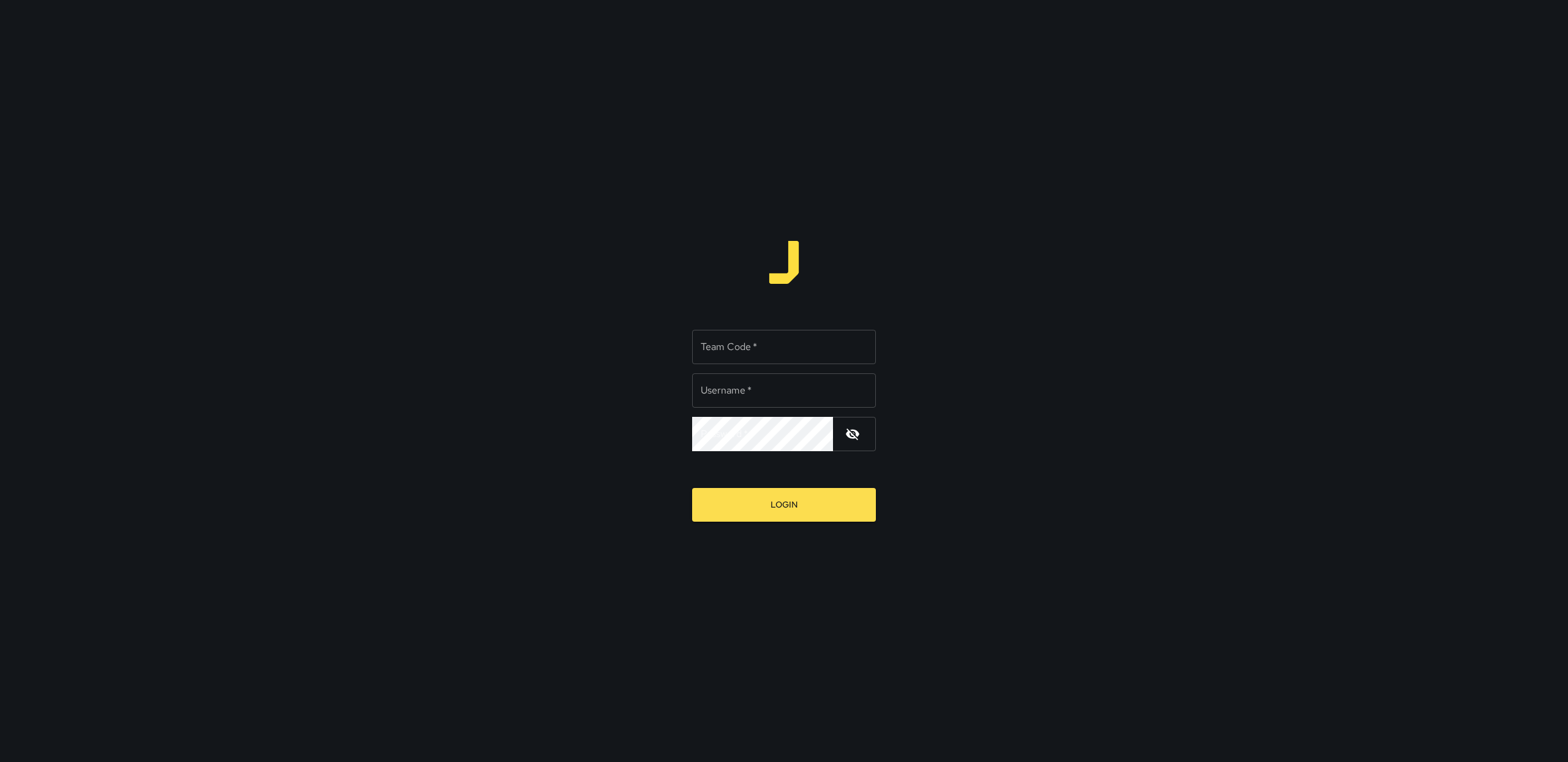
type input "******"
click at [745, 354] on input "Team Code   *" at bounding box center [784, 347] width 184 height 34
type input "******"
drag, startPoint x: 768, startPoint y: 408, endPoint x: 680, endPoint y: 395, distance: 89.0
click at [680, 395] on div "Team Code   * ****** Team Code   * Username   * ****** Username   * Password   …" at bounding box center [784, 381] width 1568 height 762
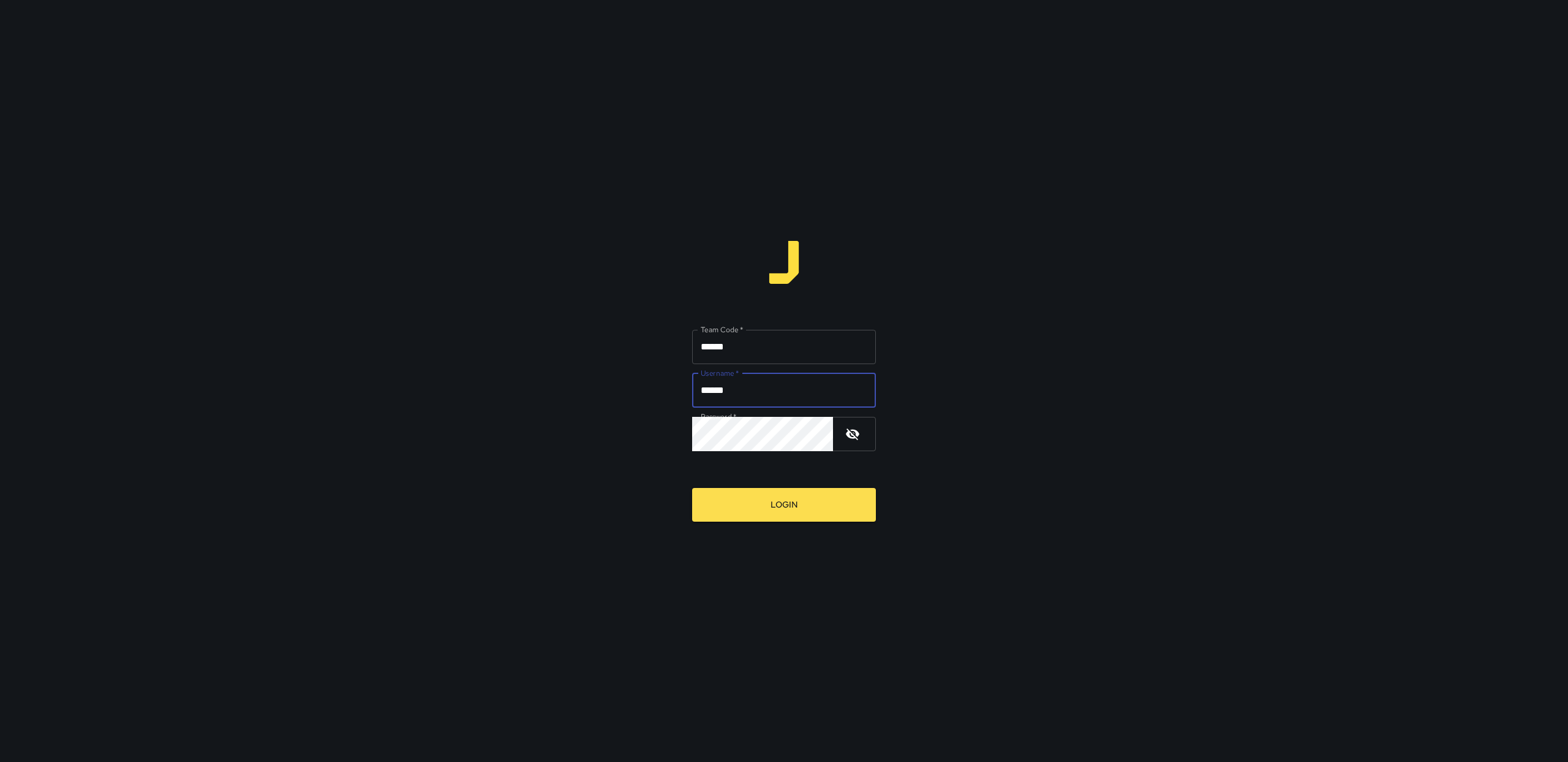
click at [730, 394] on input "******" at bounding box center [784, 390] width 184 height 34
type input "******"
click at [779, 500] on button "Login" at bounding box center [784, 504] width 184 height 34
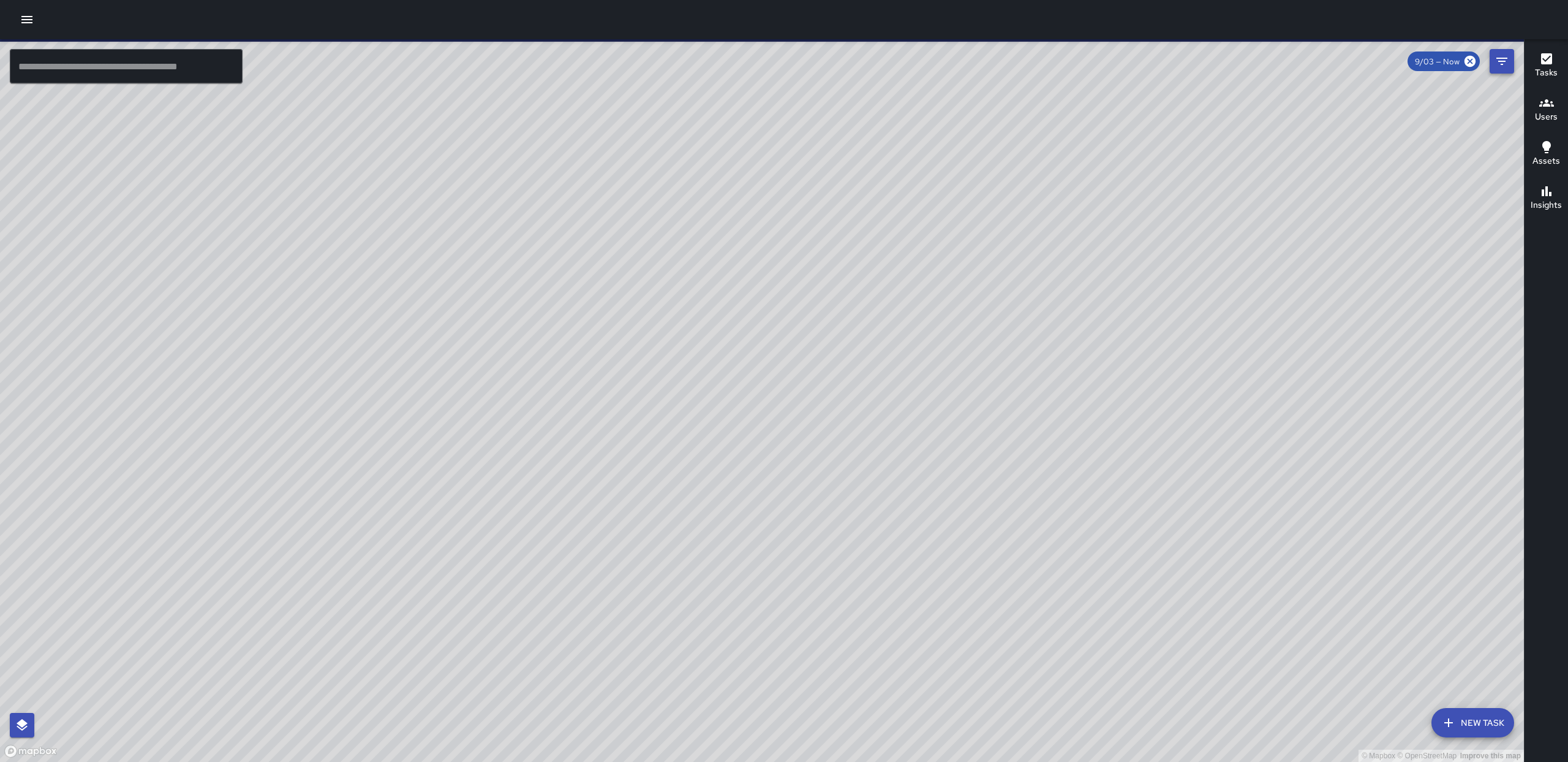
click at [1512, 65] on button "Filters" at bounding box center [1502, 61] width 25 height 25
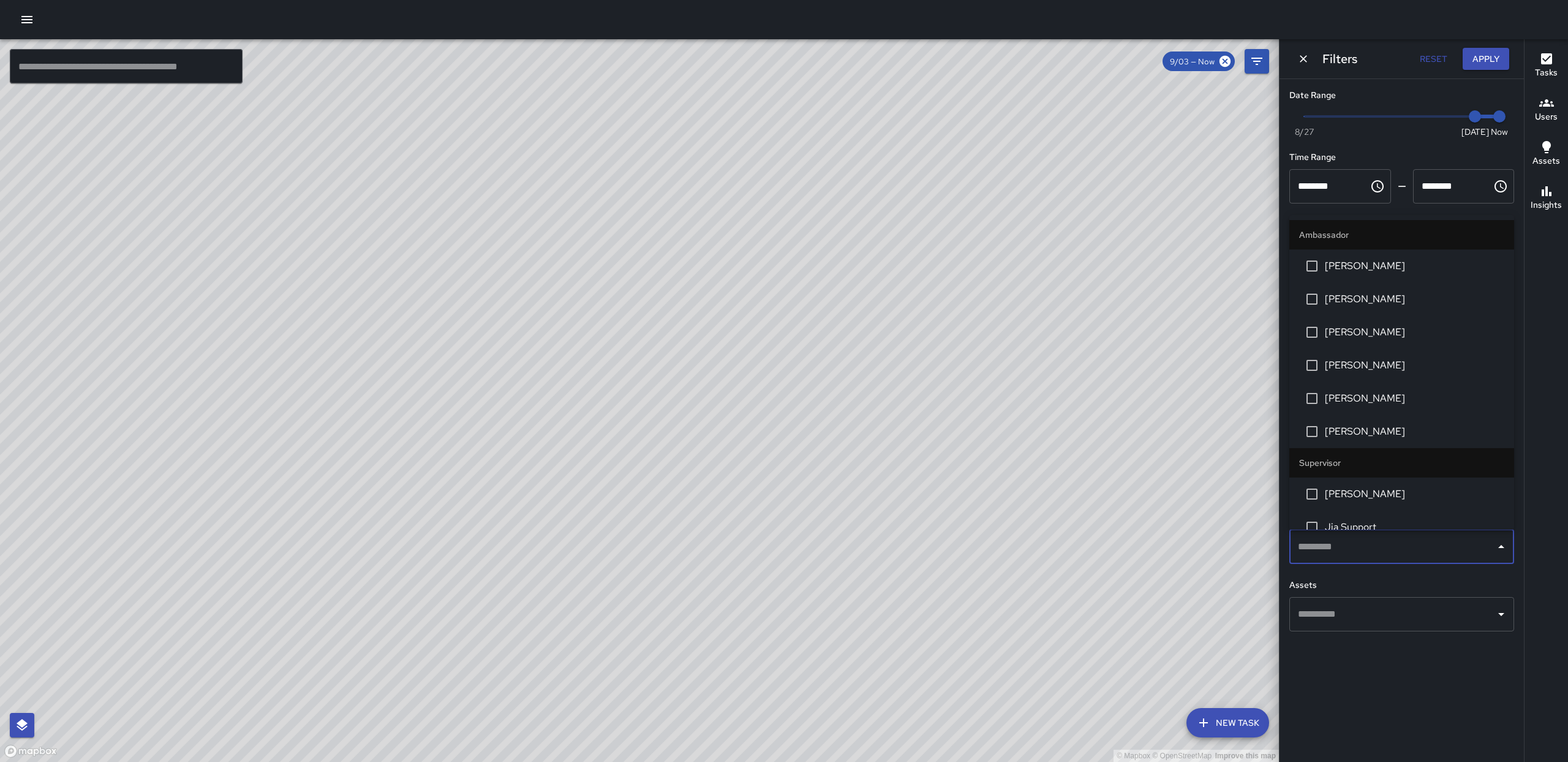
click at [1403, 541] on input "text" at bounding box center [1392, 547] width 195 height 23
click at [1366, 379] on li "WALDO BUTLER" at bounding box center [1401, 365] width 225 height 33
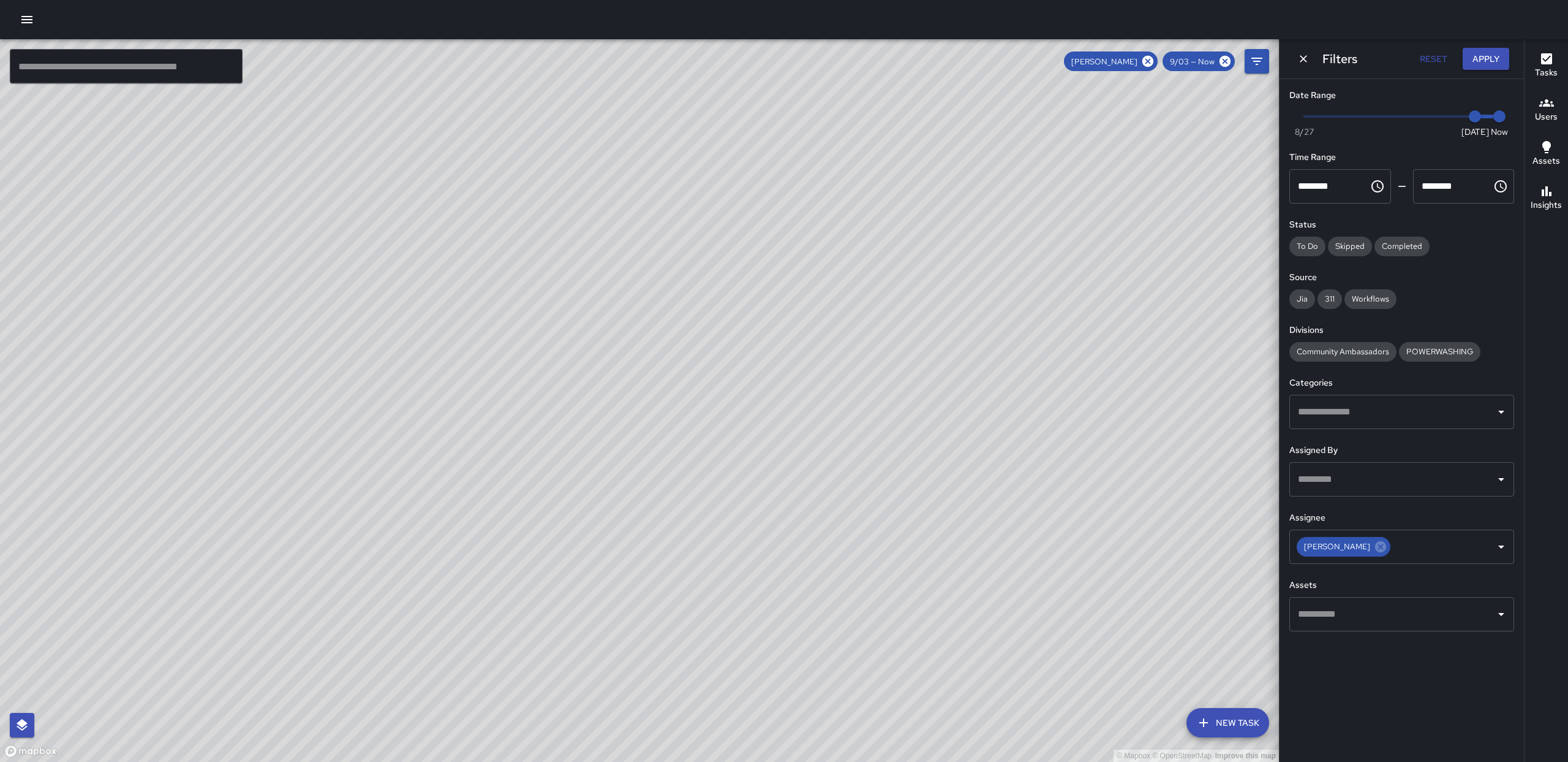
drag, startPoint x: 853, startPoint y: 302, endPoint x: 816, endPoint y: 129, distance: 176.9
click at [816, 129] on div "© Mapbox © OpenStreetMap Improve this map" at bounding box center [640, 400] width 1279 height 722
drag, startPoint x: 704, startPoint y: 333, endPoint x: 842, endPoint y: 218, distance: 179.6
click at [842, 218] on div "© Mapbox © OpenStreetMap Improve this map" at bounding box center [640, 400] width 1279 height 722
drag, startPoint x: 843, startPoint y: 227, endPoint x: 792, endPoint y: 312, distance: 99.1
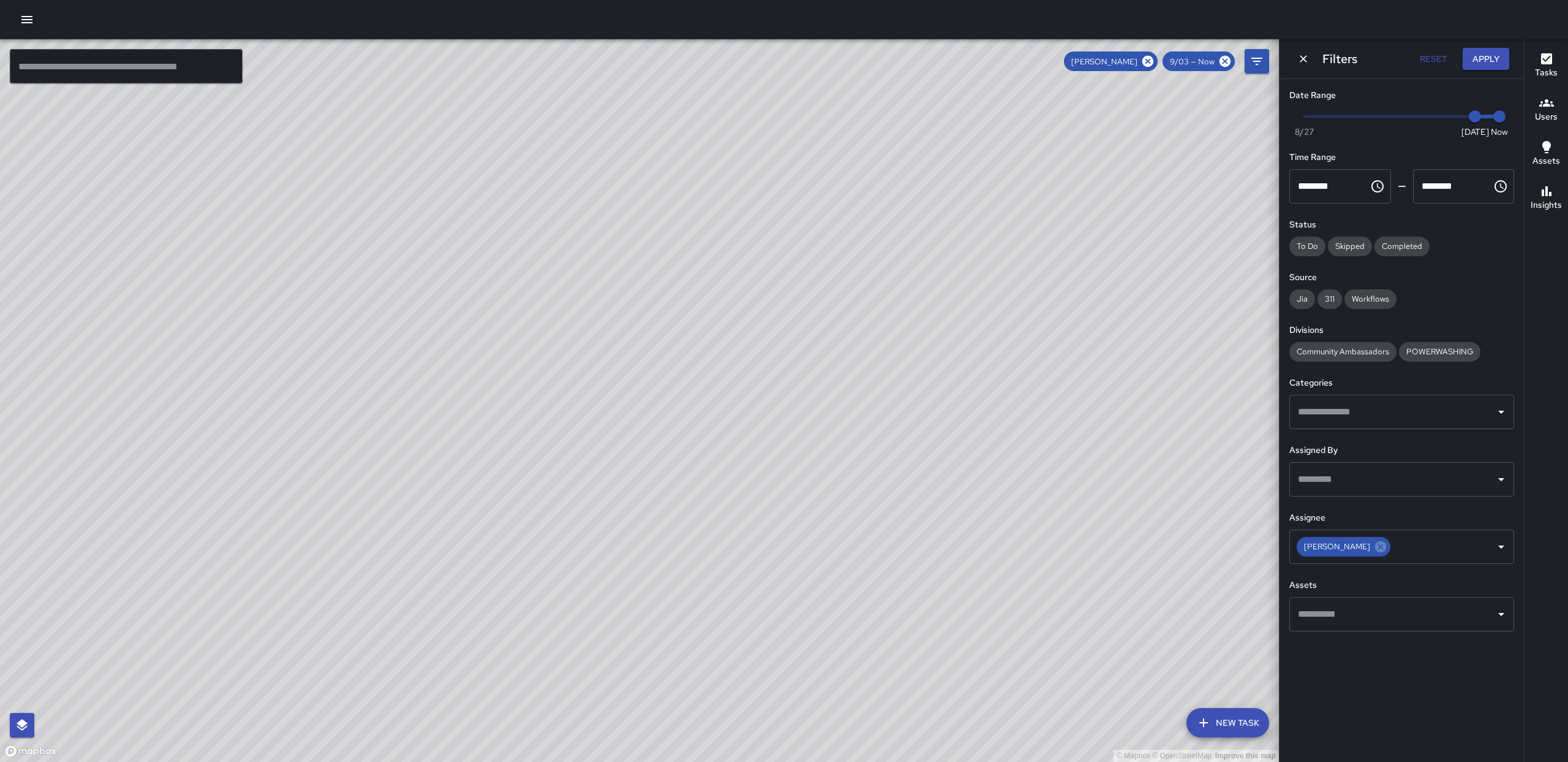
click at [837, 287] on div "© Mapbox © OpenStreetMap Improve this map" at bounding box center [640, 400] width 1279 height 722
drag, startPoint x: 839, startPoint y: 366, endPoint x: 833, endPoint y: 339, distance: 27.7
click at [833, 339] on div "© Mapbox © OpenStreetMap Improve this map" at bounding box center [640, 400] width 1279 height 722
drag, startPoint x: 1043, startPoint y: 429, endPoint x: 939, endPoint y: 321, distance: 149.9
click at [999, 175] on div "© Mapbox © OpenStreetMap Improve this map" at bounding box center [640, 400] width 1279 height 722
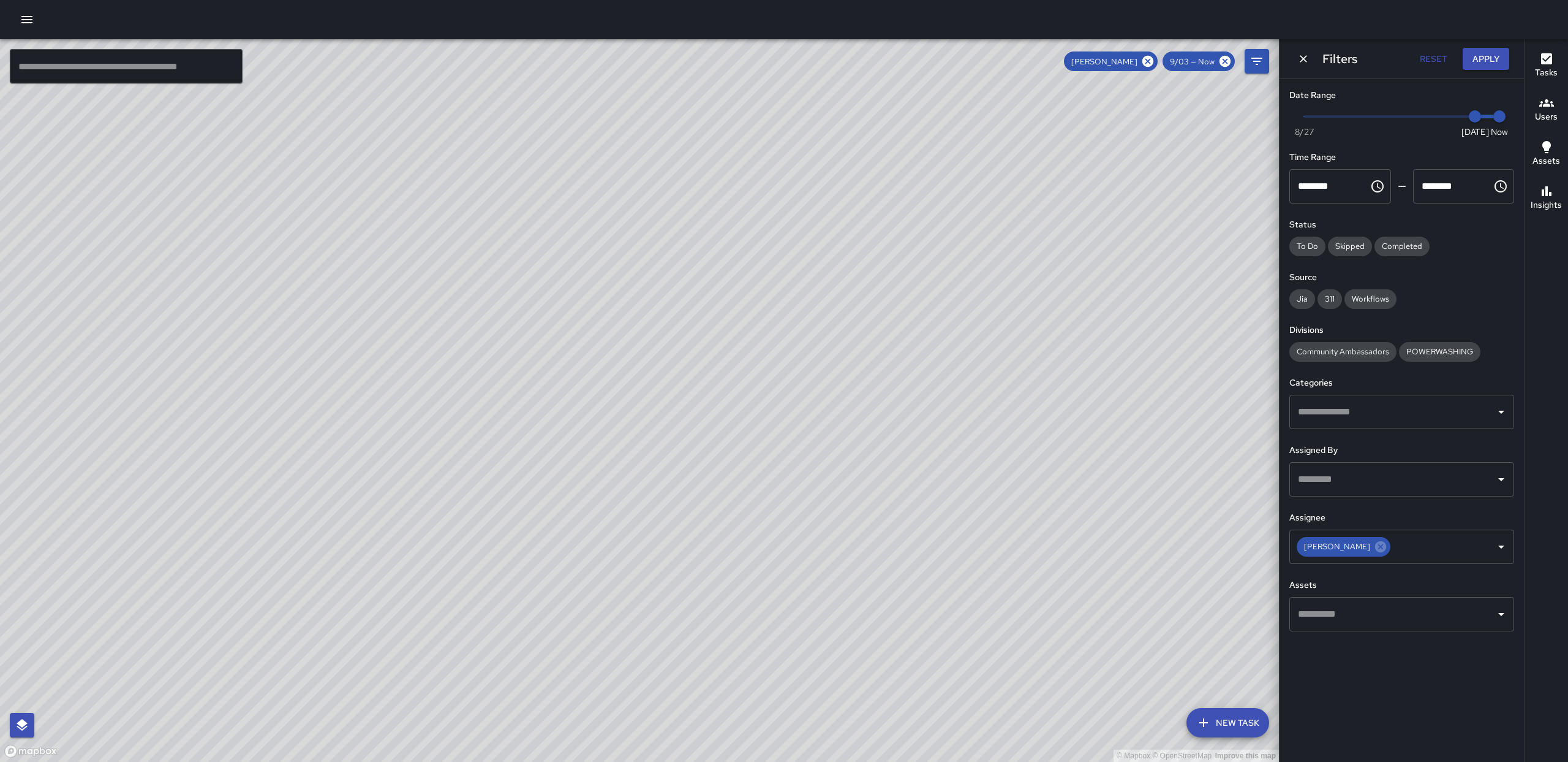
drag, startPoint x: 867, startPoint y: 492, endPoint x: 807, endPoint y: 117, distance: 379.8
click at [806, 92] on div "© Mapbox © OpenStreetMap Improve this map" at bounding box center [640, 400] width 1279 height 722
drag, startPoint x: 873, startPoint y: 506, endPoint x: 843, endPoint y: 473, distance: 44.6
click at [873, 451] on div "© Mapbox © OpenStreetMap Improve this map" at bounding box center [640, 400] width 1279 height 722
drag, startPoint x: 849, startPoint y: 319, endPoint x: 933, endPoint y: 573, distance: 267.5
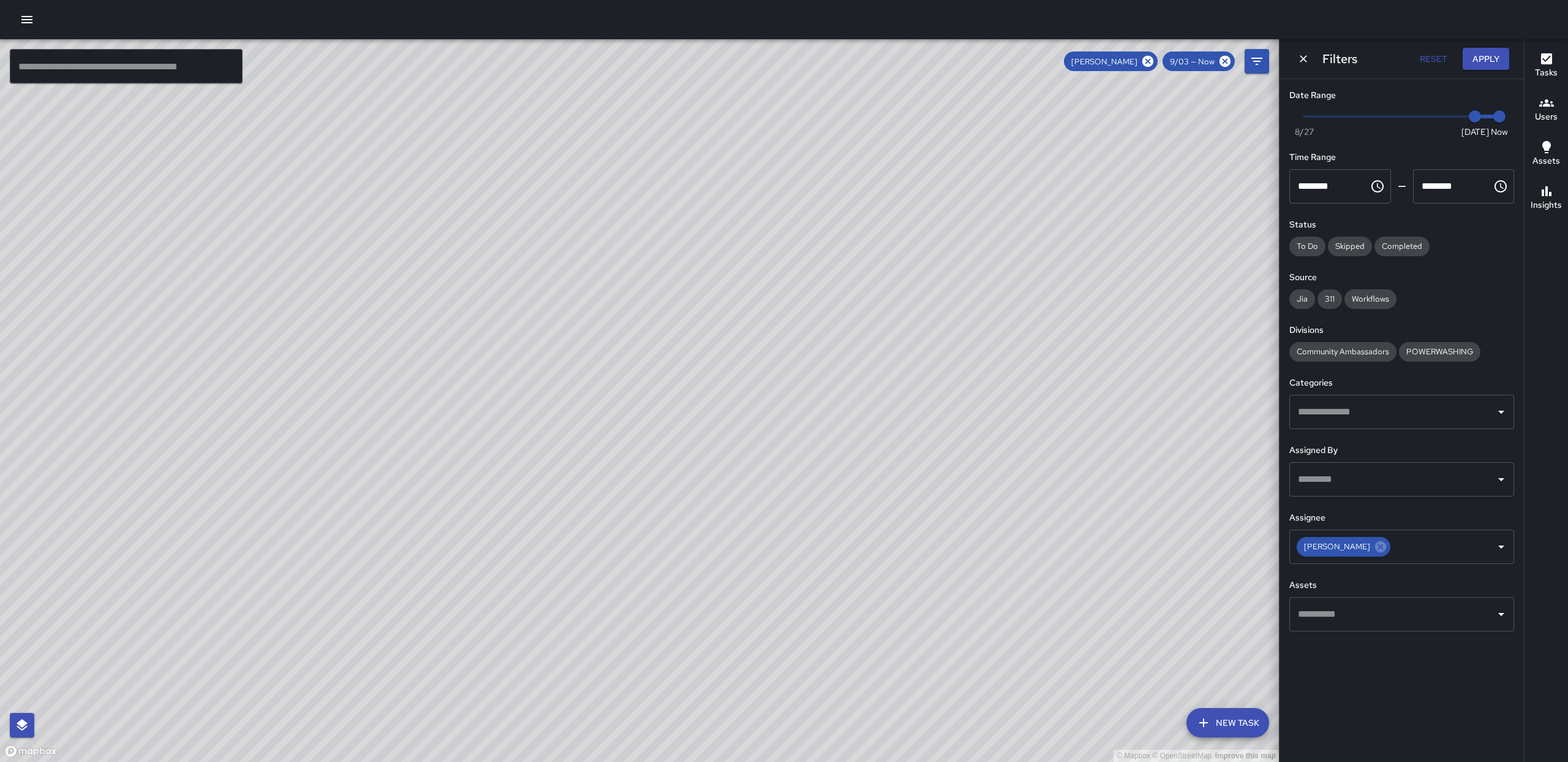
click at [933, 573] on div "© Mapbox © OpenStreetMap Improve this map" at bounding box center [640, 400] width 1279 height 722
drag, startPoint x: 958, startPoint y: 301, endPoint x: 957, endPoint y: 374, distance: 73.0
click at [957, 374] on div "© Mapbox © OpenStreetMap Improve this map" at bounding box center [640, 400] width 1279 height 722
drag, startPoint x: 967, startPoint y: 258, endPoint x: 1150, endPoint y: 579, distance: 369.5
click at [1150, 580] on div "© Mapbox © OpenStreetMap Improve this map" at bounding box center [640, 400] width 1279 height 722
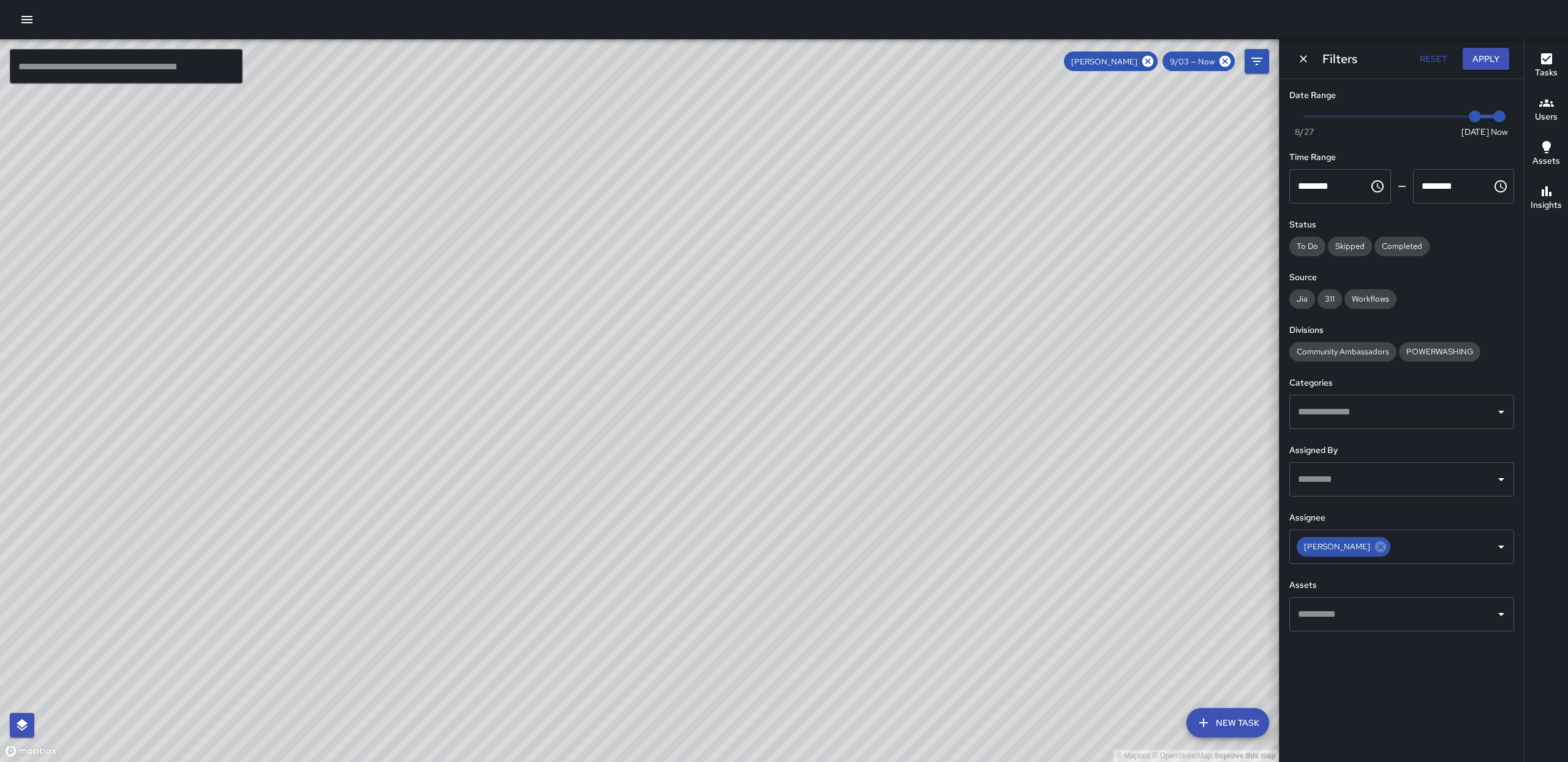
click at [34, 23] on button "button" at bounding box center [27, 19] width 25 height 25
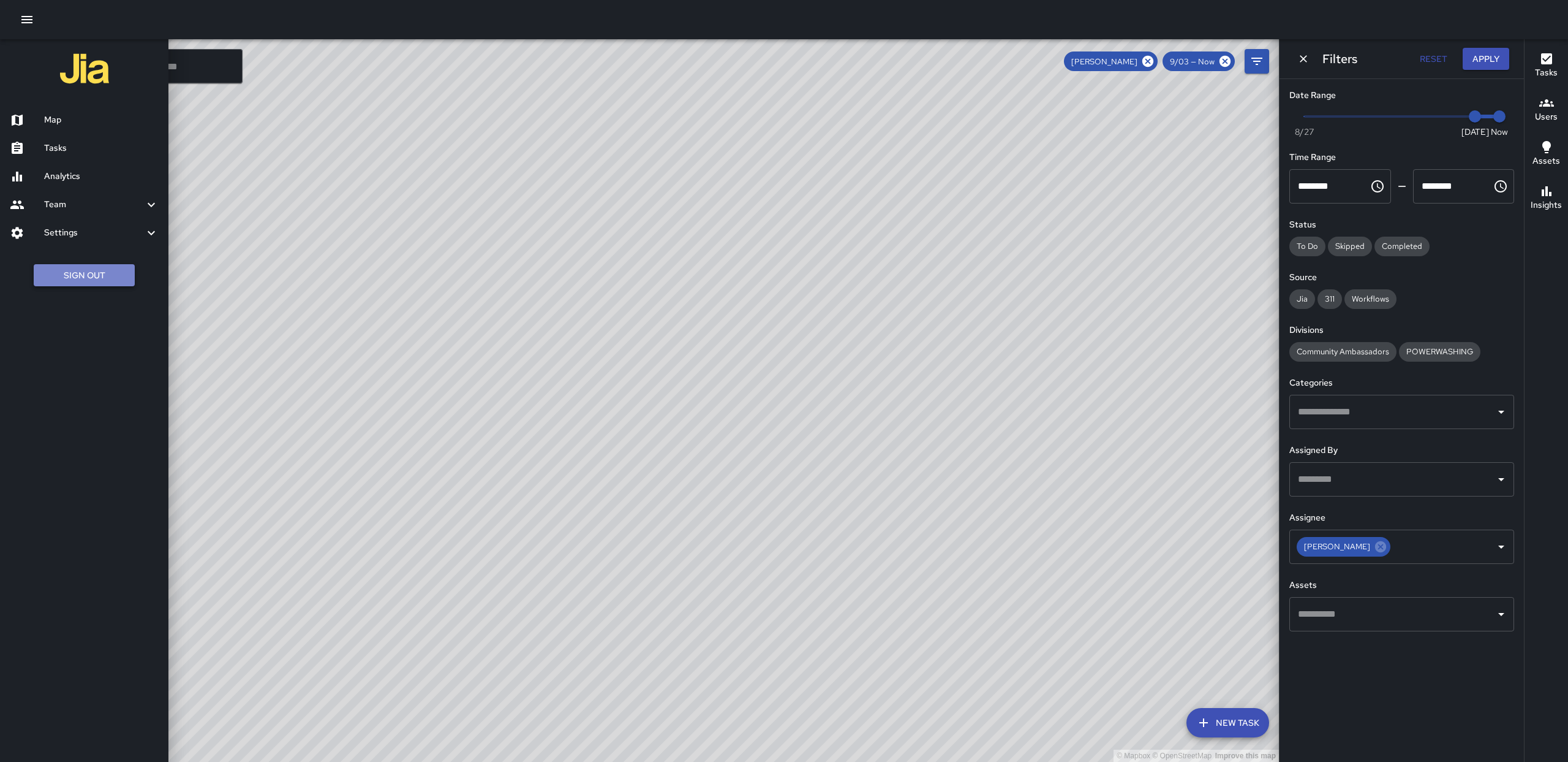
click at [108, 280] on button "Sign Out" at bounding box center [84, 276] width 101 height 23
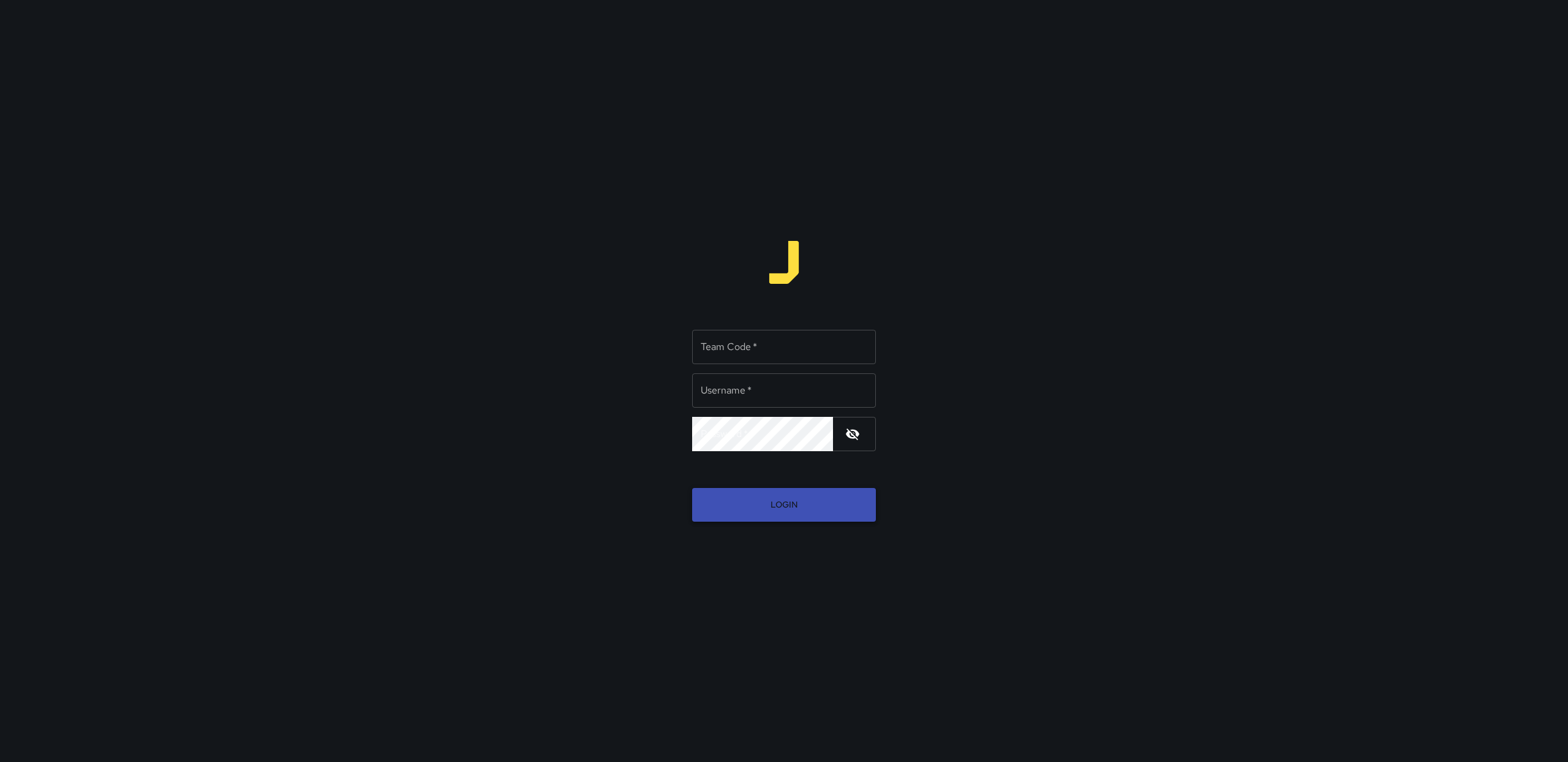
type input "******"
click at [808, 504] on button "Login" at bounding box center [784, 504] width 184 height 34
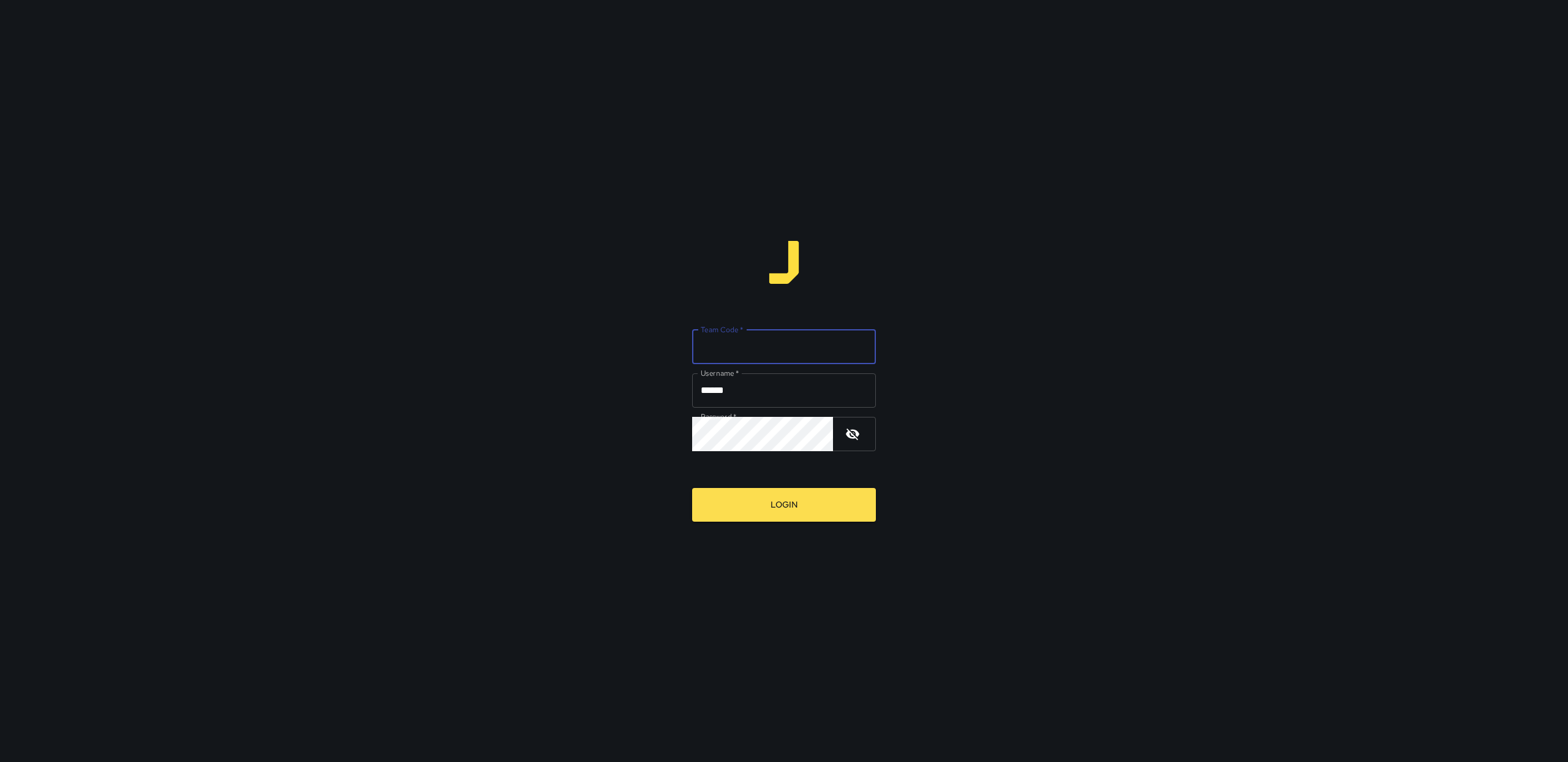
click at [737, 356] on input "Team Code   *" at bounding box center [784, 347] width 184 height 34
type input "******"
click at [756, 351] on input "******" at bounding box center [784, 347] width 184 height 34
drag, startPoint x: 750, startPoint y: 353, endPoint x: 741, endPoint y: 350, distance: 9.5
click at [749, 353] on input "******" at bounding box center [784, 347] width 184 height 34
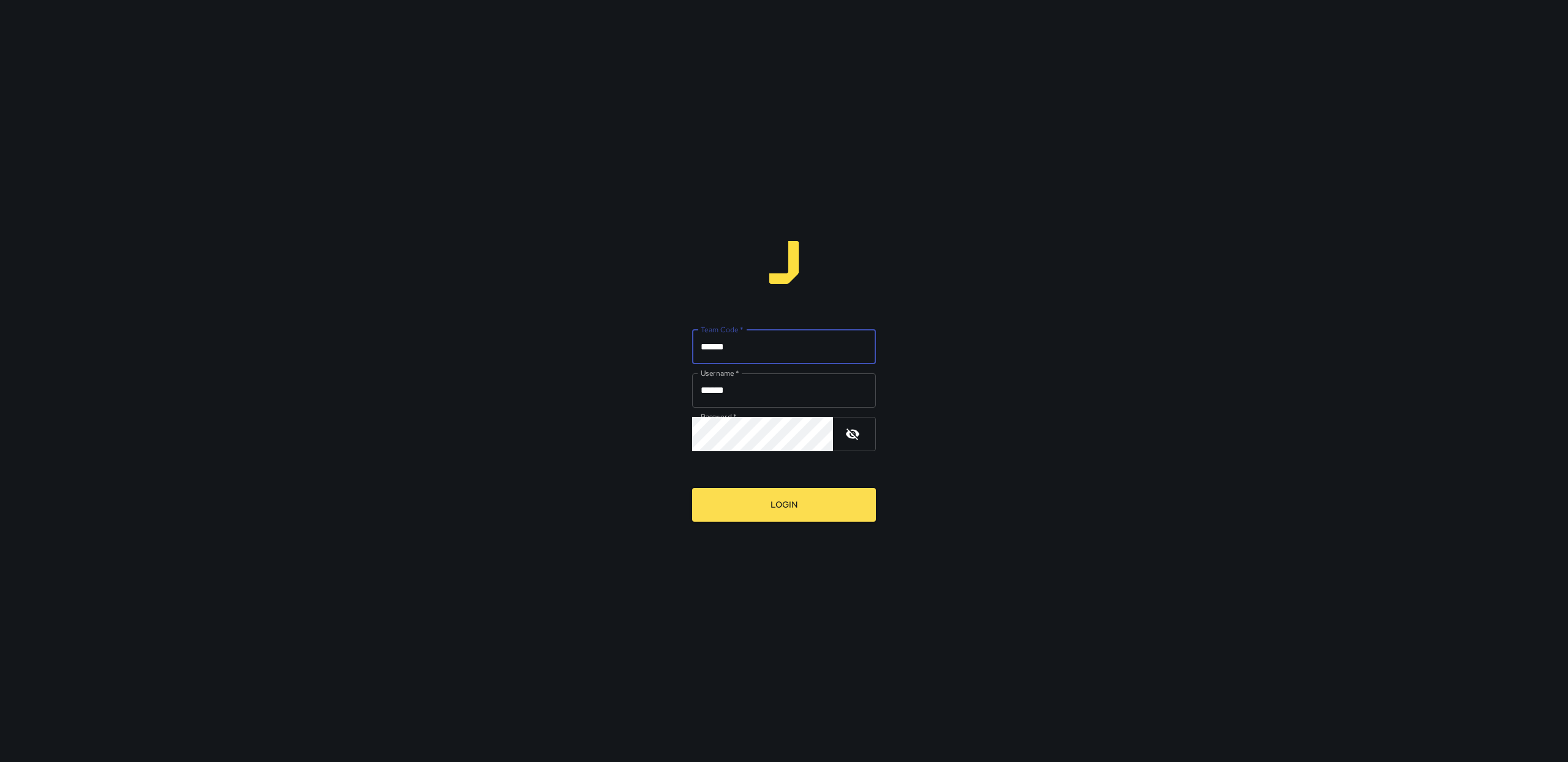
click at [741, 350] on input "******" at bounding box center [784, 347] width 184 height 34
click at [780, 354] on input "Team Code   *" at bounding box center [784, 347] width 184 height 34
type input "*****"
click at [774, 398] on input "******" at bounding box center [784, 390] width 184 height 34
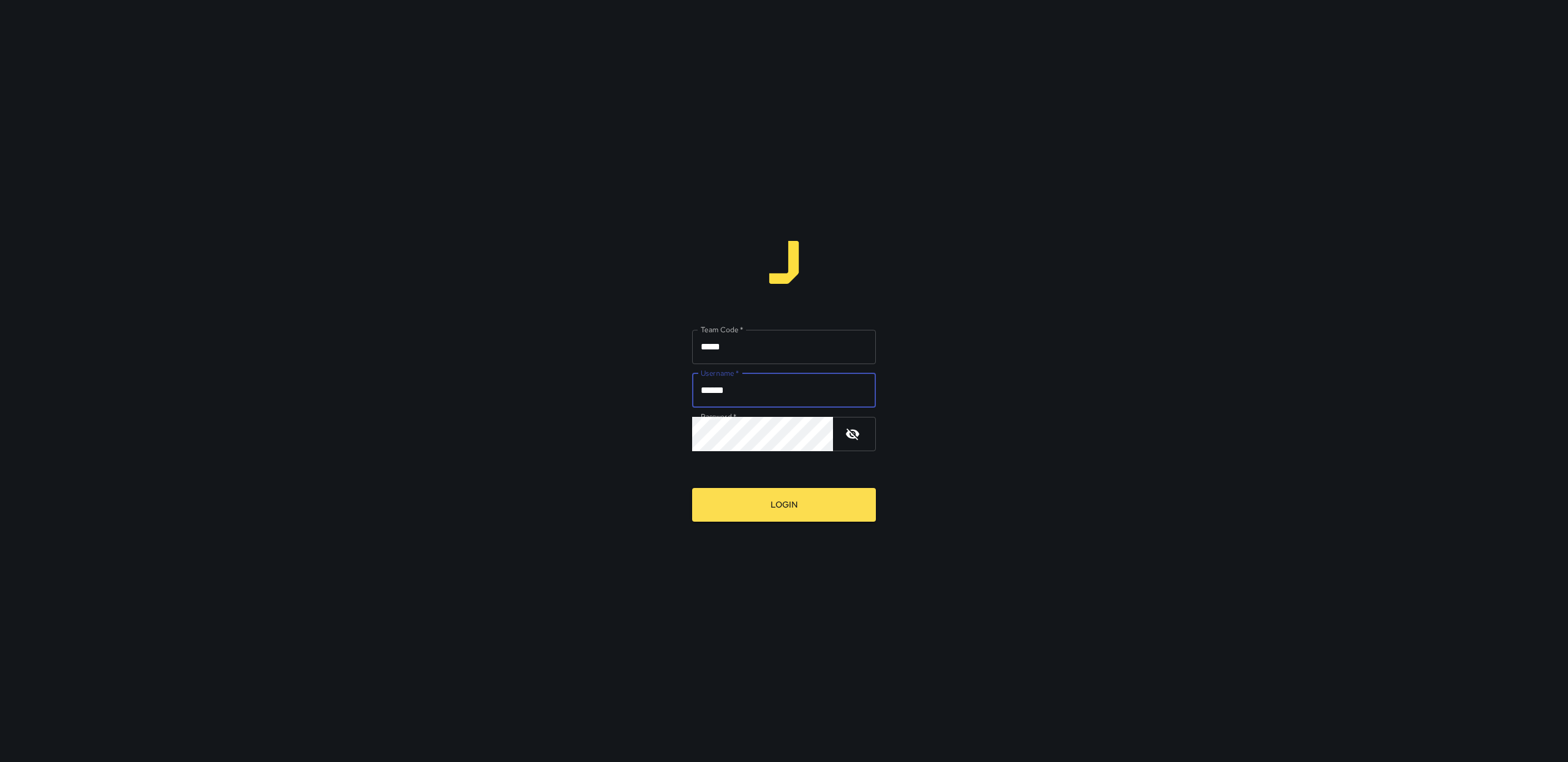
type input "******"
click at [804, 502] on button "Login" at bounding box center [784, 504] width 184 height 34
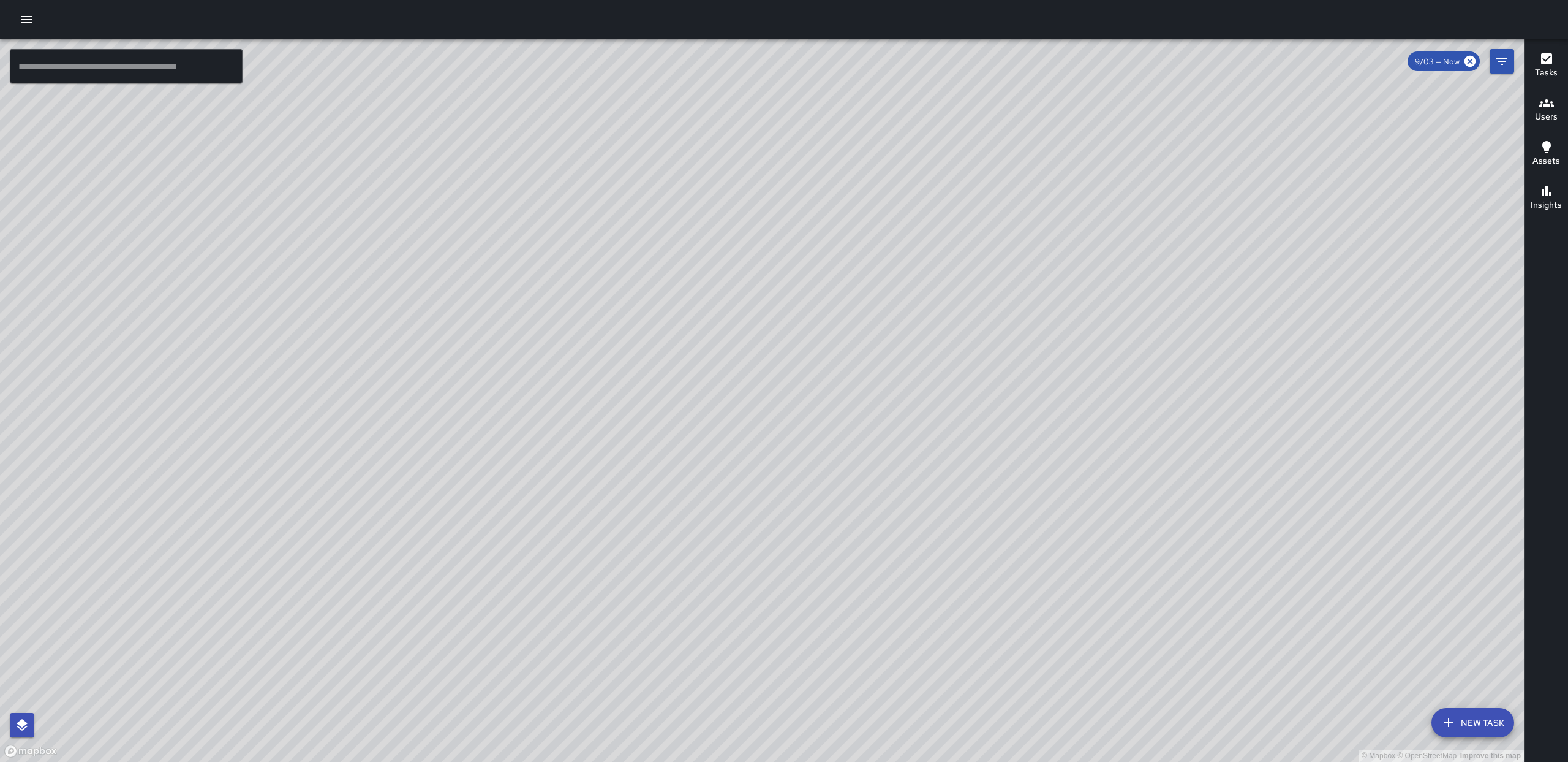
drag, startPoint x: 959, startPoint y: 377, endPoint x: 977, endPoint y: 364, distance: 22.2
click at [977, 364] on div "© Mapbox © OpenStreetMap Improve this map" at bounding box center [762, 400] width 1524 height 722
click at [1500, 65] on icon "Filters" at bounding box center [1502, 61] width 15 height 15
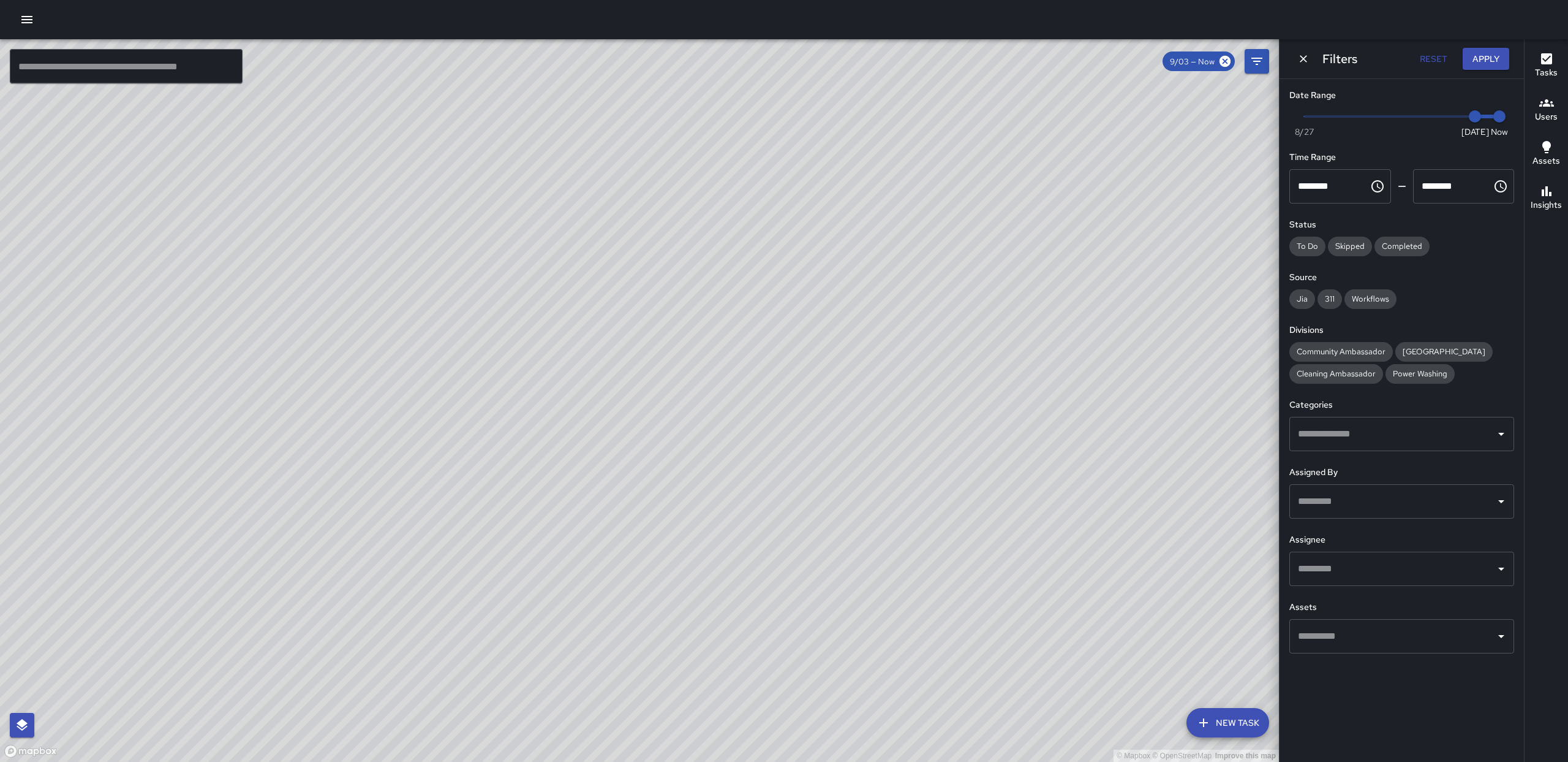
click at [1422, 431] on input "text" at bounding box center [1392, 433] width 195 height 23
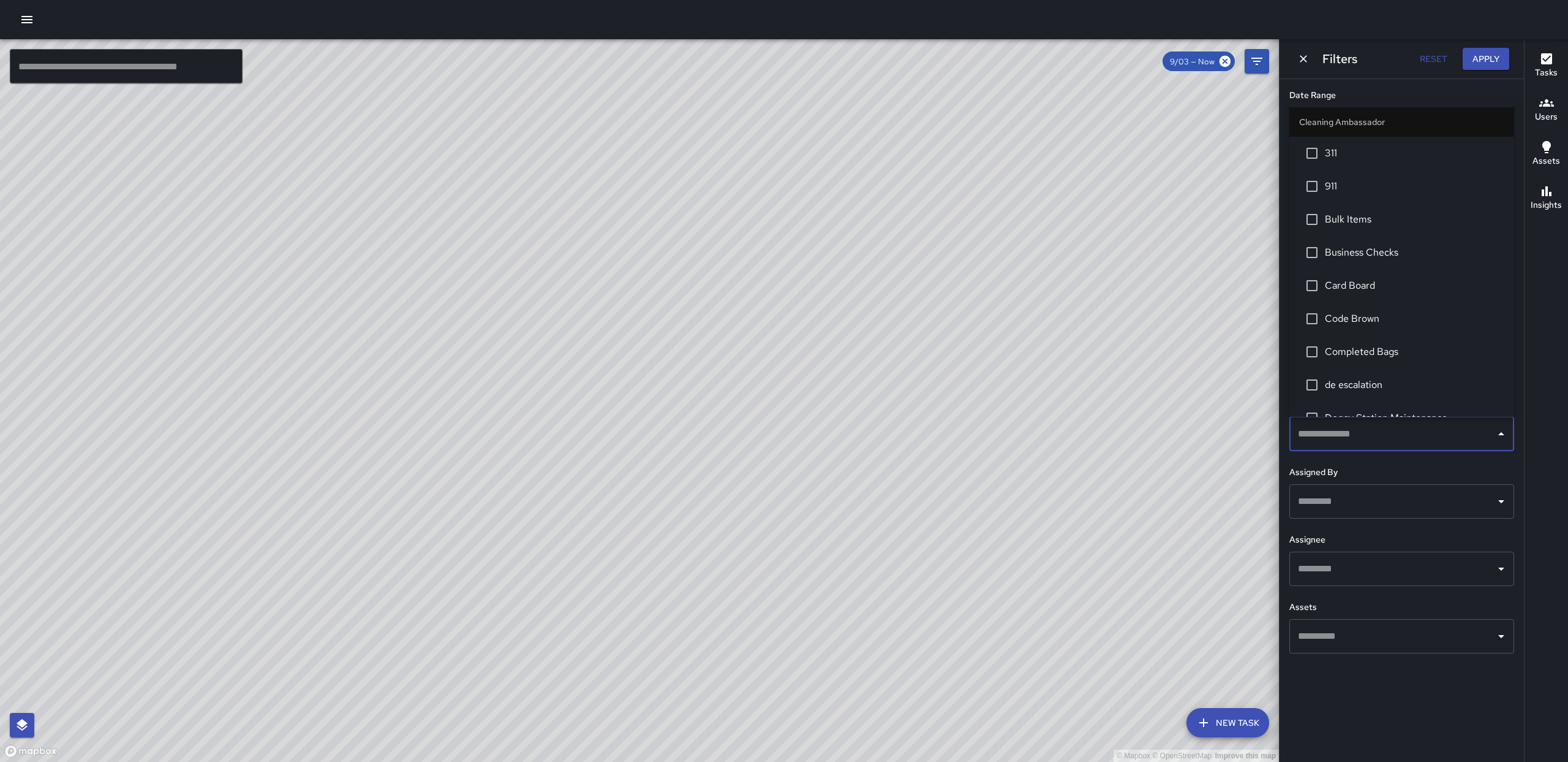
click at [1338, 569] on input "text" at bounding box center [1392, 569] width 195 height 23
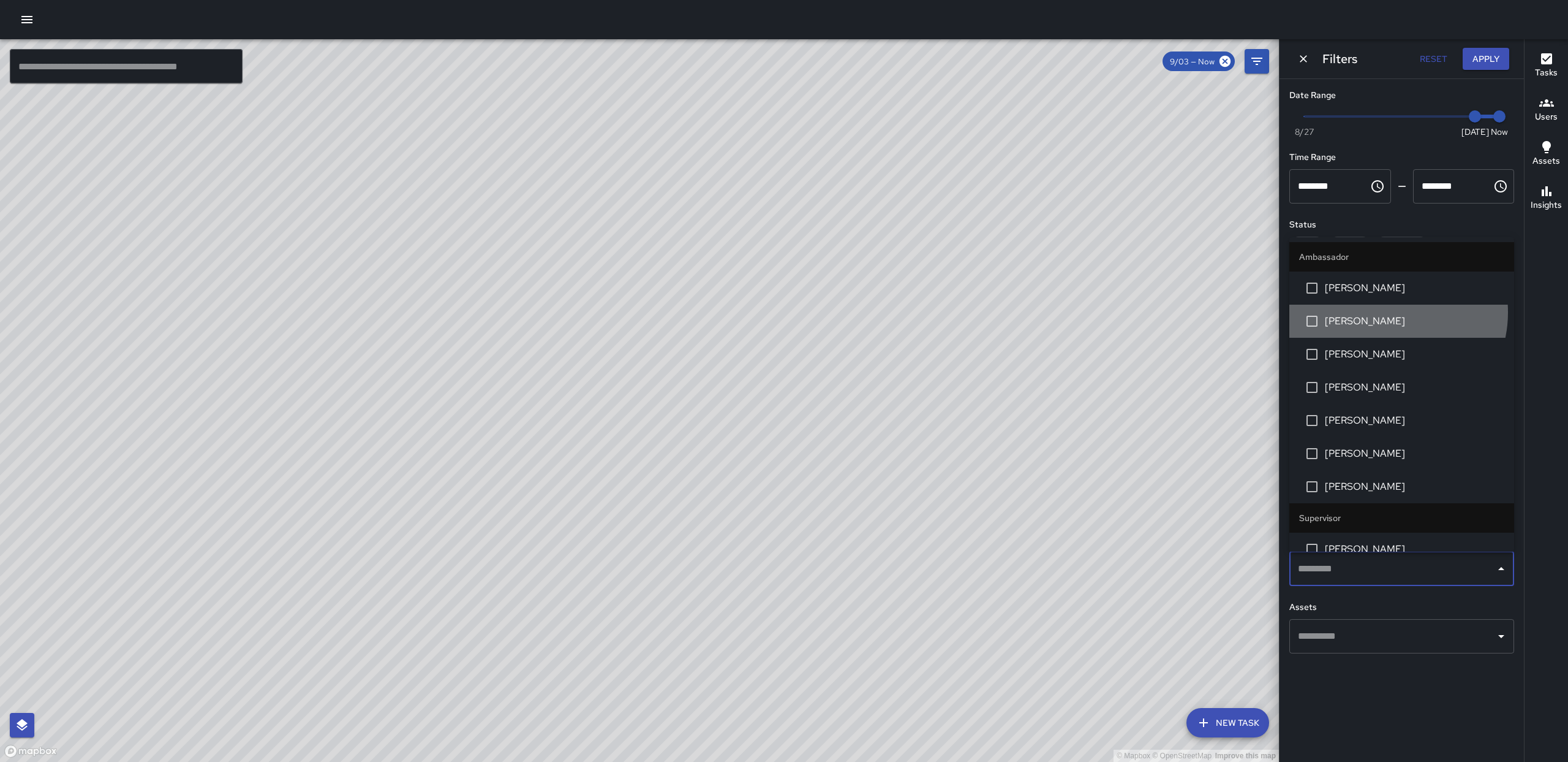
click at [1386, 313] on li "[PERSON_NAME]" at bounding box center [1401, 321] width 225 height 33
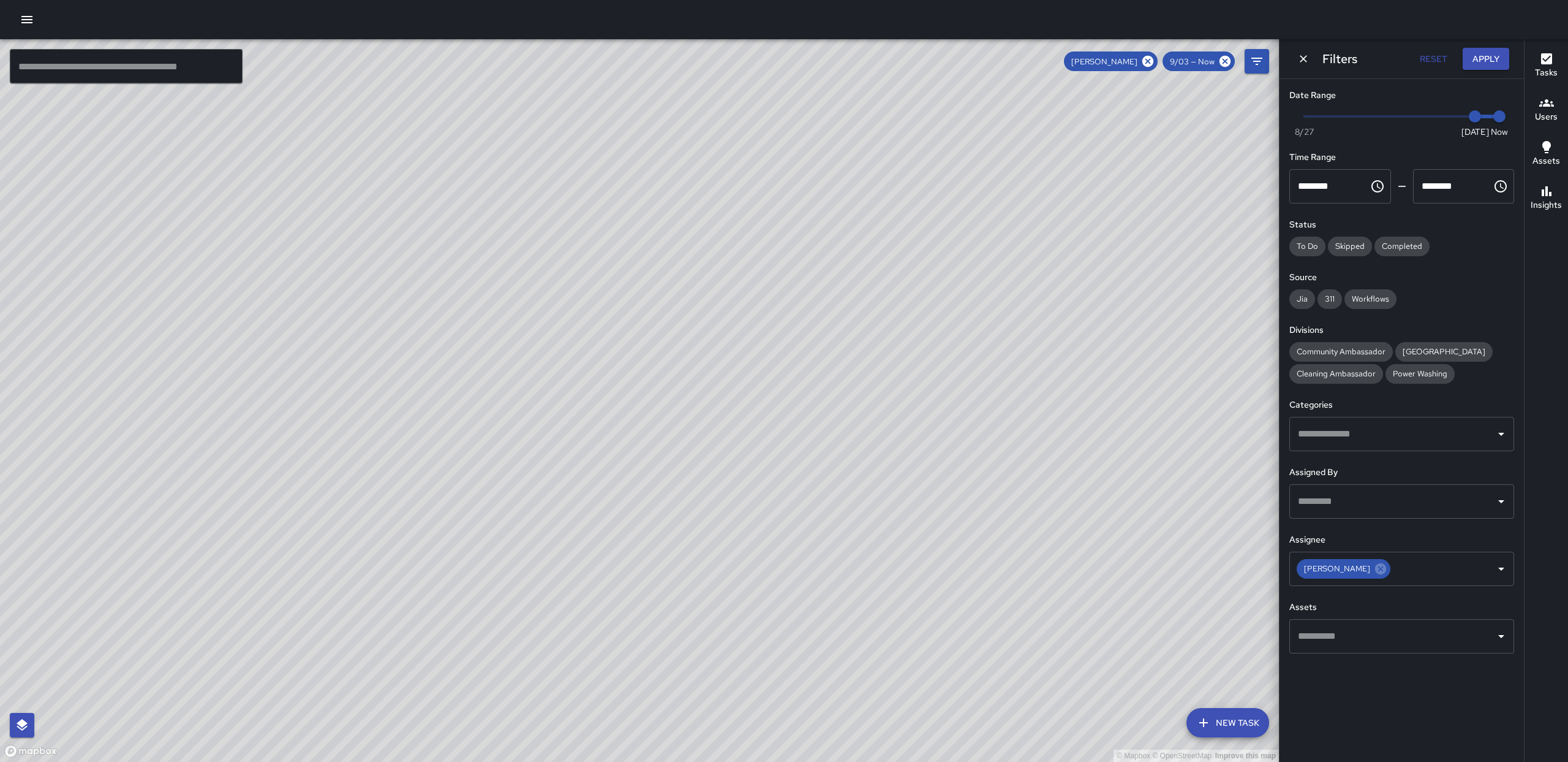
drag, startPoint x: 714, startPoint y: 479, endPoint x: 699, endPoint y: 476, distance: 15.3
click at [699, 477] on div "© Mapbox © OpenStreetMap Improve this map" at bounding box center [640, 400] width 1279 height 722
drag, startPoint x: 778, startPoint y: 444, endPoint x: 770, endPoint y: 433, distance: 13.6
click at [770, 433] on div "© Mapbox © OpenStreetMap Improve this map" at bounding box center [640, 400] width 1279 height 722
drag, startPoint x: 699, startPoint y: 598, endPoint x: 696, endPoint y: 576, distance: 22.2
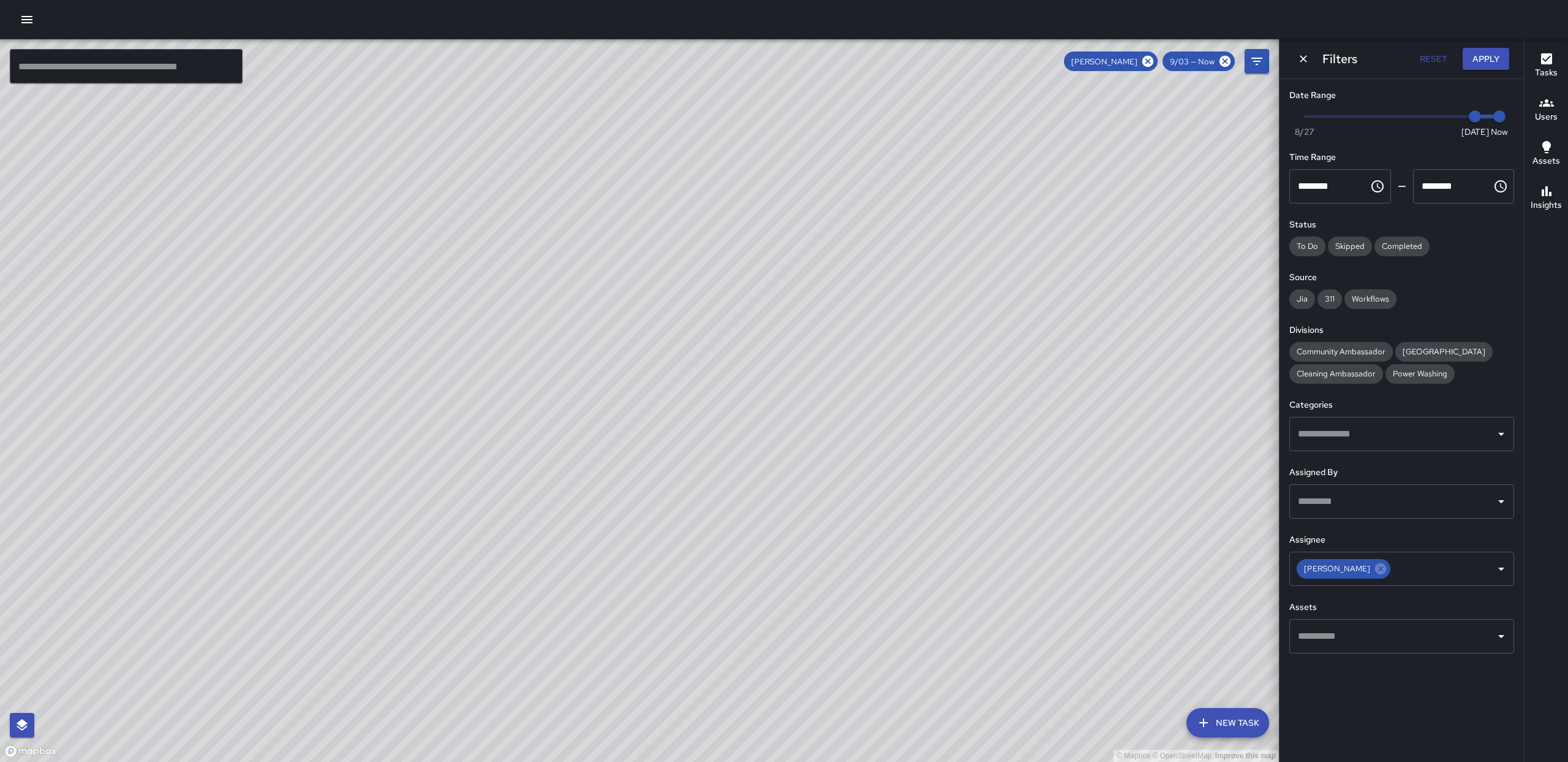
click at [696, 576] on div "© Mapbox © OpenStreetMap Improve this map" at bounding box center [640, 400] width 1279 height 722
click at [1375, 566] on icon at bounding box center [1380, 569] width 11 height 11
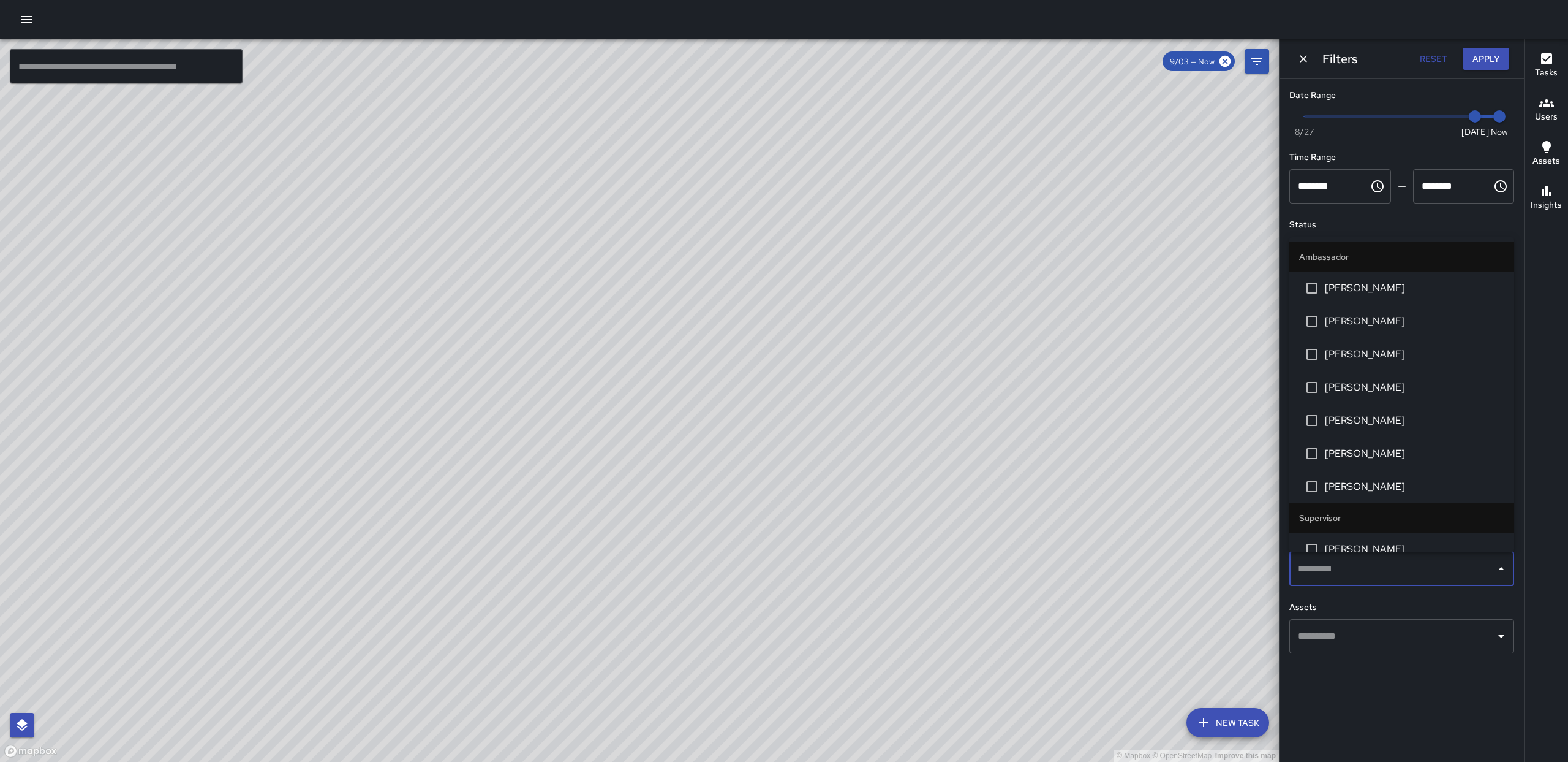
click at [1487, 564] on input "text" at bounding box center [1392, 569] width 195 height 23
